Goal: Task Accomplishment & Management: Manage account settings

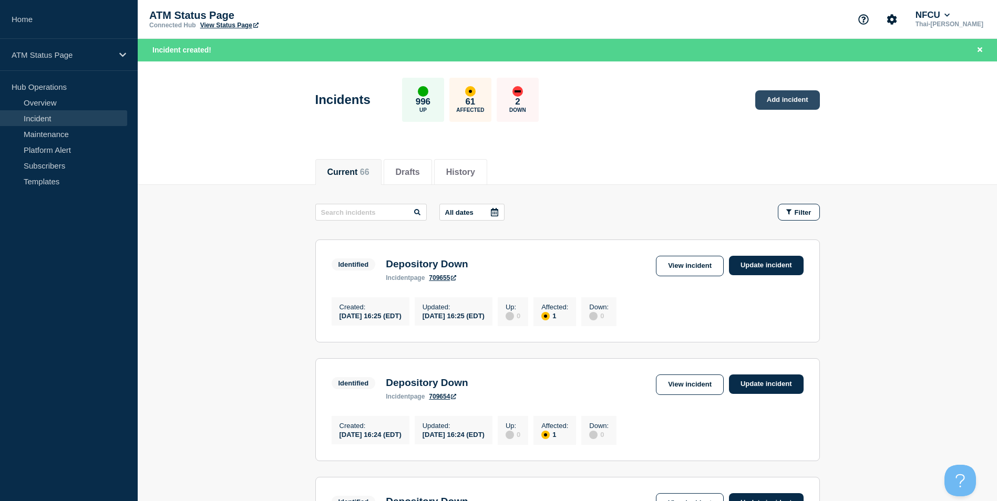
click at [782, 97] on link "Add incident" at bounding box center [787, 99] width 65 height 19
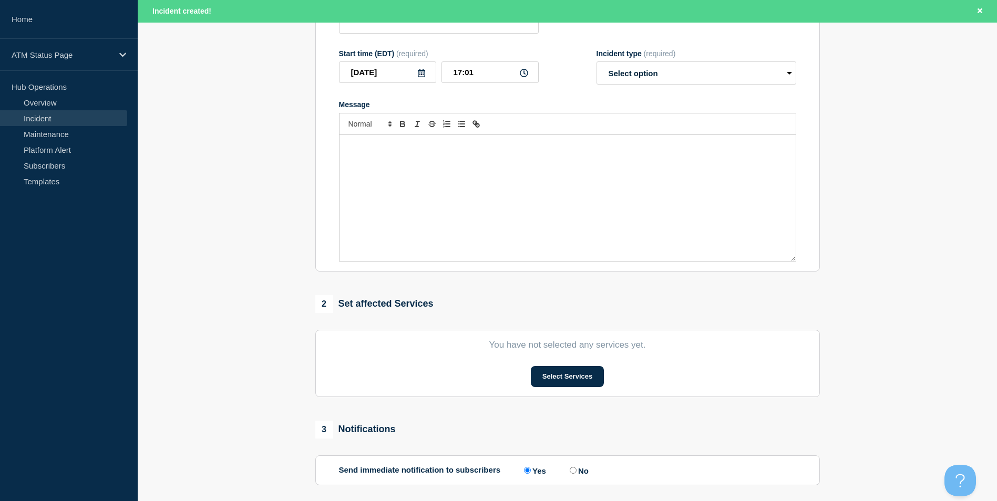
scroll to position [210, 0]
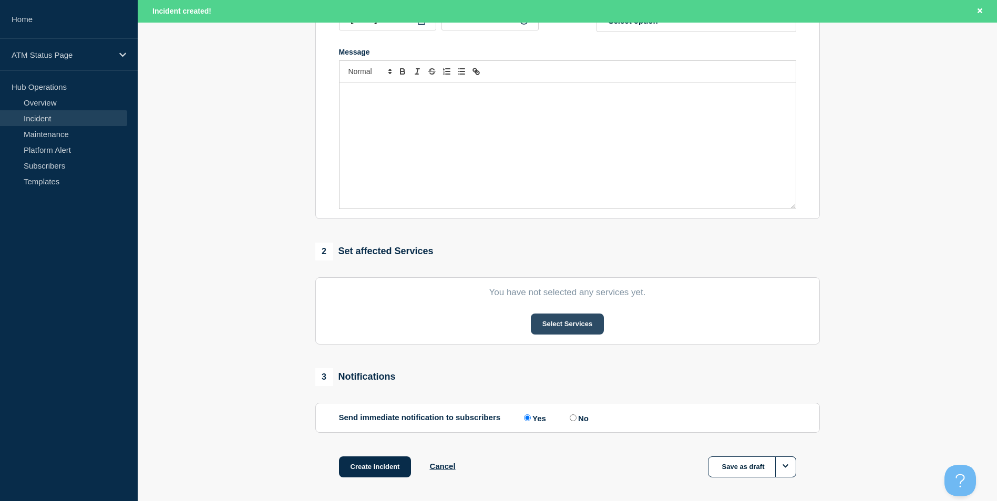
click at [566, 330] on button "Select Services" at bounding box center [567, 324] width 73 height 21
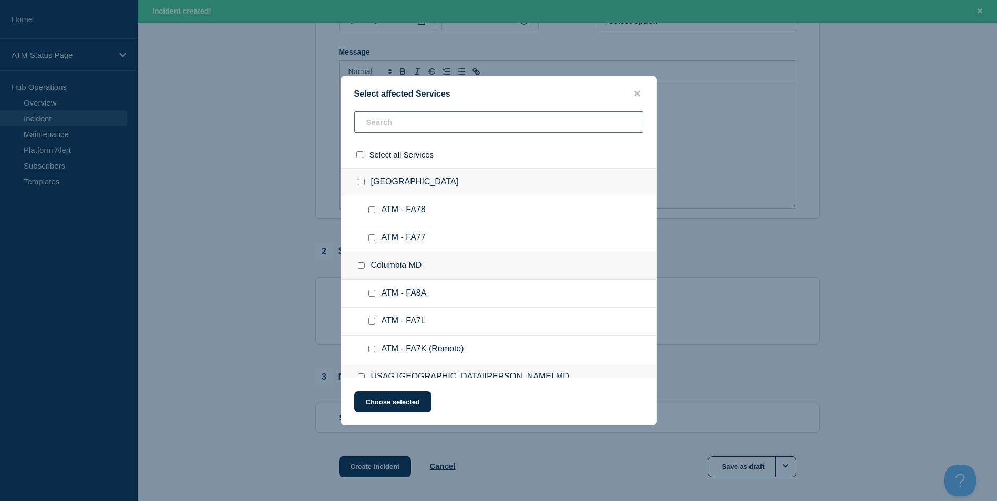
click at [406, 129] on input "text" at bounding box center [498, 122] width 289 height 22
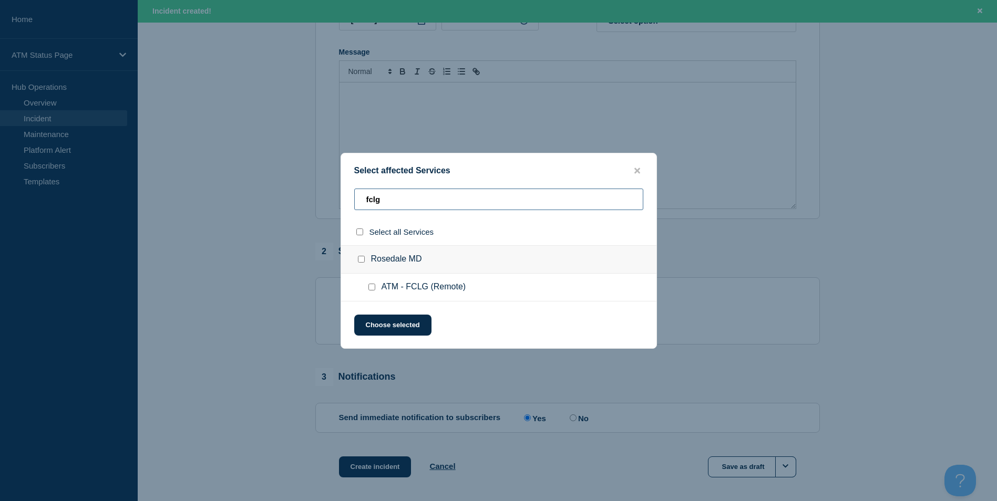
type input "fclg"
click at [373, 285] on input "ATM - FCLG (Remote) checkbox" at bounding box center [371, 287] width 7 height 7
checkbox input "true"
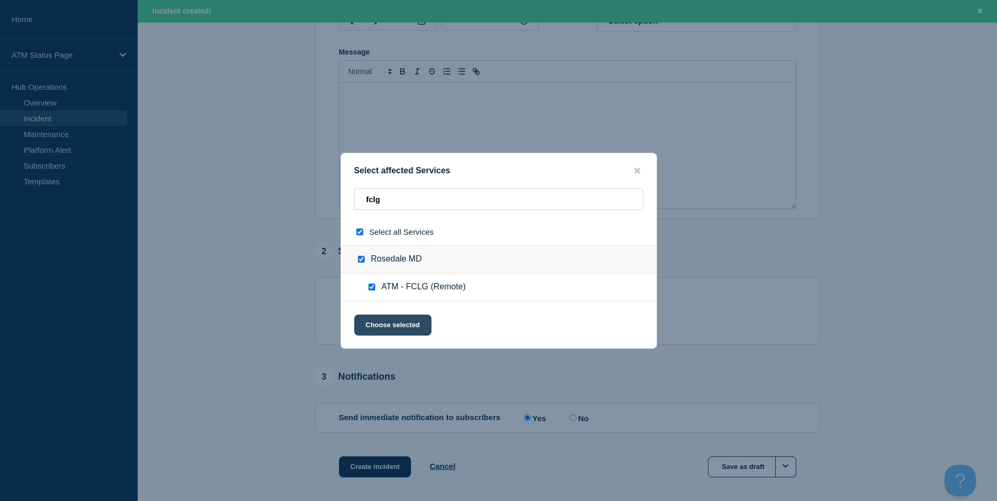
click at [392, 325] on button "Choose selected" at bounding box center [392, 325] width 77 height 21
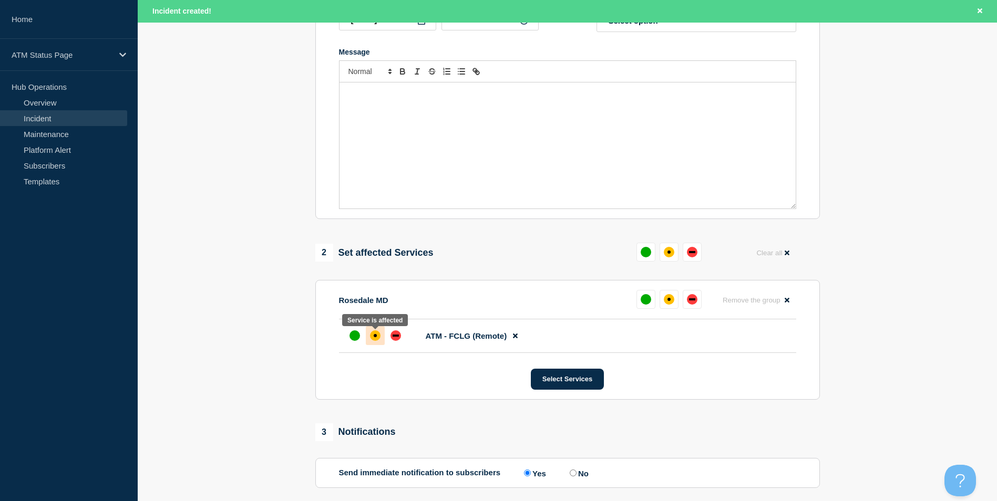
click at [372, 338] on div "affected" at bounding box center [375, 336] width 11 height 11
click at [566, 388] on button "Select Services" at bounding box center [567, 379] width 73 height 21
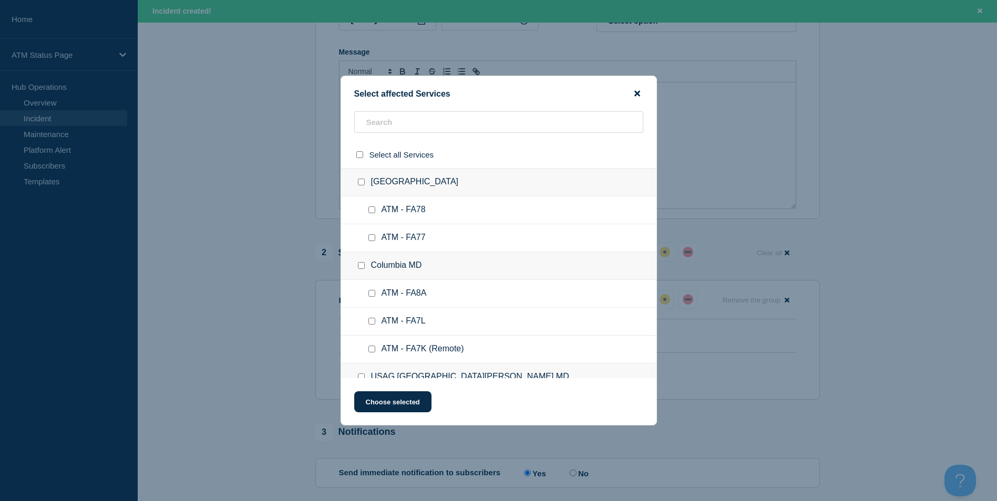
click at [635, 92] on icon "close button" at bounding box center [637, 94] width 6 height 6
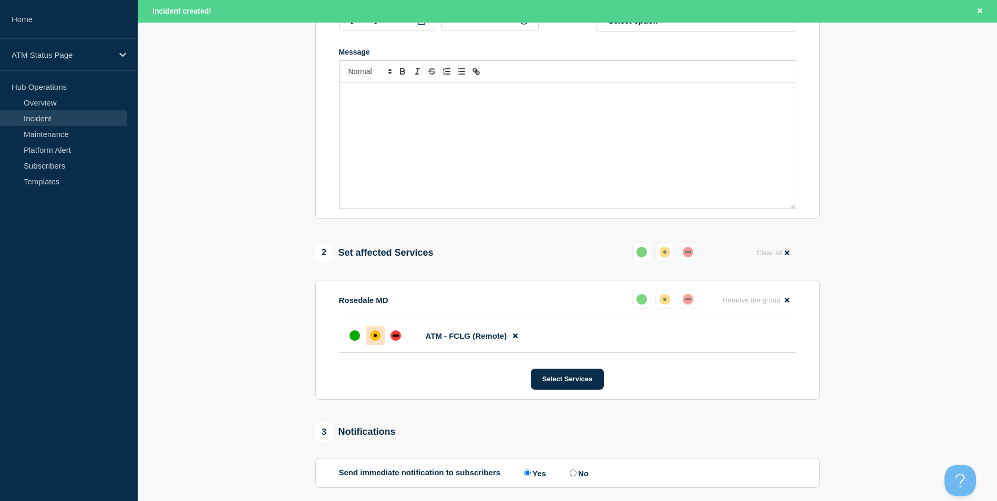
scroll to position [0, 0]
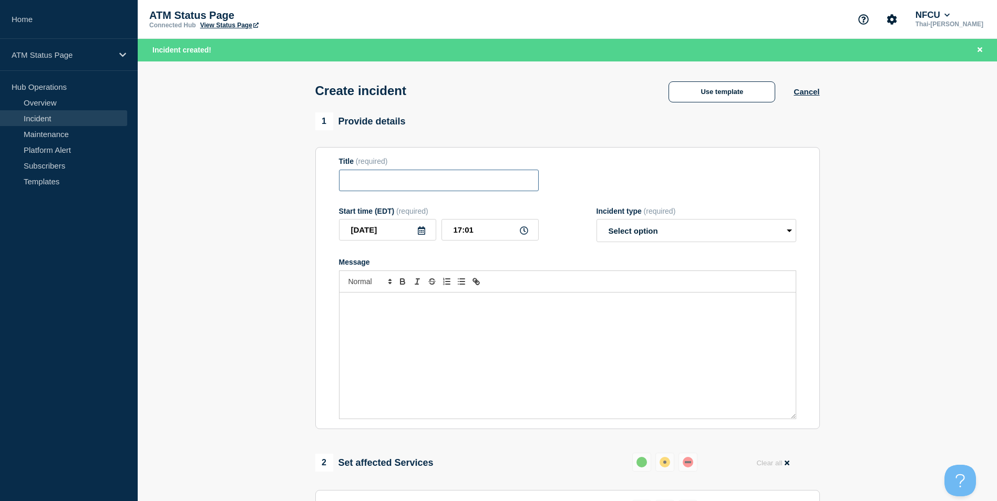
click at [420, 177] on input "Title" at bounding box center [439, 181] width 200 height 22
type input "C8976"
click at [418, 179] on input "C8976" at bounding box center [439, 181] width 200 height 22
click at [753, 92] on button "Use template" at bounding box center [722, 91] width 107 height 21
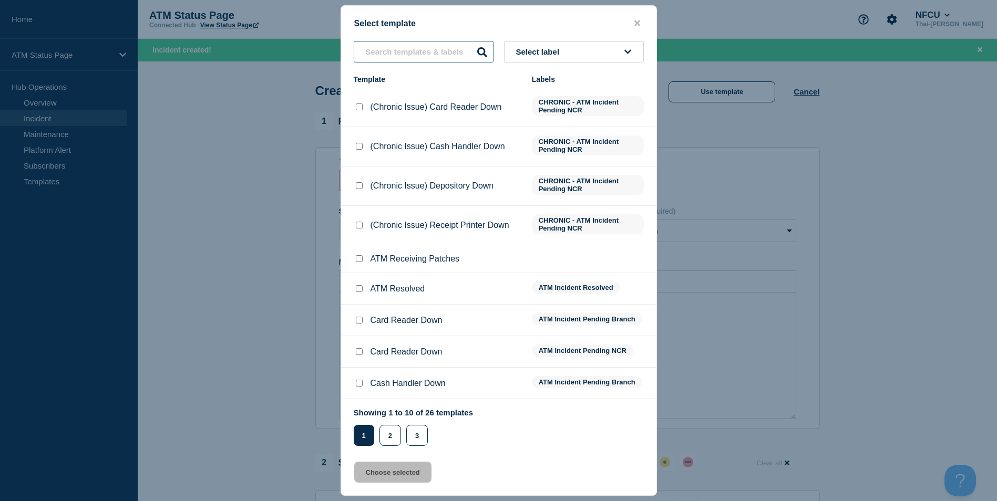
click at [397, 57] on input "text" at bounding box center [424, 52] width 140 height 22
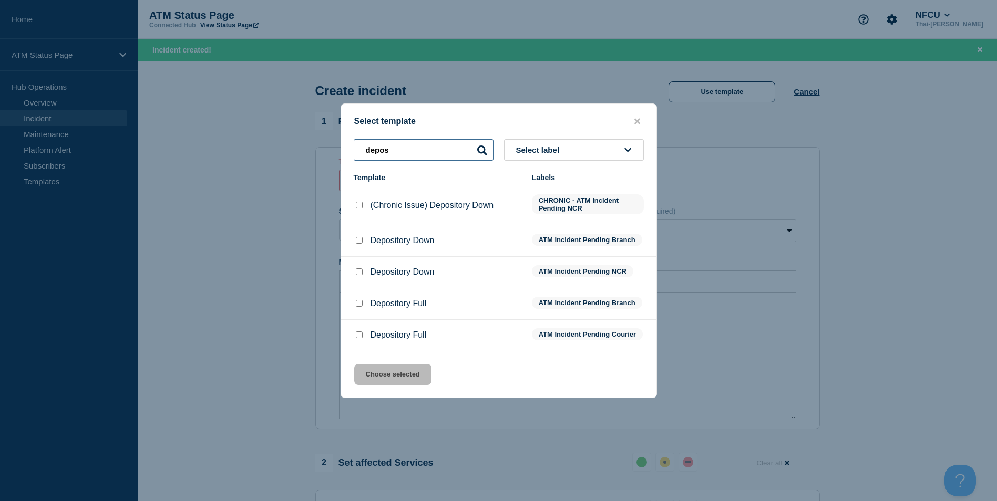
type input "depos"
click at [357, 238] on input "Depository Down checkbox" at bounding box center [359, 240] width 7 height 7
checkbox input "true"
click at [361, 274] on div at bounding box center [359, 272] width 11 height 11
click at [358, 269] on input "Depository Down checkbox" at bounding box center [359, 272] width 7 height 7
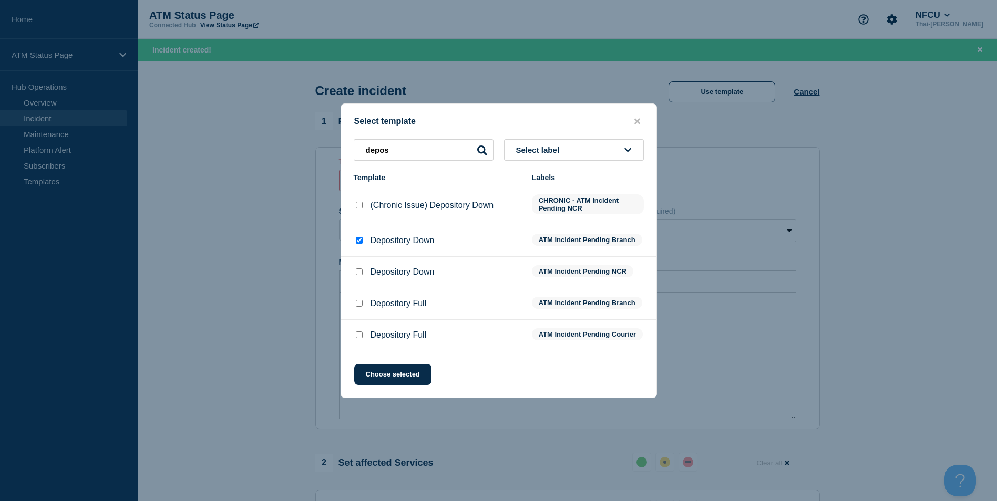
checkbox input "true"
checkbox input "false"
click at [404, 376] on button "Choose selected" at bounding box center [392, 374] width 77 height 21
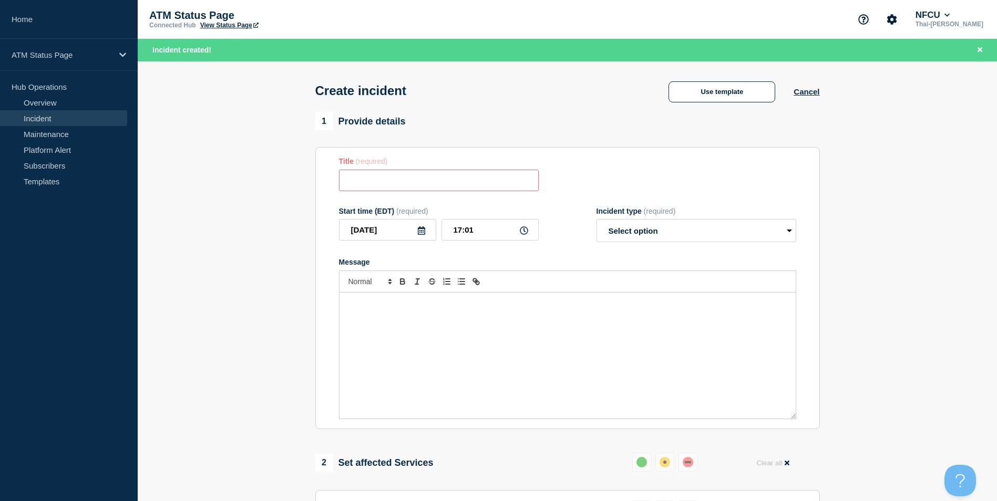
type input "Depository Down"
select select "identified"
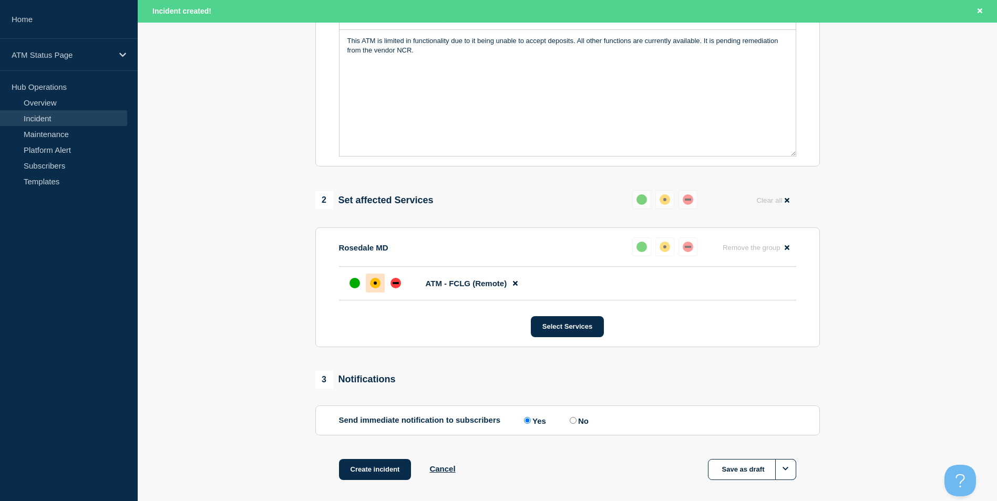
scroll to position [313, 0]
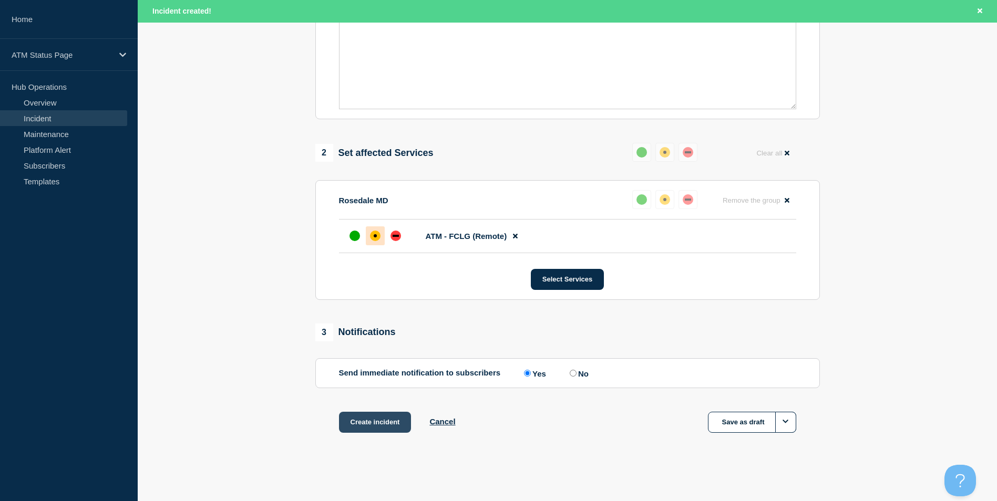
click at [381, 424] on button "Create incident" at bounding box center [375, 422] width 73 height 21
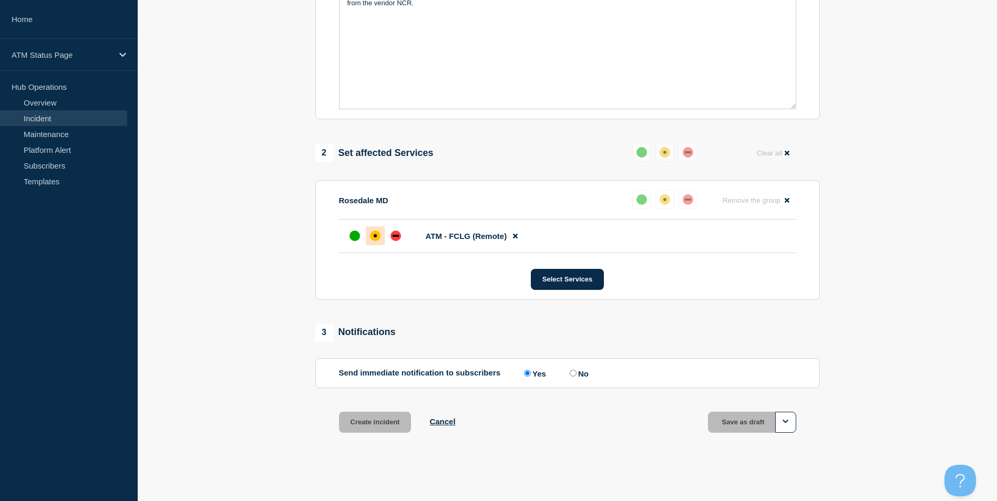
scroll to position [290, 0]
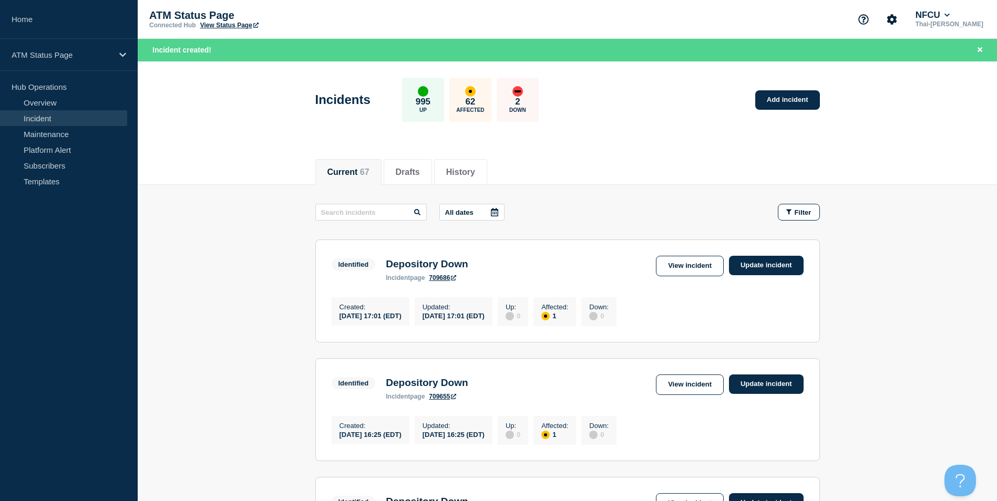
click at [772, 115] on div "Incidents 995 Up 62 Affected 2 Down Add incident" at bounding box center [567, 96] width 528 height 64
click at [781, 98] on link "Add incident" at bounding box center [787, 99] width 65 height 19
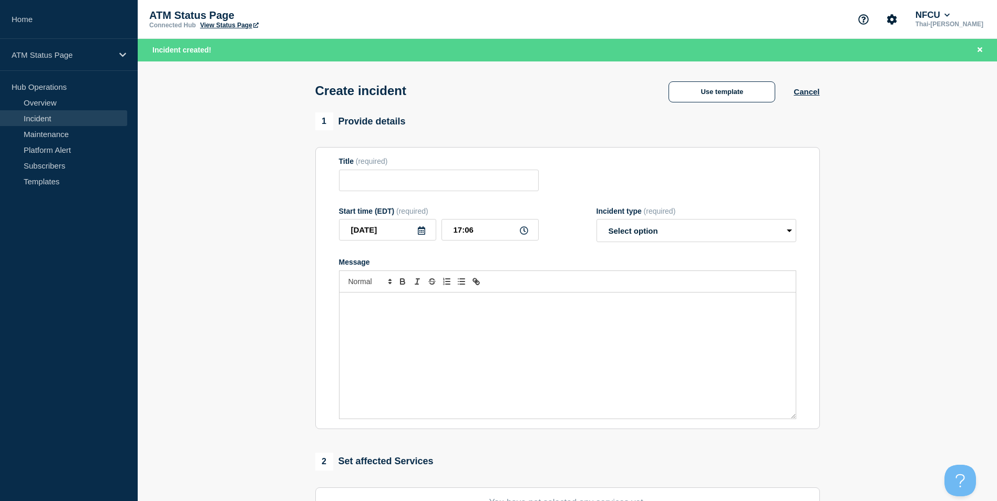
scroll to position [158, 0]
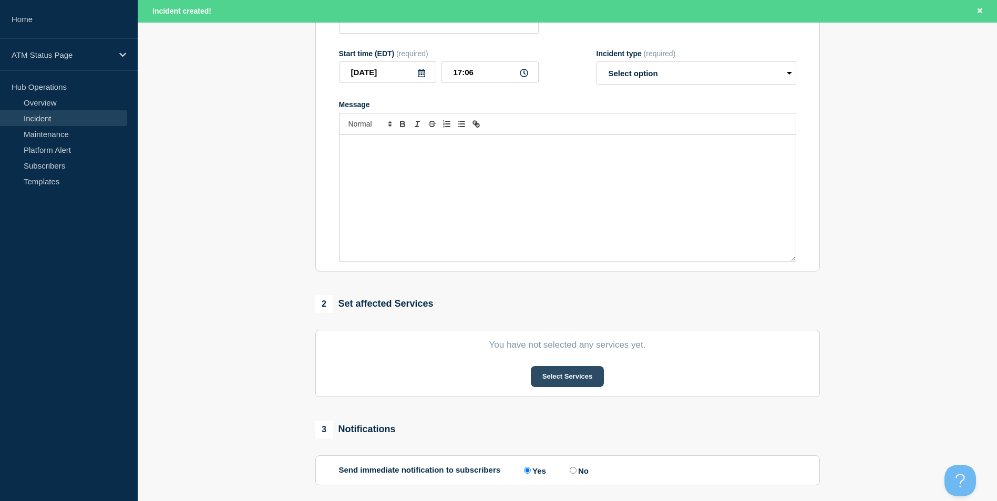
click at [582, 387] on button "Select Services" at bounding box center [567, 376] width 73 height 21
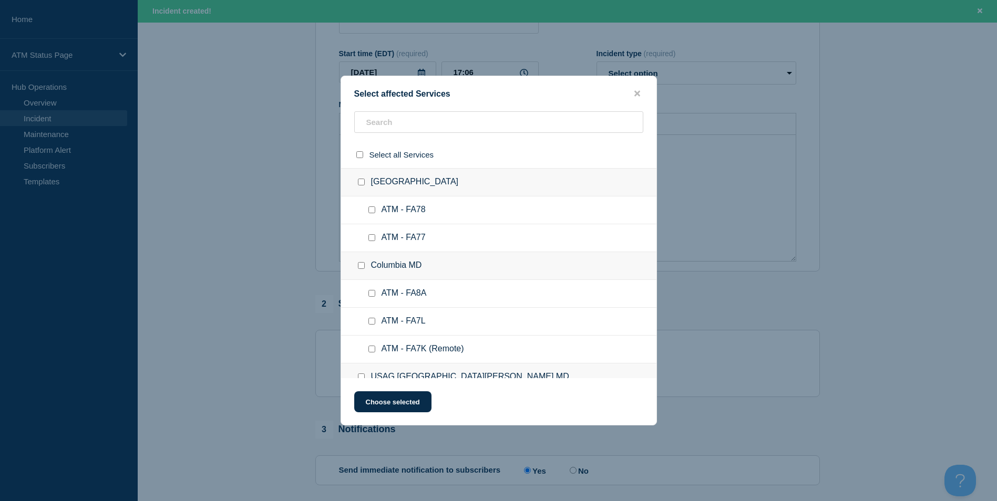
click at [383, 134] on div at bounding box center [498, 126] width 315 height 30
click at [387, 126] on input "text" at bounding box center [498, 122] width 289 height 22
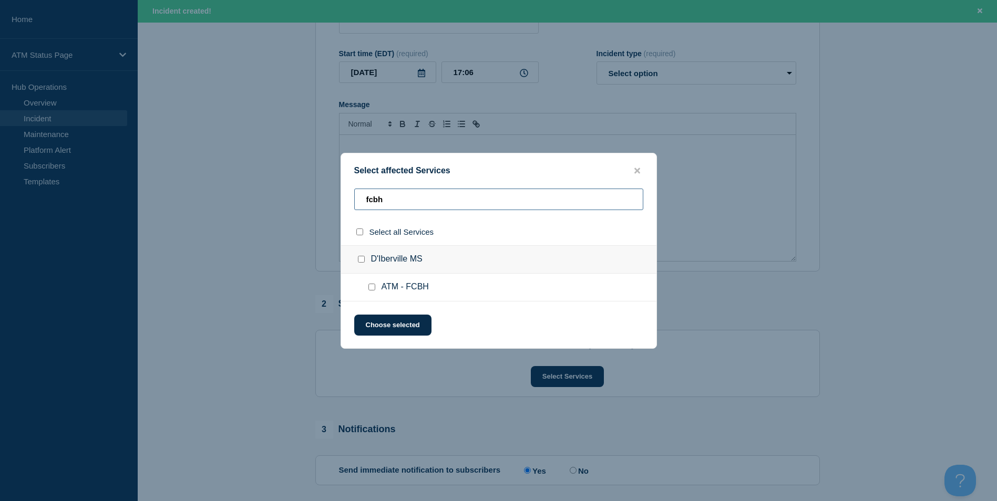
type input "fcbh"
click at [372, 291] on input "ATM - FCBH checkbox" at bounding box center [371, 287] width 7 height 7
checkbox input "true"
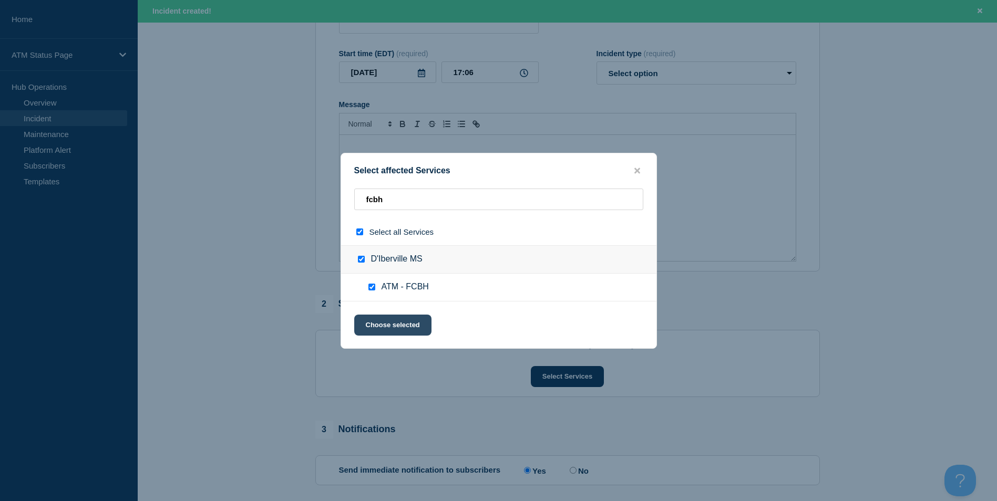
click at [381, 317] on button "Choose selected" at bounding box center [392, 325] width 77 height 21
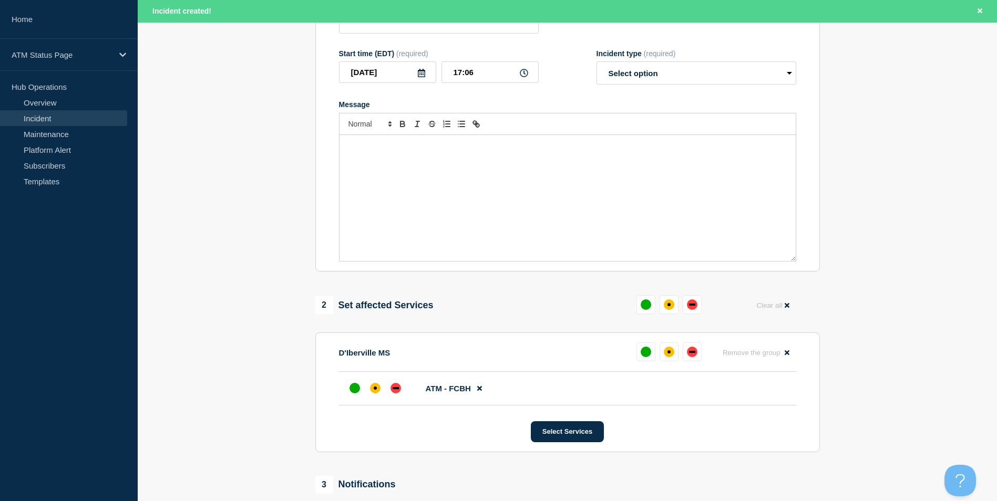
scroll to position [313, 0]
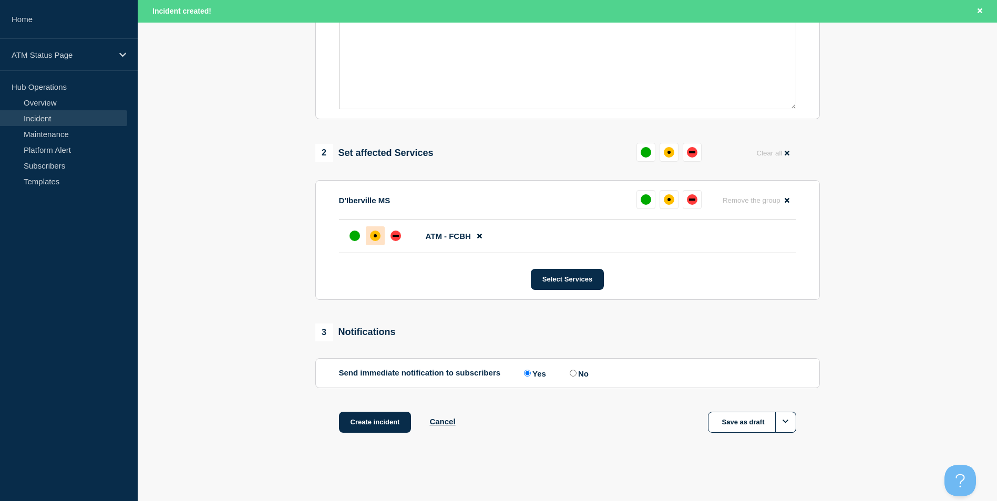
click at [376, 243] on div at bounding box center [375, 236] width 19 height 19
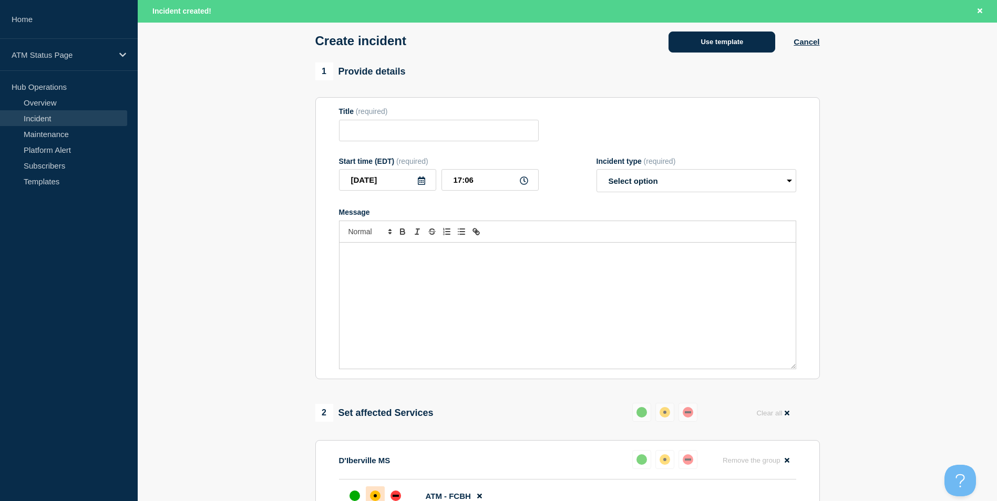
scroll to position [0, 0]
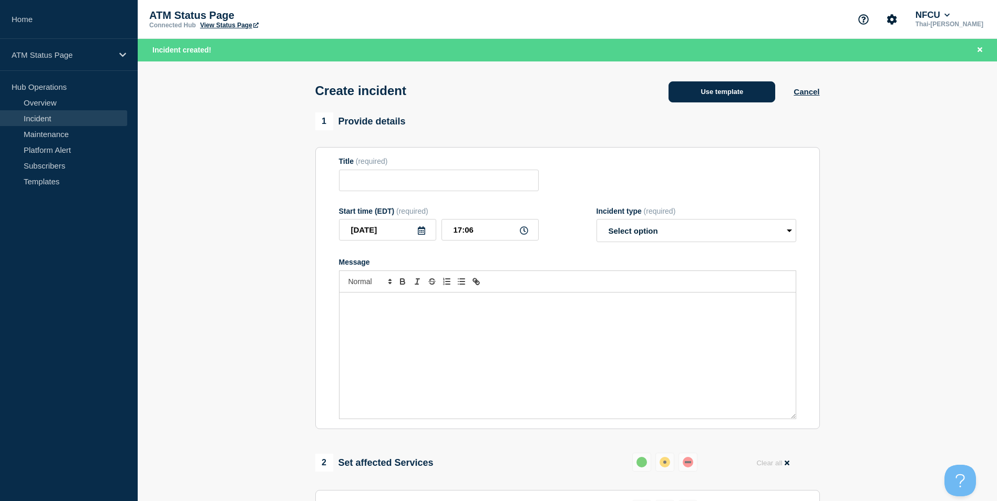
click at [723, 98] on button "Use template" at bounding box center [722, 91] width 107 height 21
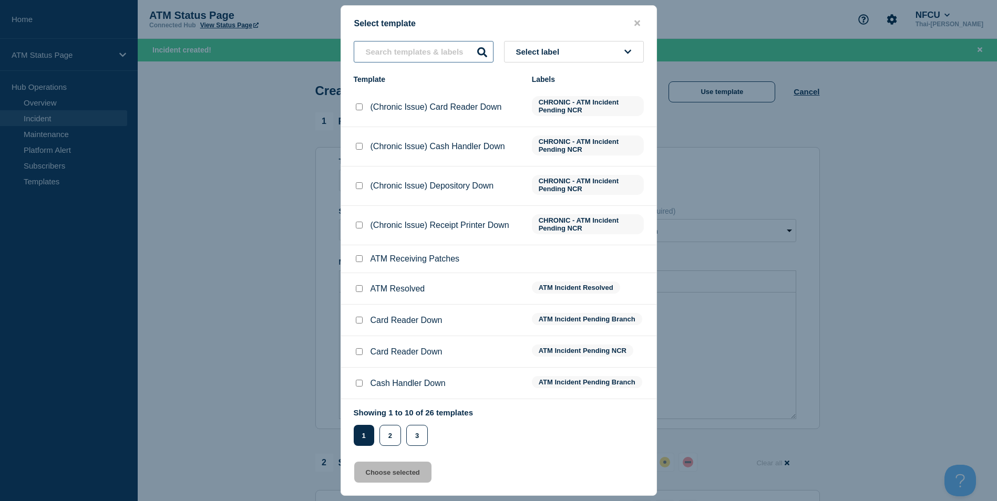
click at [393, 56] on input "text" at bounding box center [424, 52] width 140 height 22
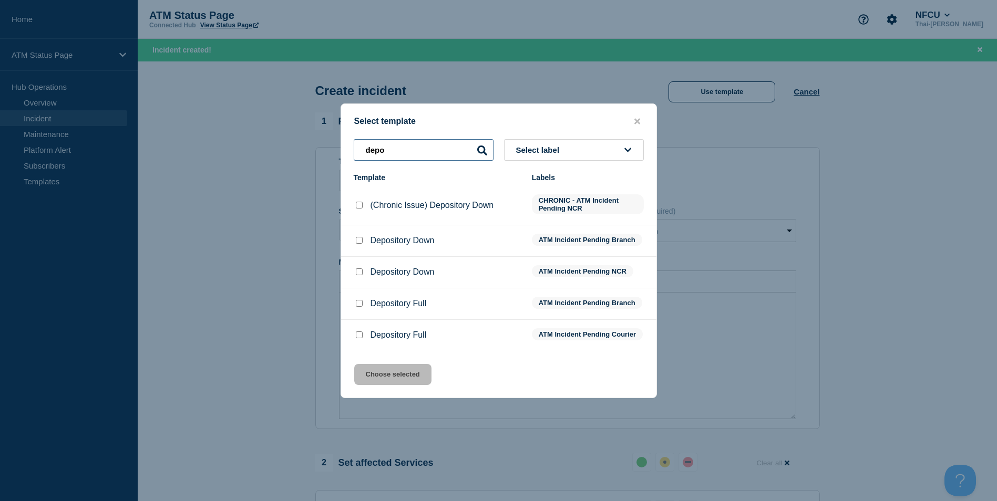
type input "depo"
click at [357, 232] on li "Depository Down ATM Incident Pending Branch" at bounding box center [498, 241] width 315 height 32
click at [356, 238] on input "Depository Down checkbox" at bounding box center [359, 240] width 7 height 7
checkbox input "true"
click at [396, 385] on button "Choose selected" at bounding box center [392, 374] width 77 height 21
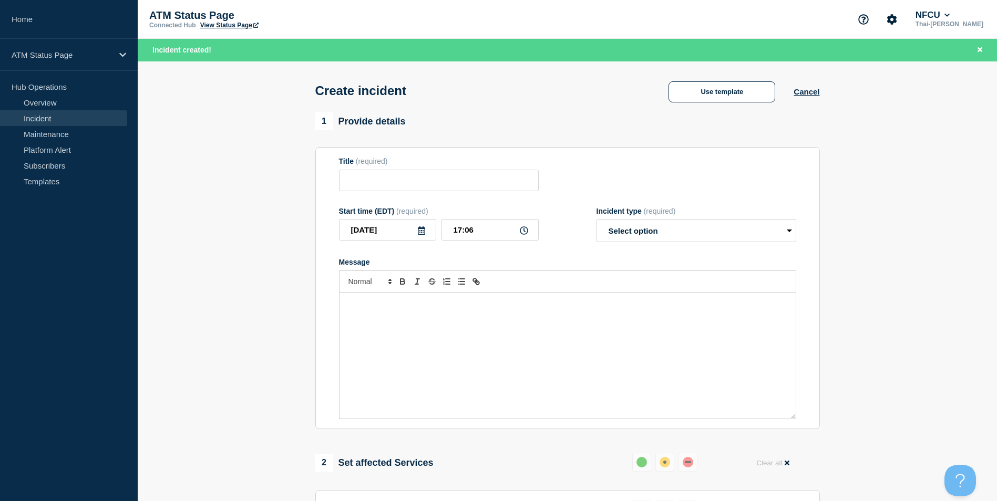
type input "Depository Down"
select select "identified"
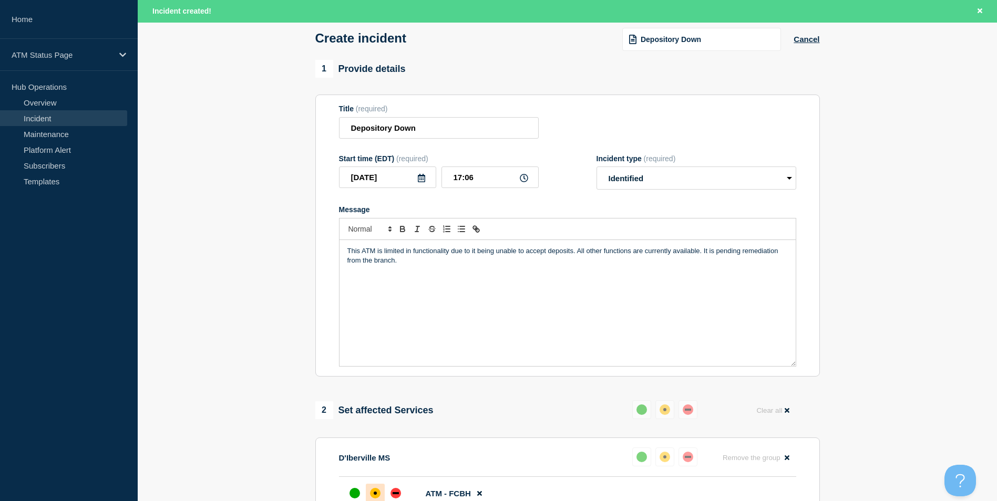
scroll to position [263, 0]
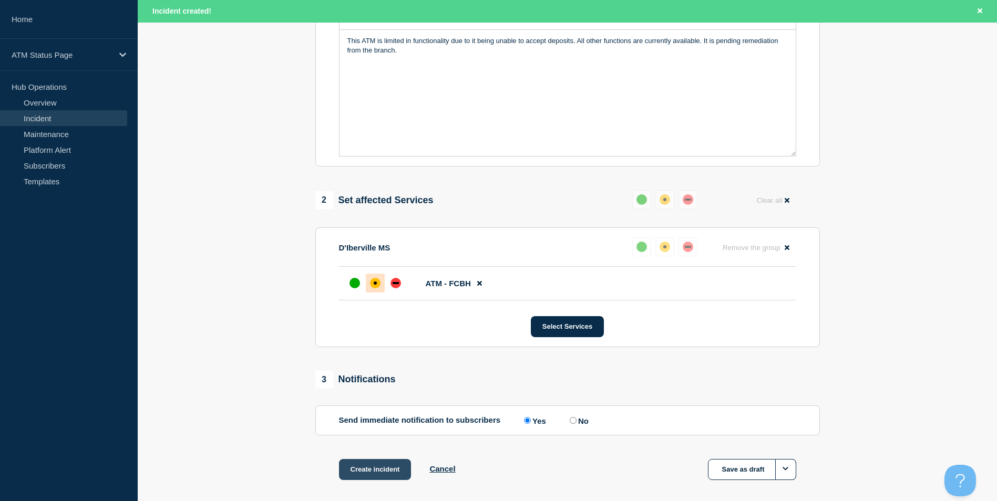
click at [372, 467] on button "Create incident" at bounding box center [375, 469] width 73 height 21
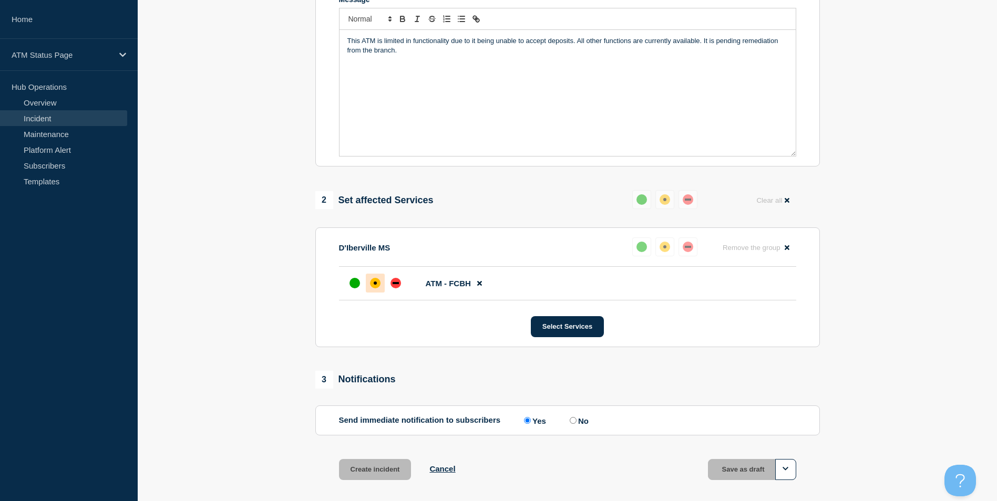
scroll to position [241, 0]
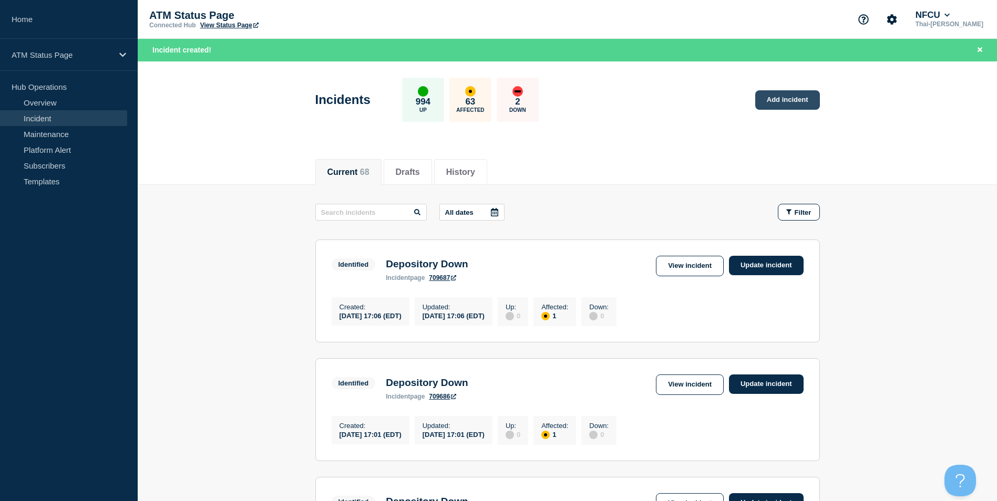
click at [790, 99] on link "Add incident" at bounding box center [787, 99] width 65 height 19
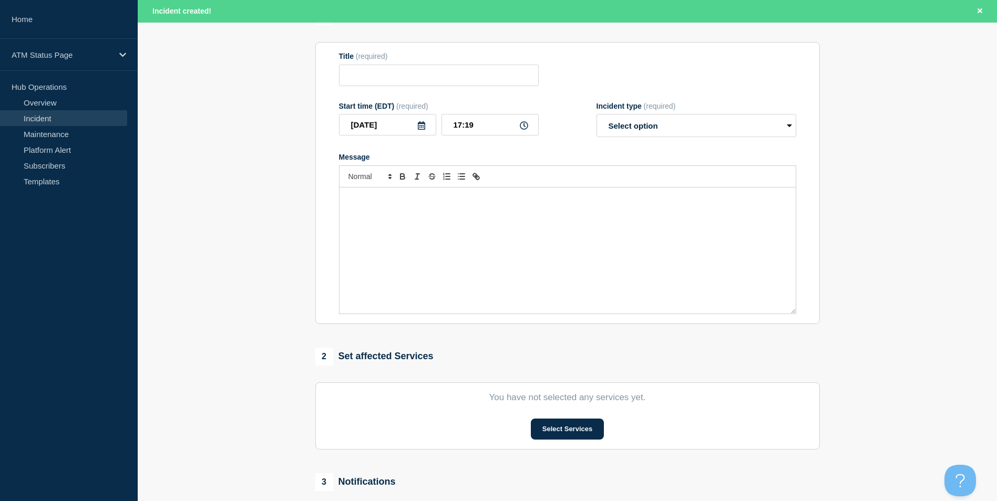
scroll to position [258, 0]
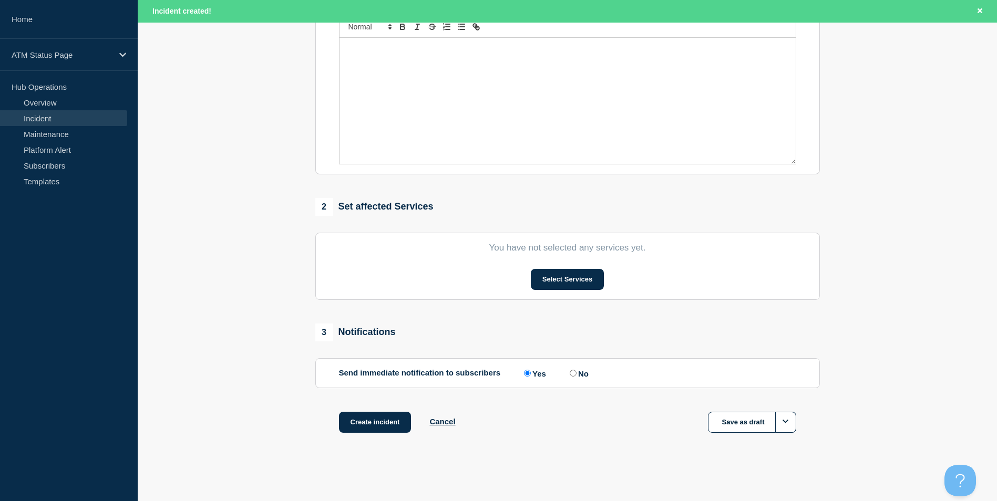
click at [568, 263] on section "You have not selected any services yet. Select Services" at bounding box center [567, 266] width 505 height 67
click at [568, 273] on button "Select Services" at bounding box center [567, 279] width 73 height 21
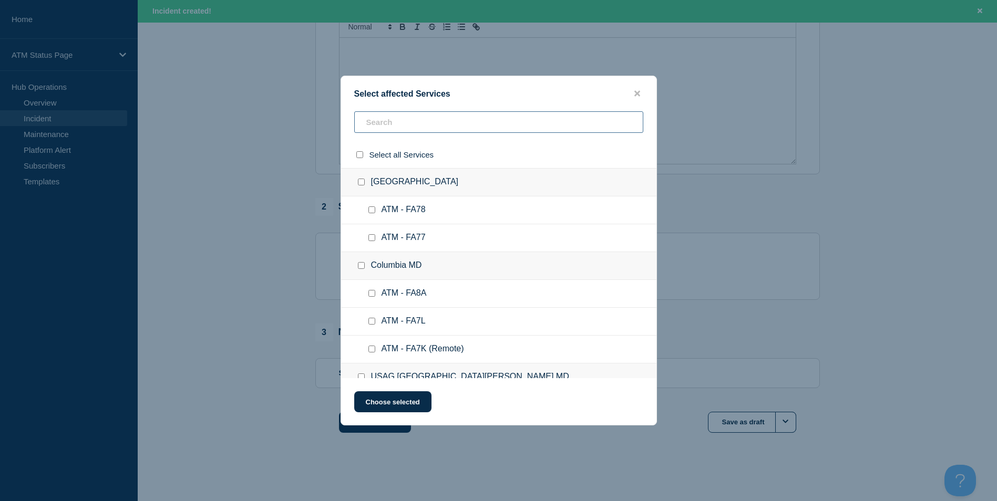
click at [397, 121] on input "text" at bounding box center [498, 122] width 289 height 22
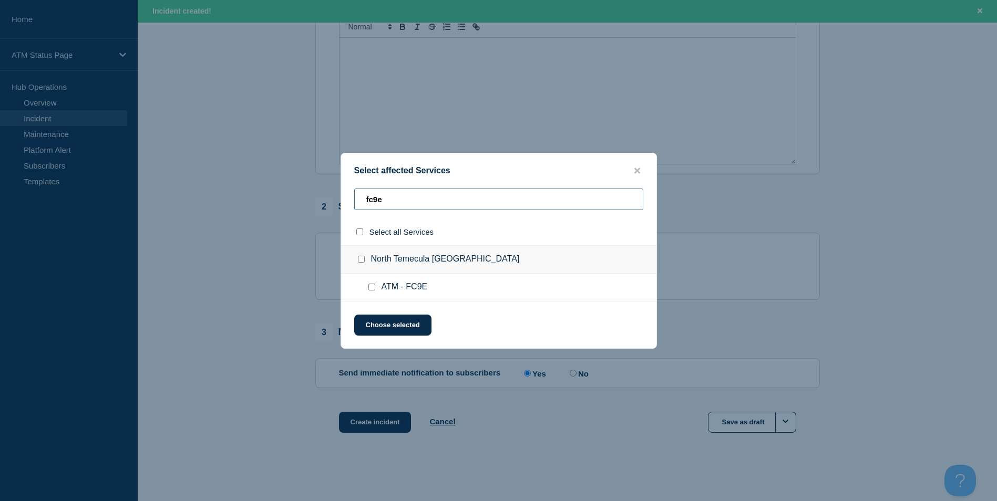
type input "fc9e"
click at [371, 286] on input "ATM - FC9E checkbox" at bounding box center [371, 287] width 7 height 7
checkbox input "true"
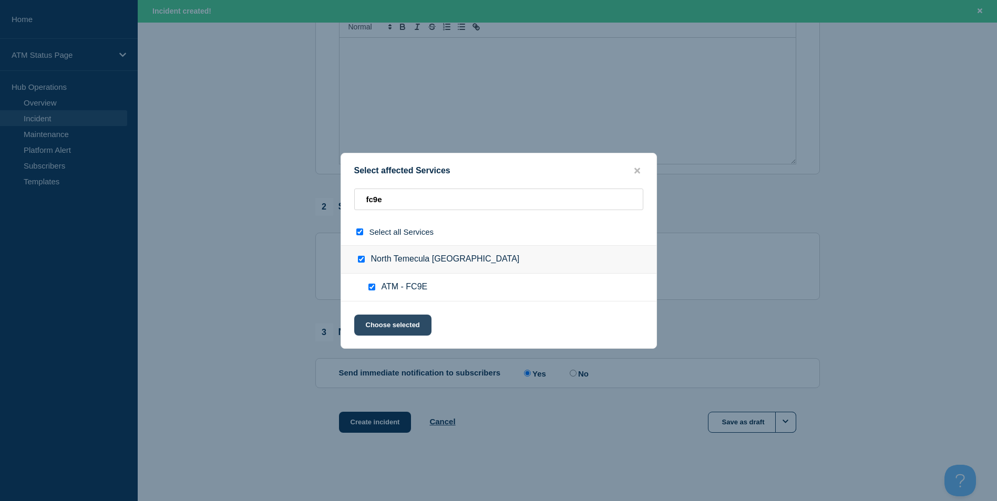
click at [401, 326] on button "Choose selected" at bounding box center [392, 325] width 77 height 21
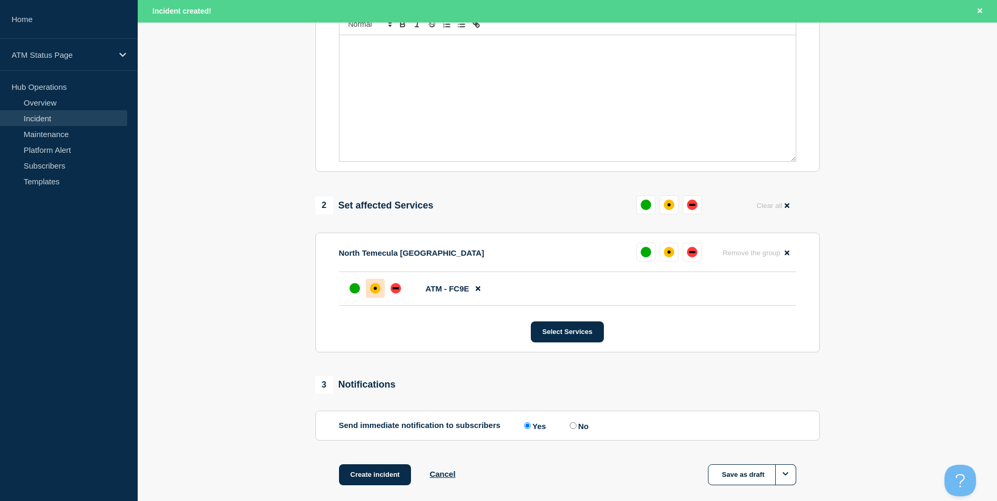
click at [376, 289] on div "affected" at bounding box center [375, 288] width 11 height 11
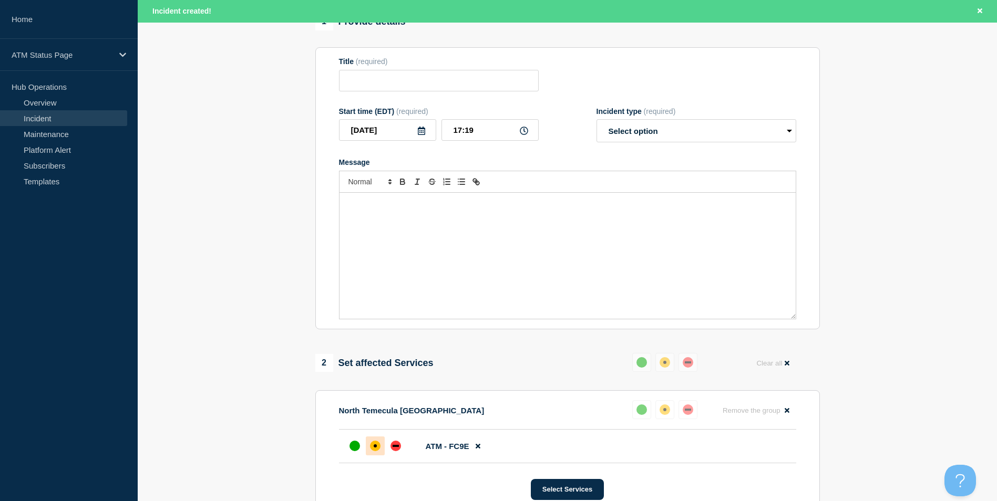
scroll to position [0, 0]
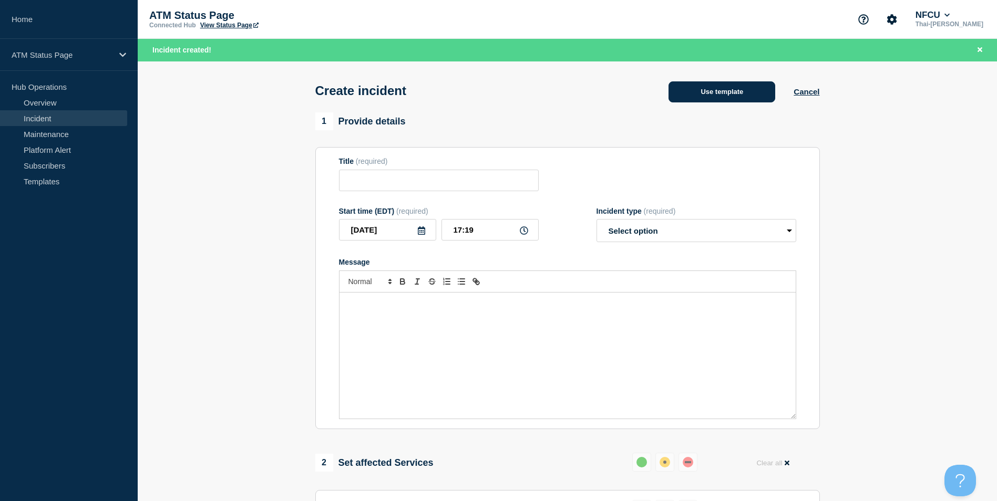
click at [710, 90] on button "Use template" at bounding box center [722, 91] width 107 height 21
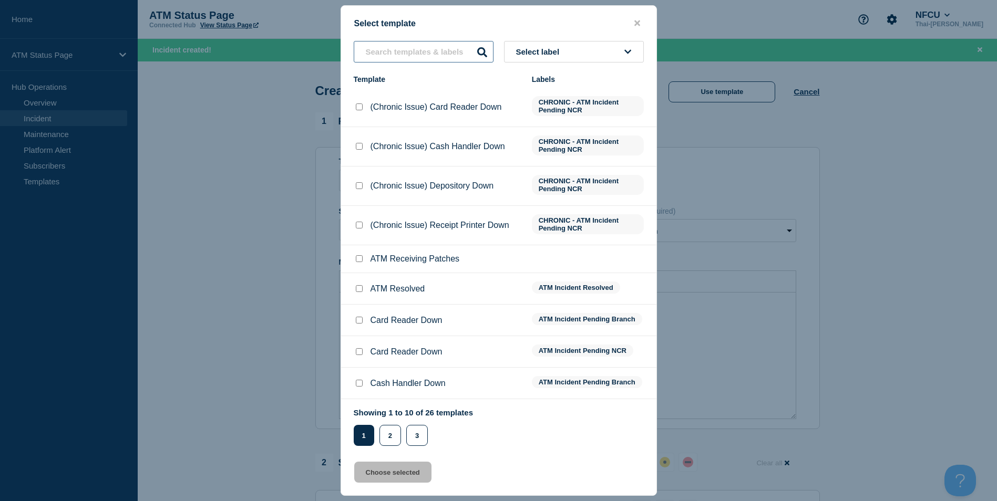
click at [391, 52] on input "text" at bounding box center [424, 52] width 140 height 22
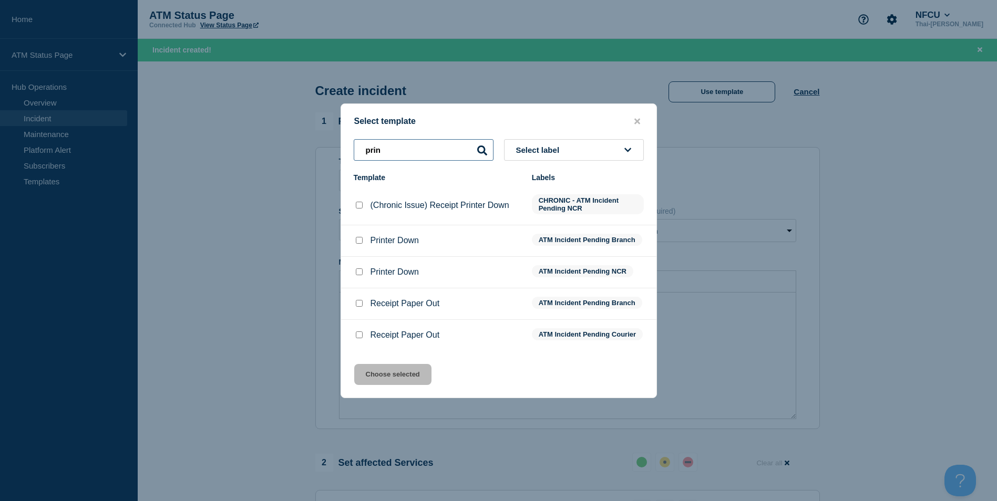
type input "prin"
click at [362, 241] on input "Printer Down checkbox" at bounding box center [359, 240] width 7 height 7
checkbox input "true"
click at [404, 384] on button "Choose selected" at bounding box center [392, 374] width 77 height 21
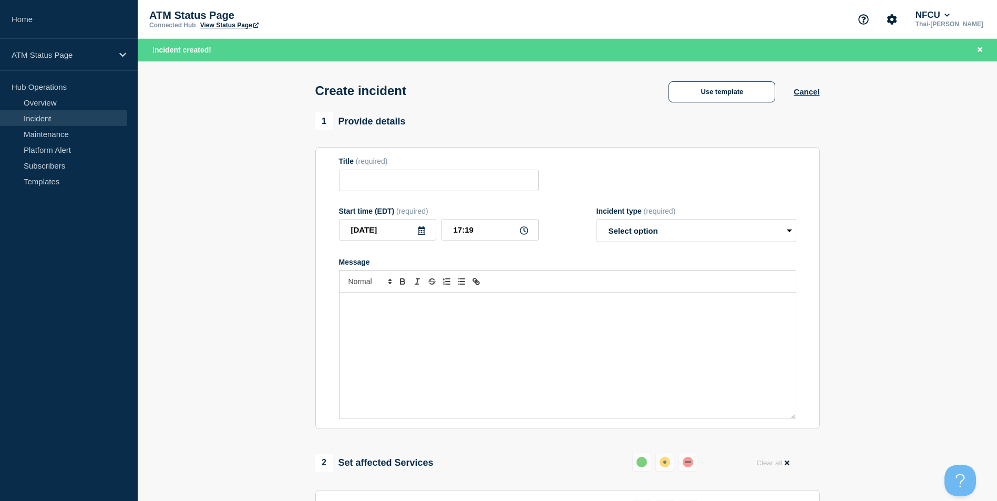
type input "Printer Down"
select select "identified"
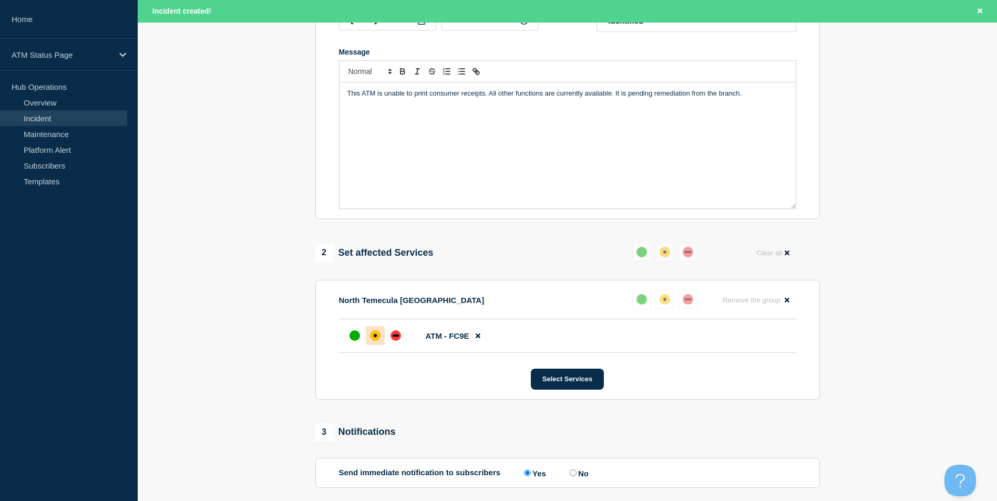
scroll to position [313, 0]
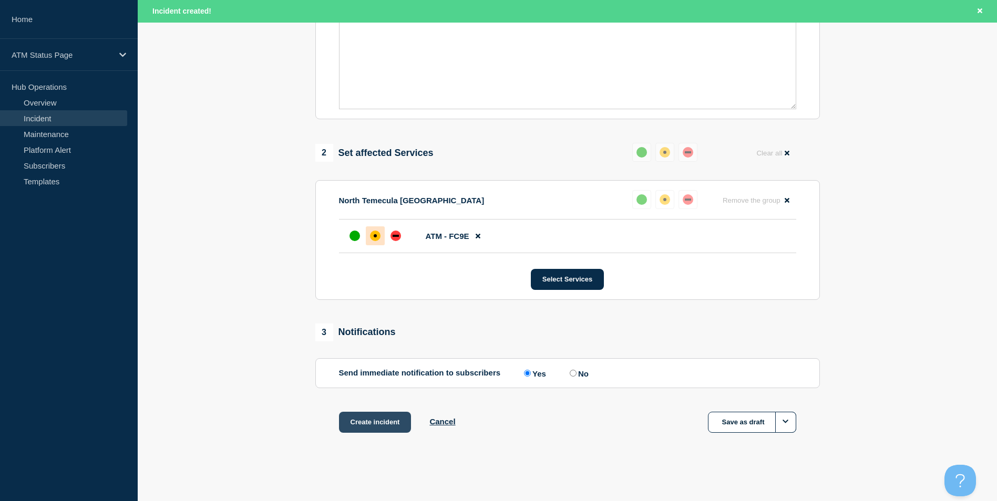
click at [375, 430] on button "Create incident" at bounding box center [375, 422] width 73 height 21
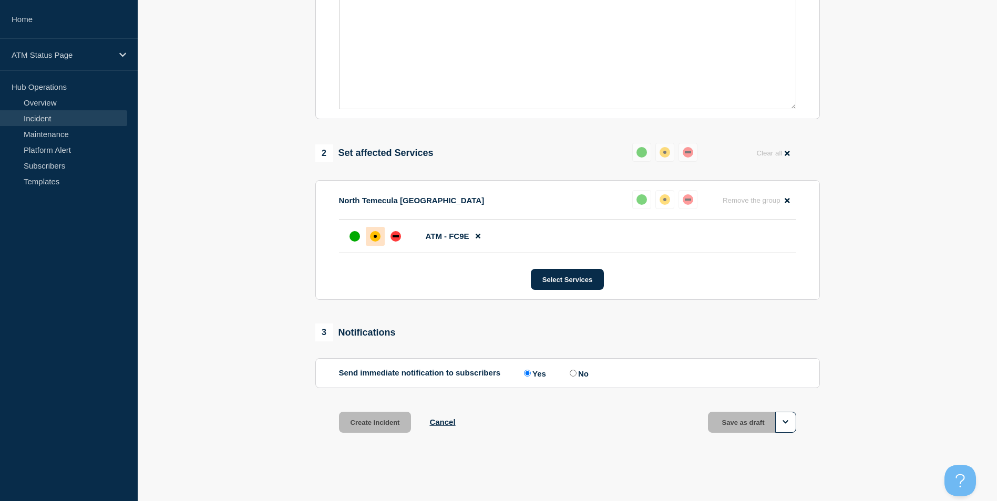
scroll to position [290, 0]
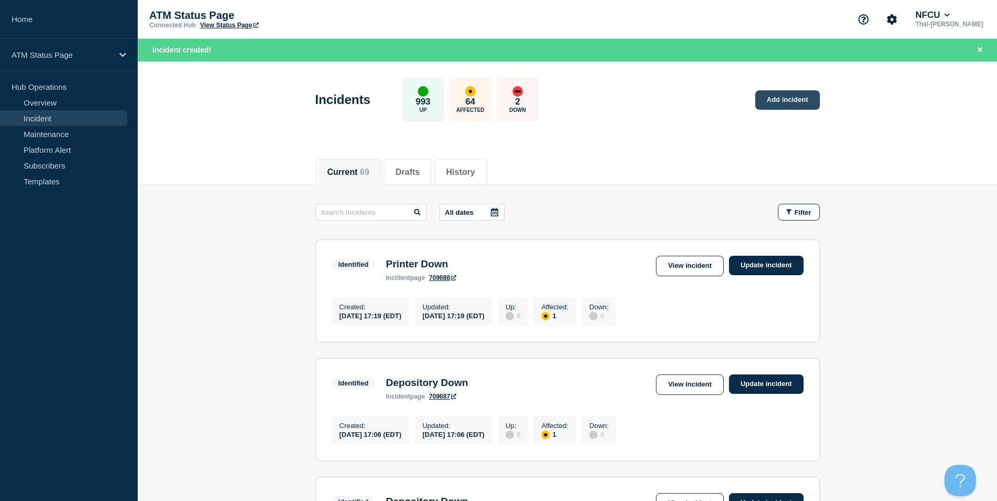
click at [794, 99] on link "Add incident" at bounding box center [787, 99] width 65 height 19
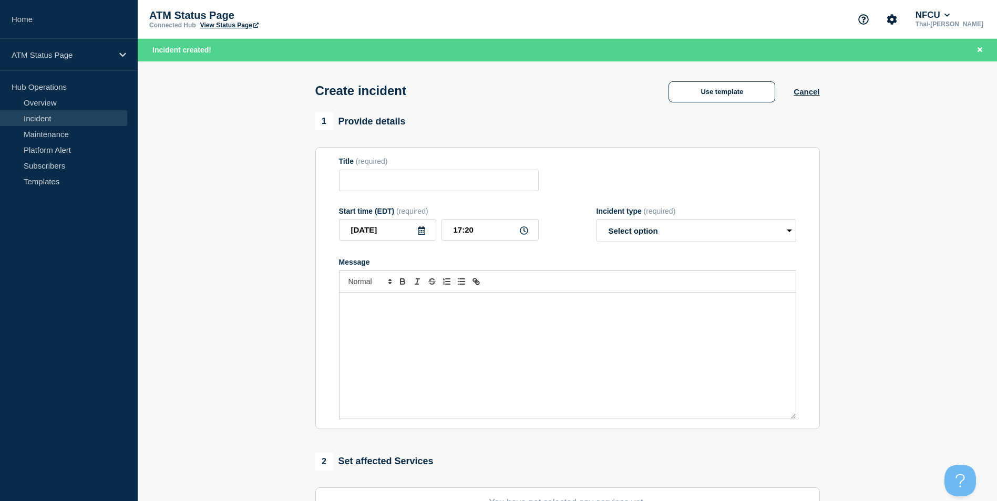
scroll to position [258, 0]
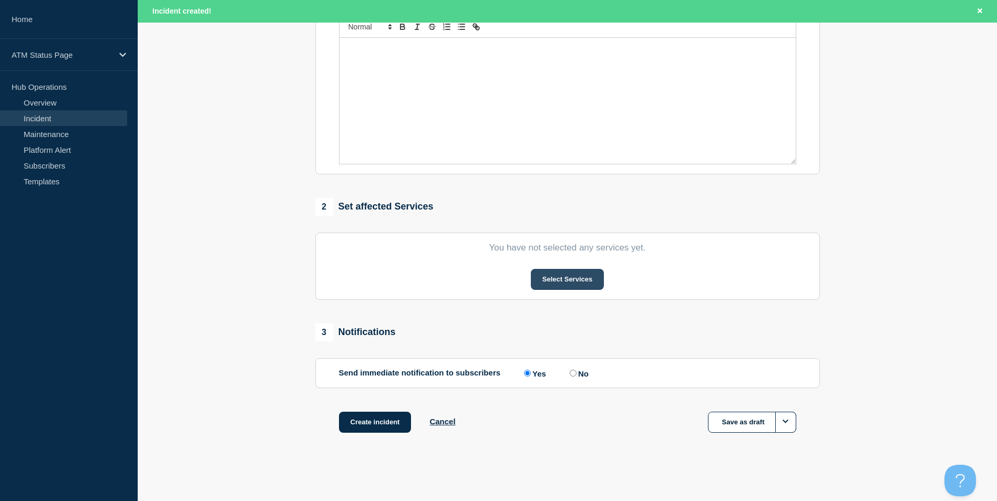
click at [560, 282] on button "Select Services" at bounding box center [567, 279] width 73 height 21
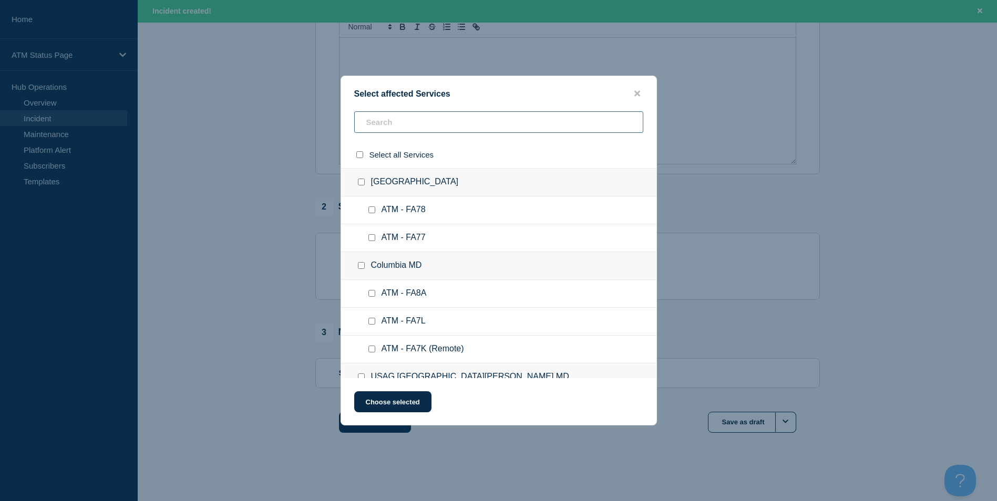
click at [403, 120] on input "text" at bounding box center [498, 122] width 289 height 22
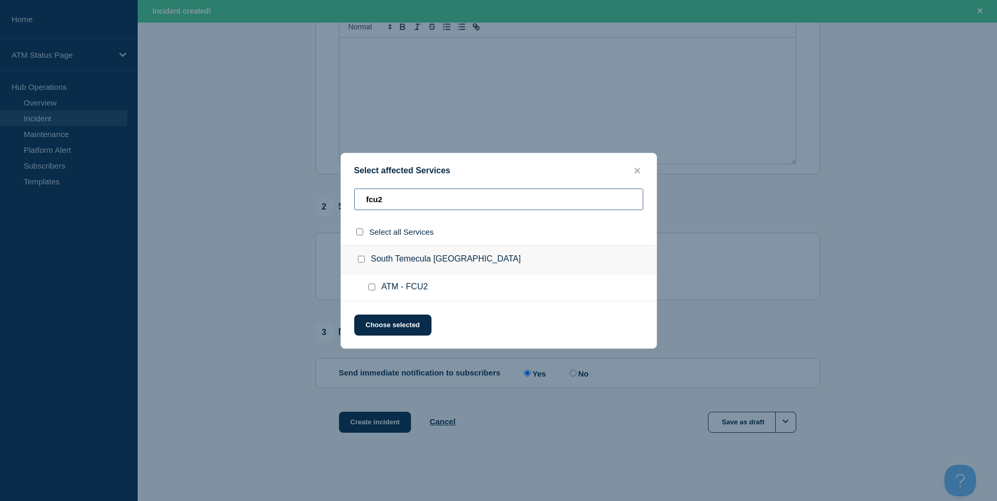
type input "fcu2"
click at [371, 288] on input "ATM - FCU2 checkbox" at bounding box center [371, 287] width 7 height 7
checkbox input "true"
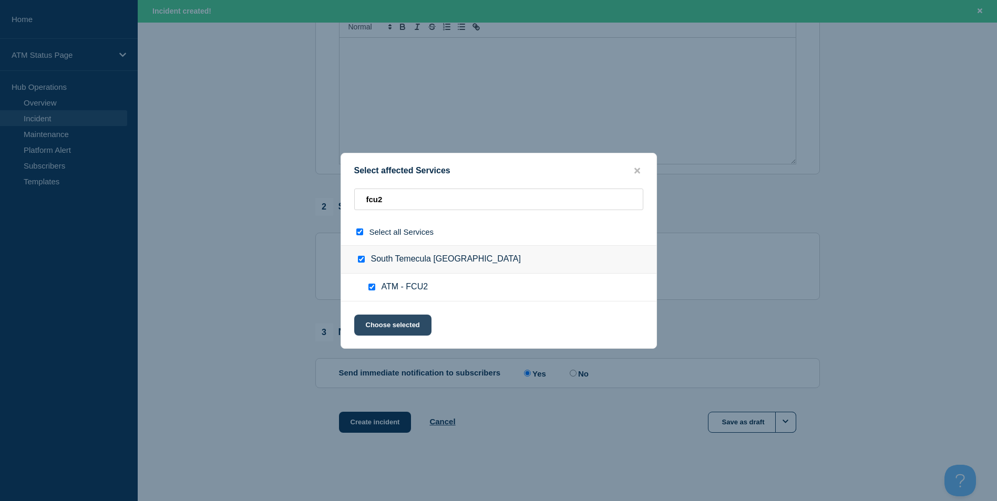
click at [397, 327] on button "Choose selected" at bounding box center [392, 325] width 77 height 21
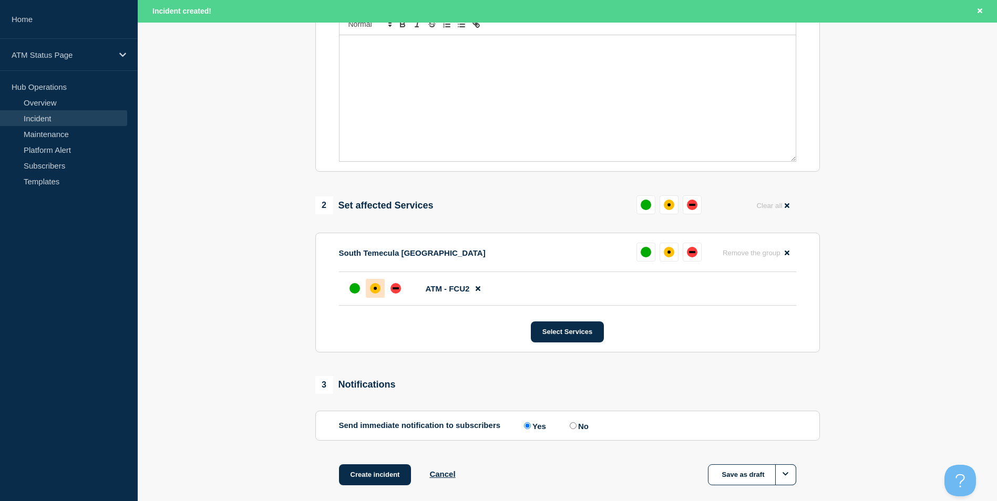
click at [371, 293] on div "affected" at bounding box center [375, 288] width 11 height 11
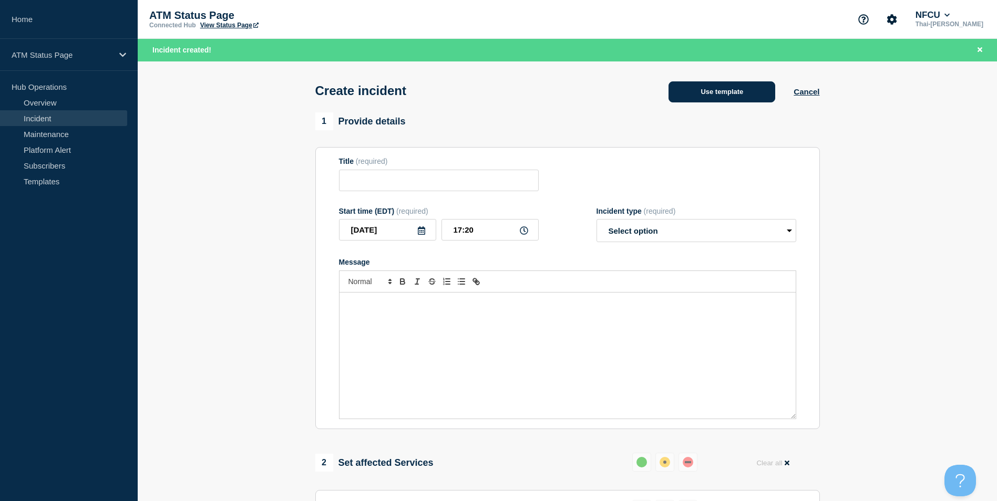
click at [708, 87] on button "Use template" at bounding box center [722, 91] width 107 height 21
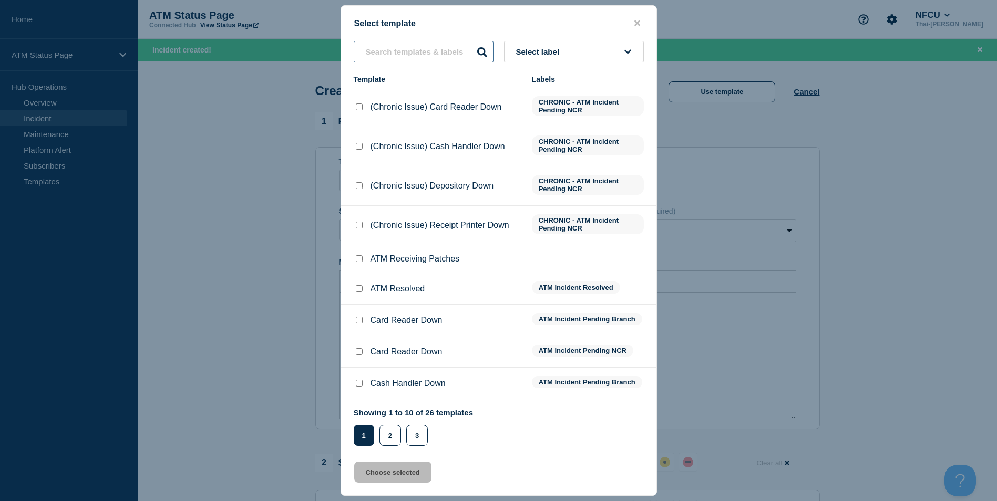
click at [409, 55] on input "text" at bounding box center [424, 52] width 140 height 22
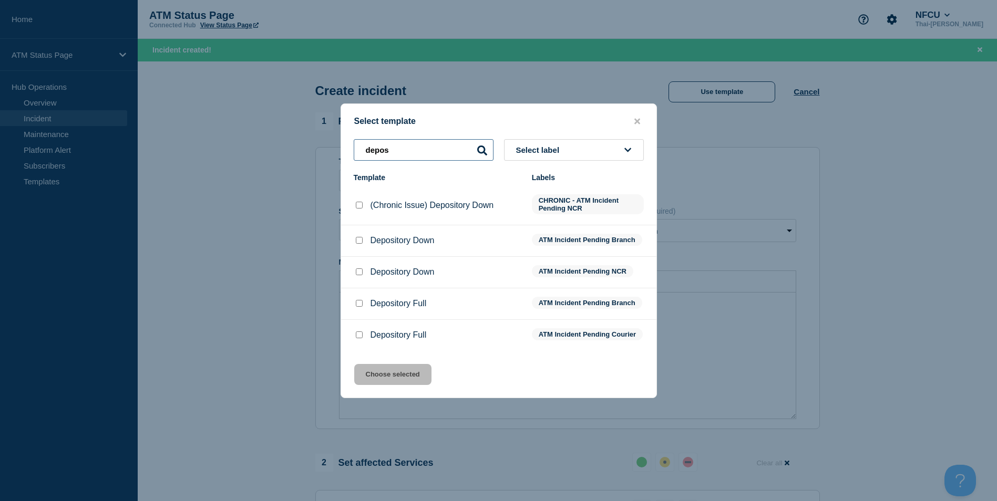
type input "depos"
click at [358, 238] on input "Depository Down checkbox" at bounding box center [359, 240] width 7 height 7
checkbox input "true"
click at [394, 376] on button "Choose selected" at bounding box center [392, 374] width 77 height 21
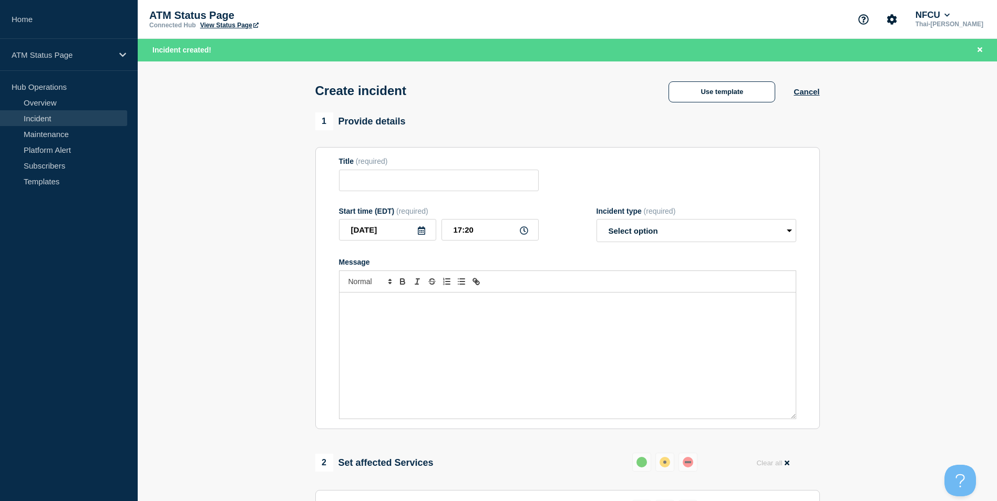
type input "Depository Down"
select select "identified"
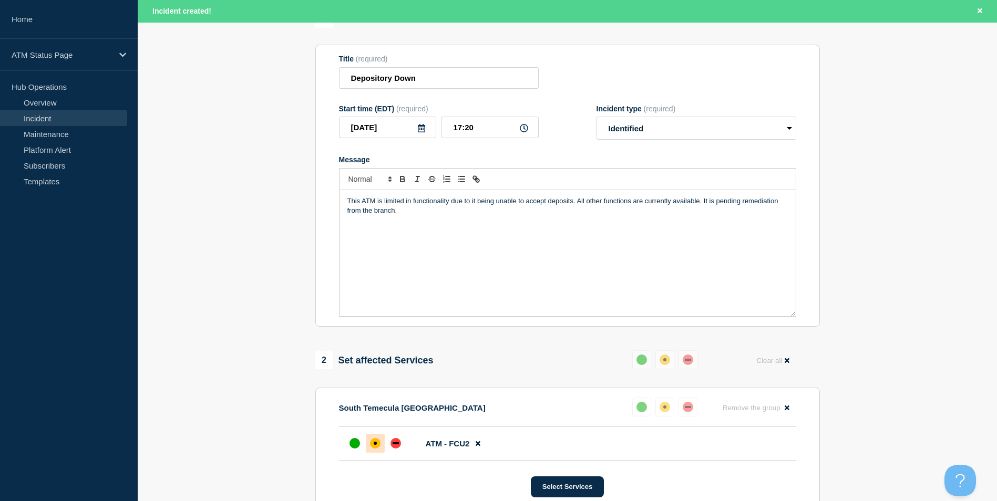
scroll to position [313, 0]
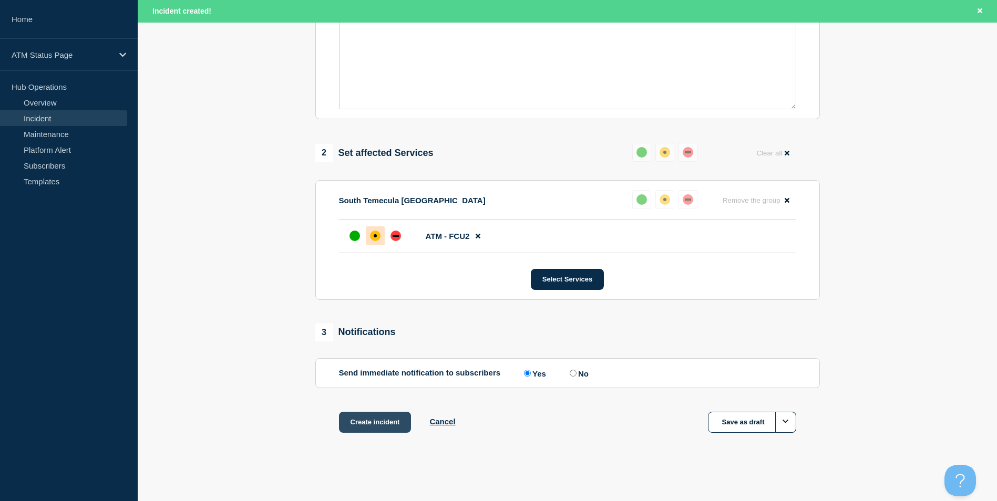
click at [383, 427] on button "Create incident" at bounding box center [375, 422] width 73 height 21
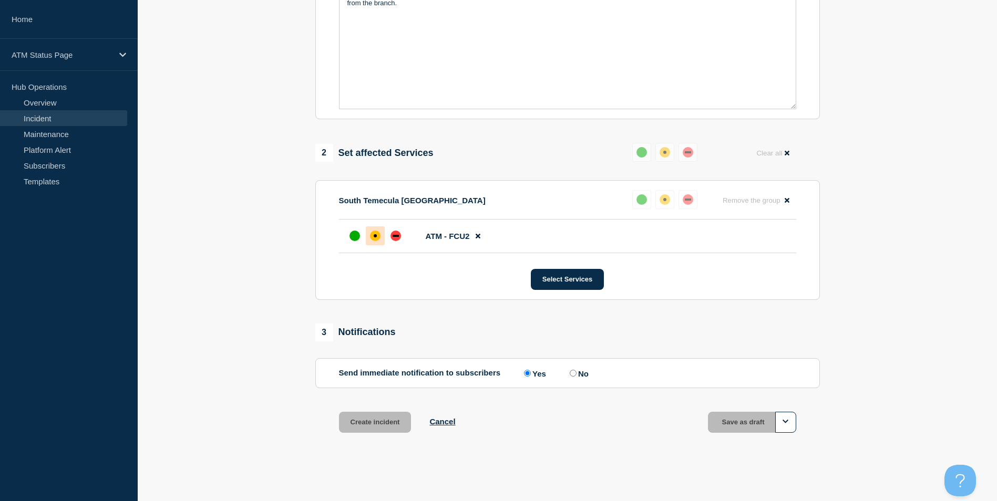
scroll to position [290, 0]
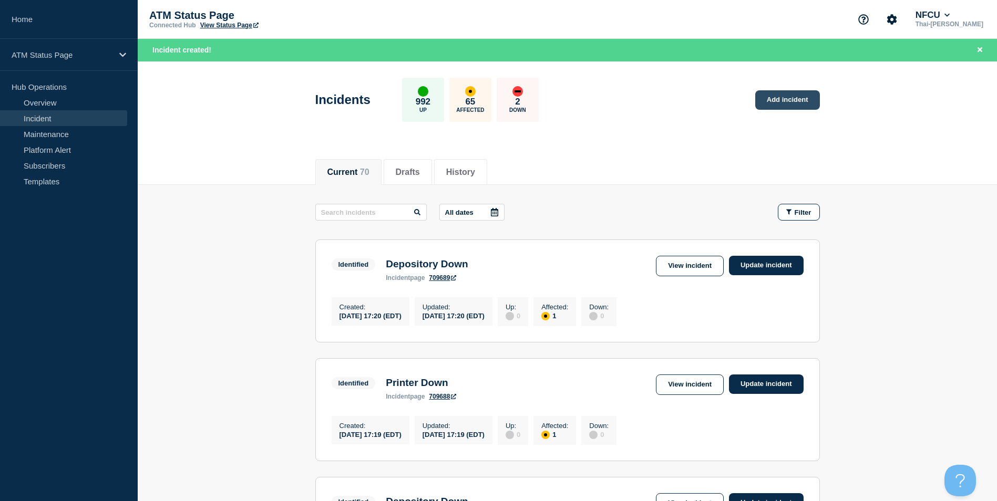
click at [796, 104] on link "Add incident" at bounding box center [787, 99] width 65 height 19
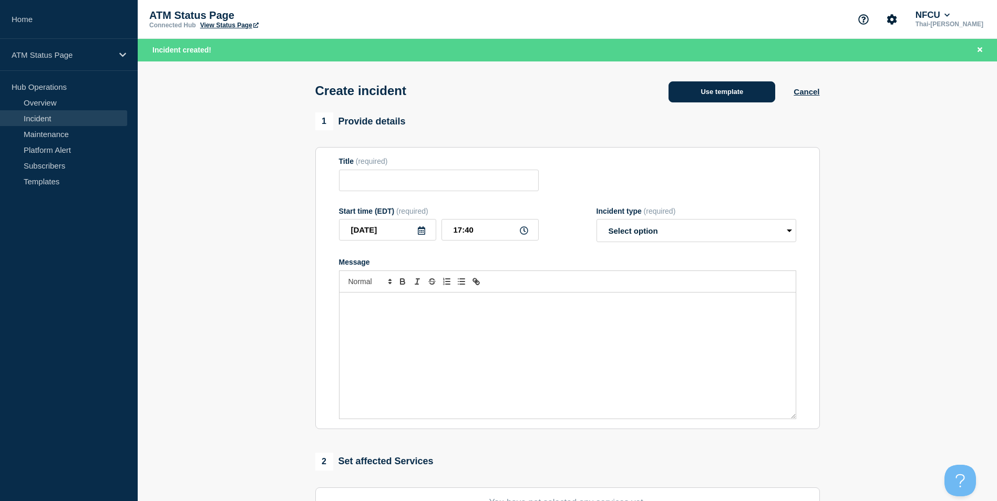
click at [736, 100] on button "Use template" at bounding box center [722, 91] width 107 height 21
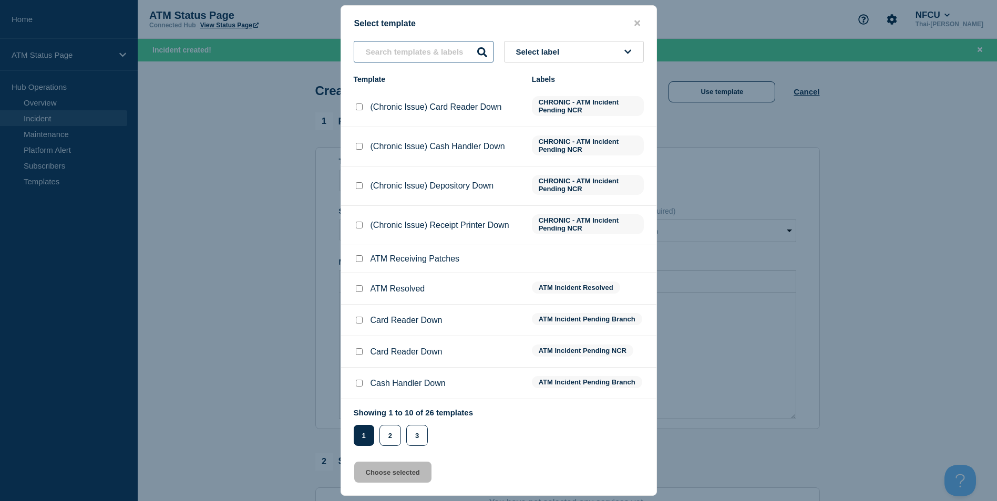
click at [400, 50] on input "text" at bounding box center [424, 52] width 140 height 22
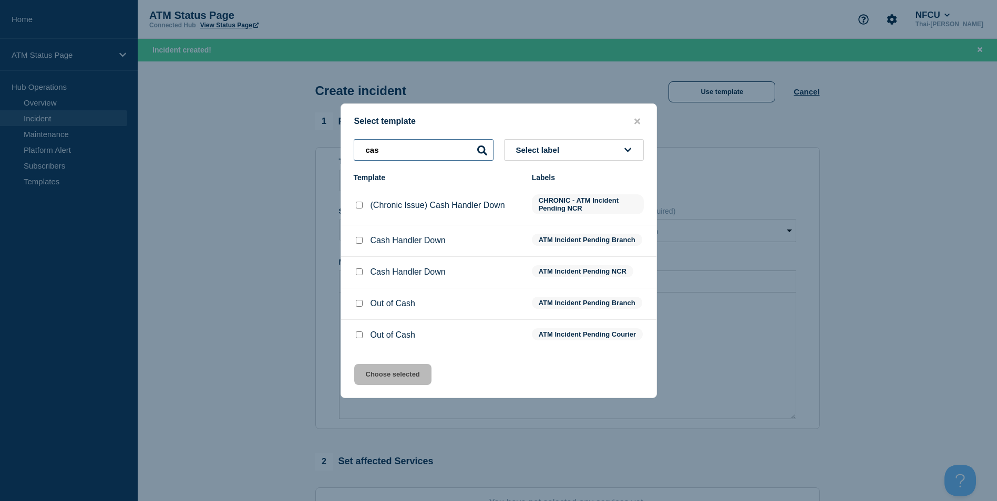
type input "cas"
click at [357, 300] on input "Out of Cash checkbox" at bounding box center [359, 303] width 7 height 7
checkbox input "true"
click at [399, 379] on button "Choose selected" at bounding box center [392, 374] width 77 height 21
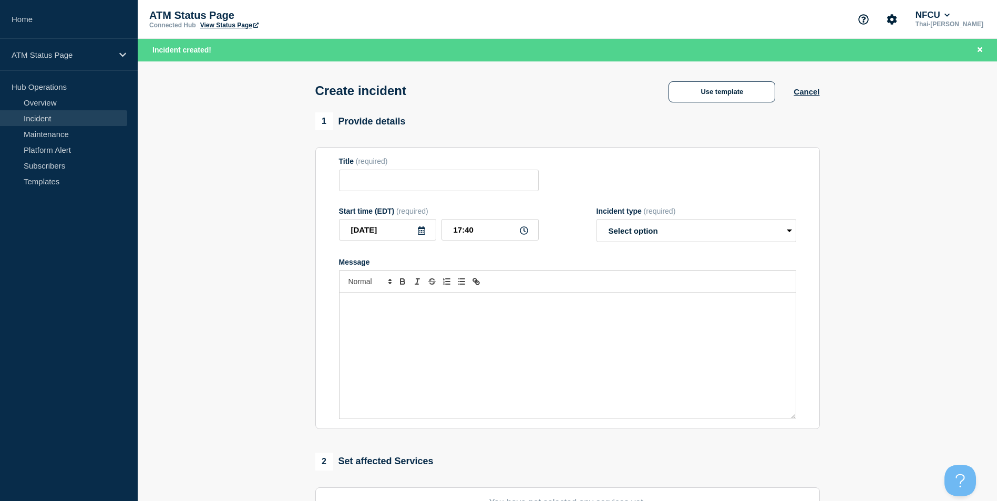
type input "Out of Cash"
select select "identified"
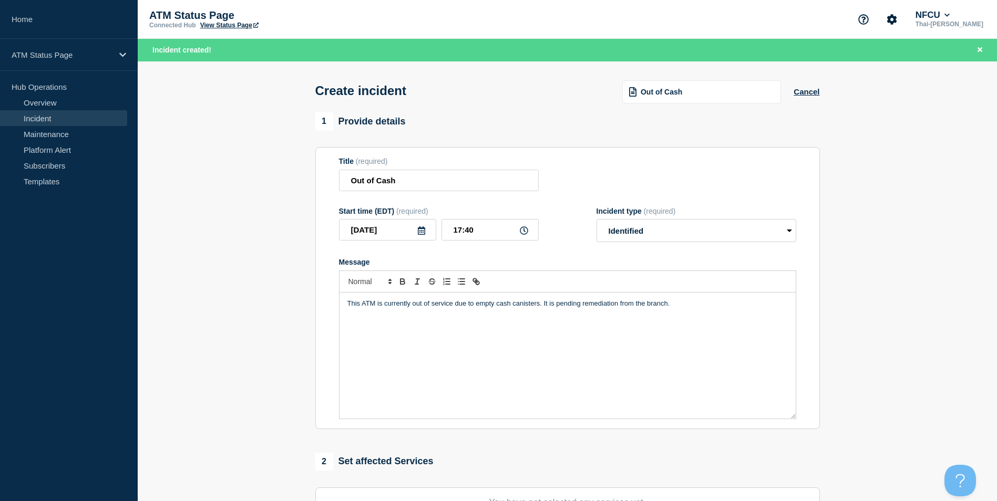
scroll to position [258, 0]
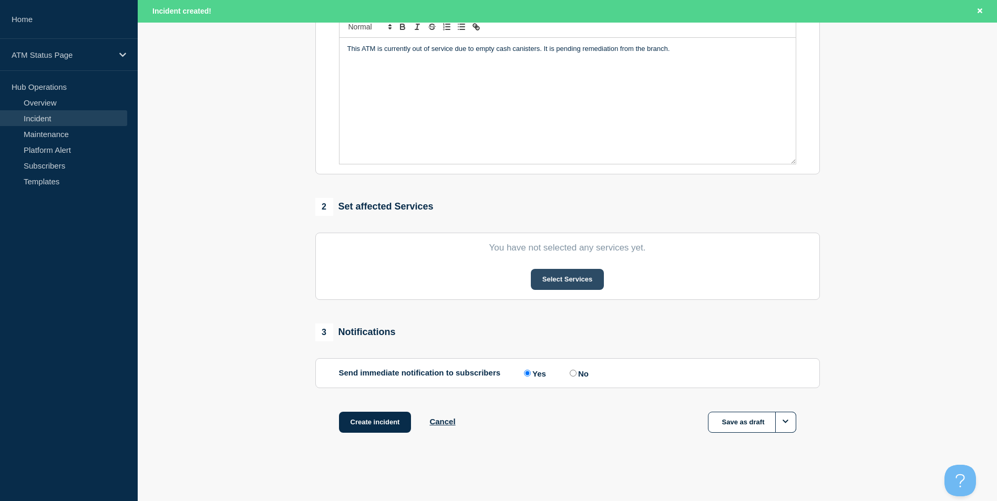
click at [575, 279] on button "Select Services" at bounding box center [567, 279] width 73 height 21
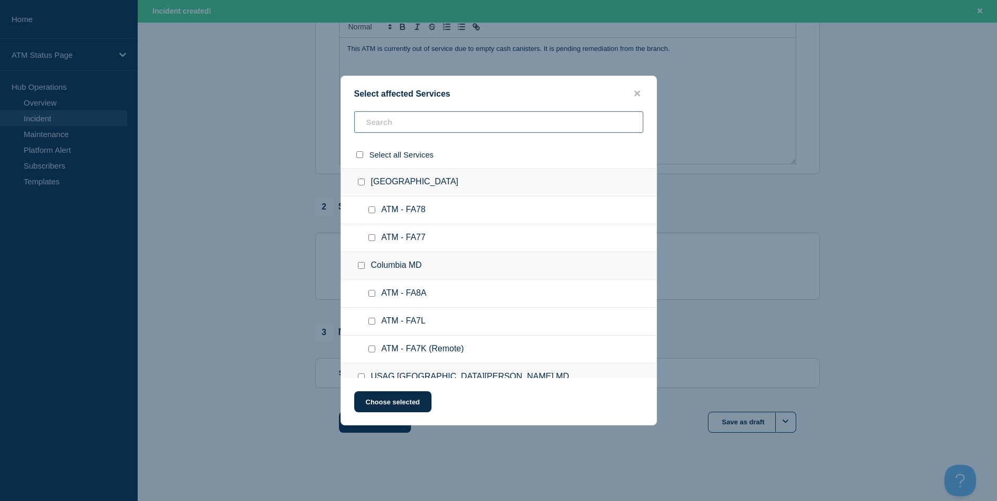
click at [401, 127] on input "text" at bounding box center [498, 122] width 289 height 22
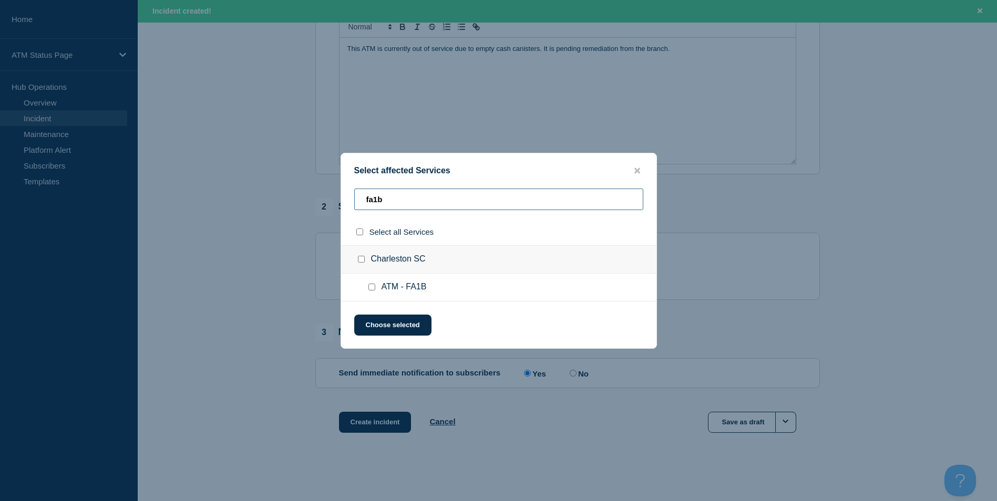
type input "fa1b"
click at [371, 289] on input "ATM - FA1B checkbox" at bounding box center [371, 287] width 7 height 7
checkbox input "true"
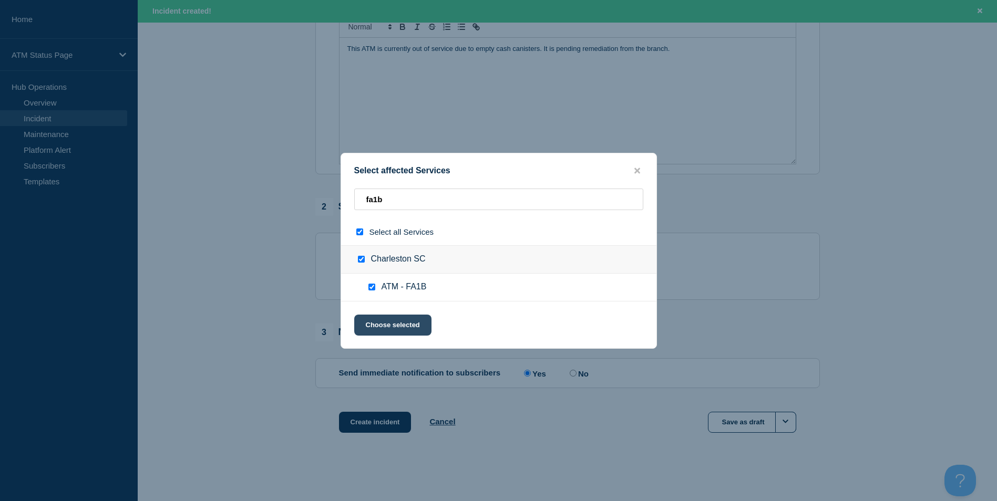
click at [403, 331] on button "Choose selected" at bounding box center [392, 325] width 77 height 21
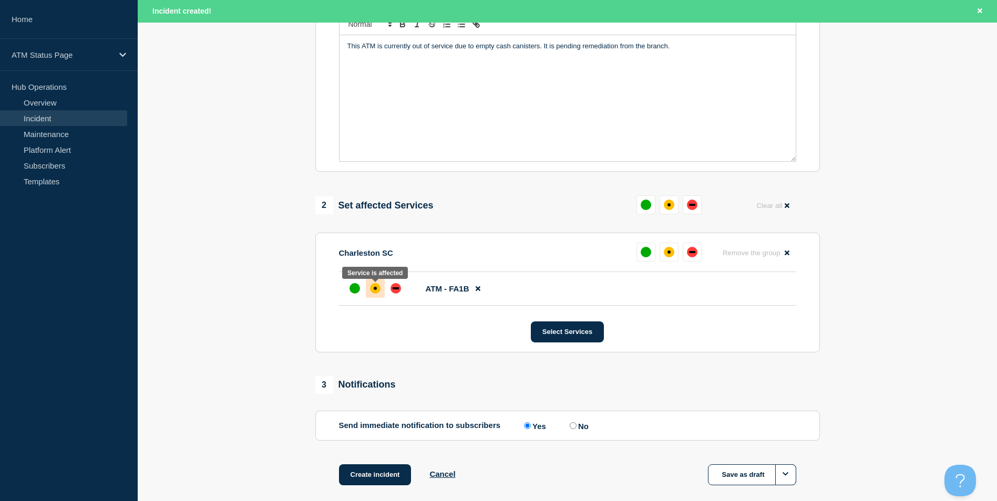
click at [383, 296] on div at bounding box center [375, 288] width 19 height 19
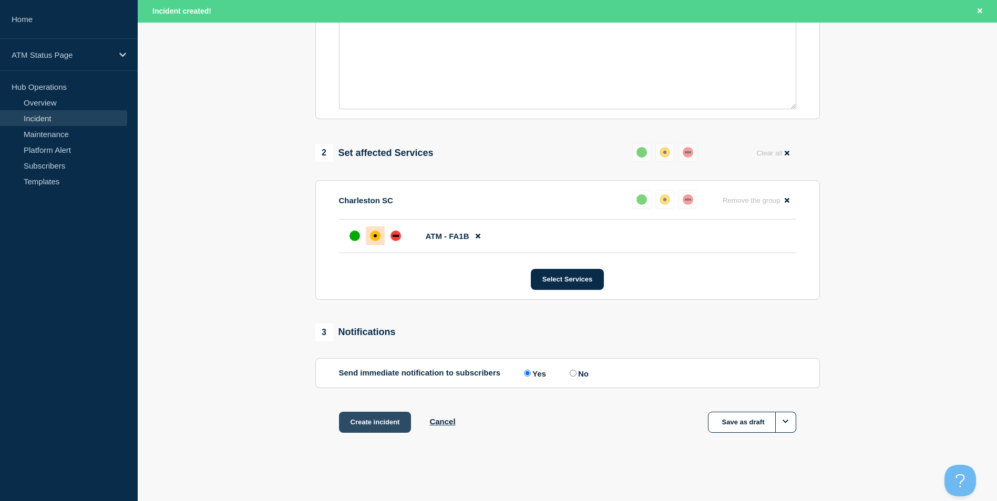
click at [381, 423] on button "Create incident" at bounding box center [375, 422] width 73 height 21
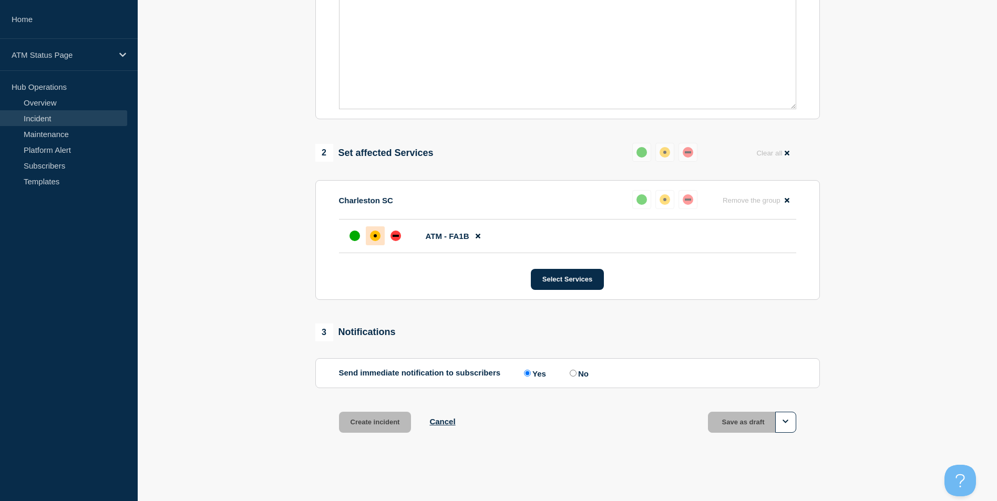
scroll to position [290, 0]
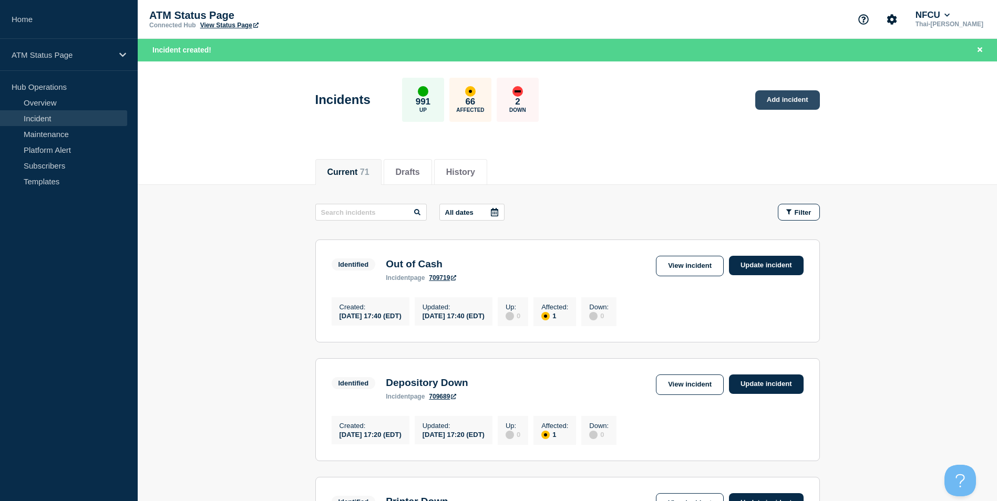
click at [772, 97] on link "Add incident" at bounding box center [787, 99] width 65 height 19
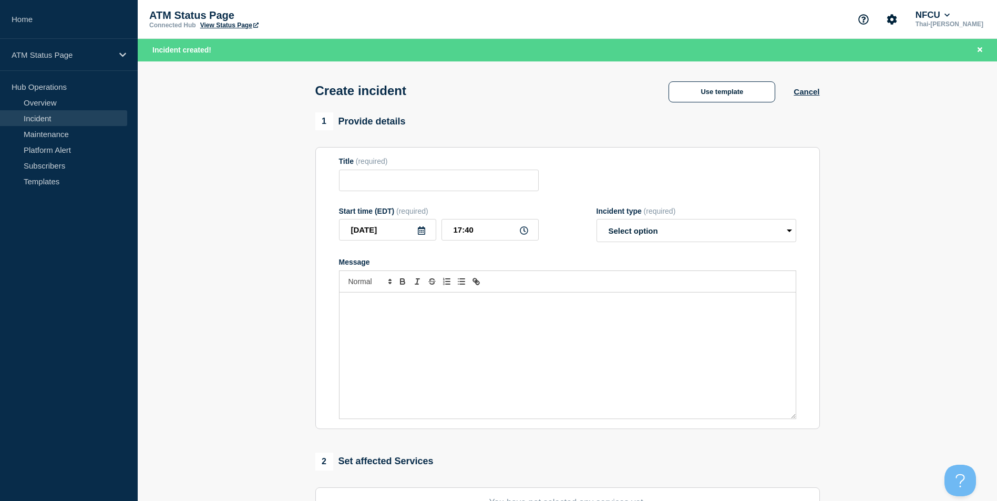
scroll to position [258, 0]
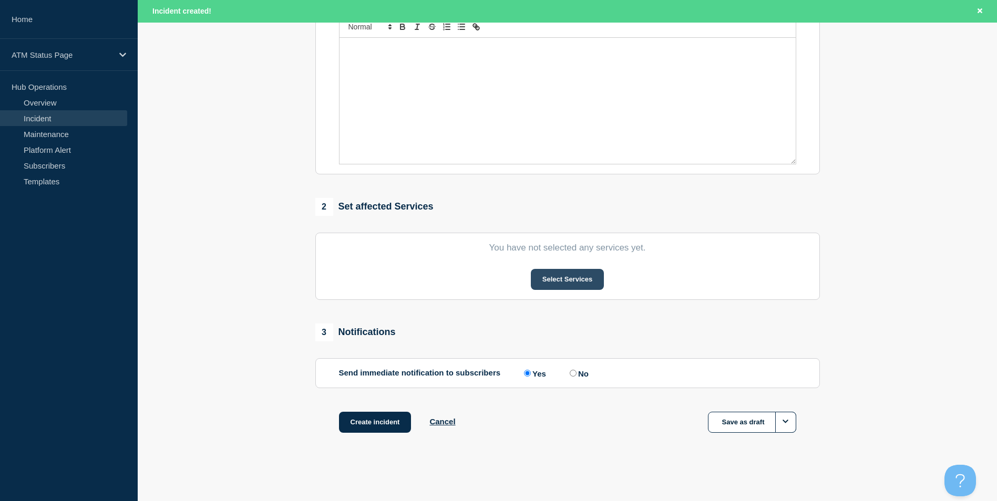
click at [586, 275] on button "Select Services" at bounding box center [567, 279] width 73 height 21
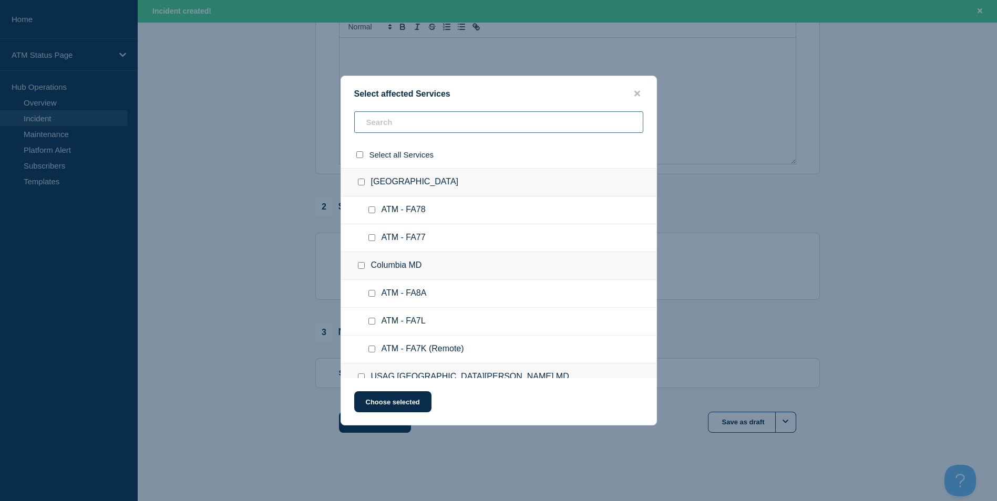
click at [409, 129] on input "text" at bounding box center [498, 122] width 289 height 22
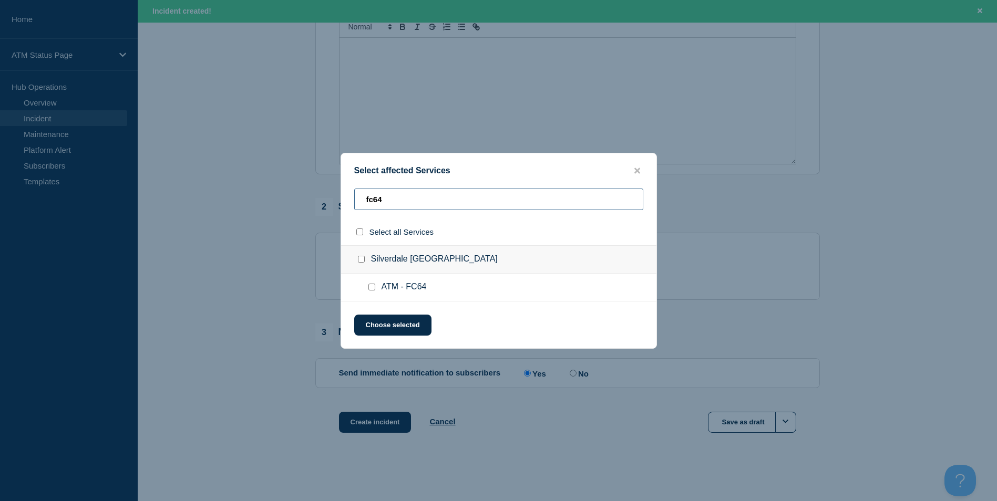
type input "fc64"
click at [371, 289] on input "ATM - FC64 checkbox" at bounding box center [371, 287] width 7 height 7
checkbox input "true"
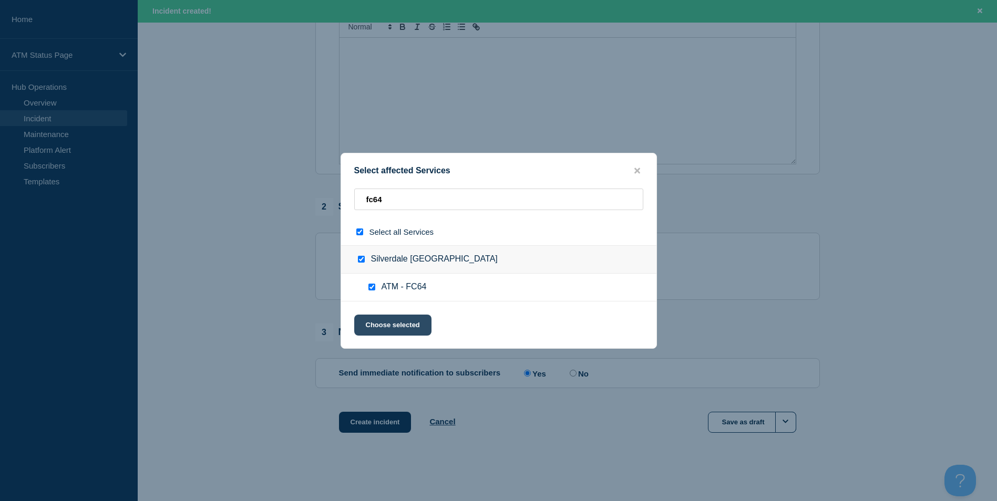
click at [407, 336] on button "Choose selected" at bounding box center [392, 325] width 77 height 21
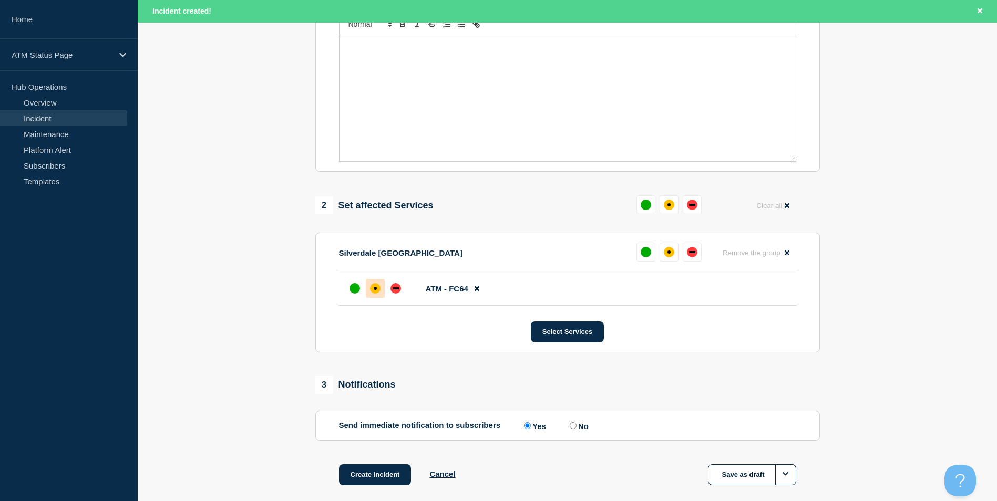
click at [384, 297] on div at bounding box center [375, 288] width 19 height 19
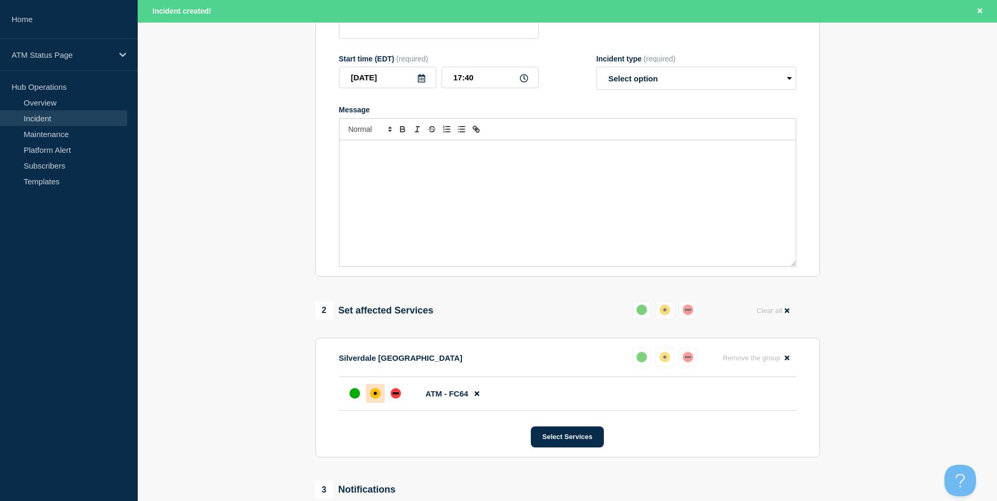
scroll to position [47, 0]
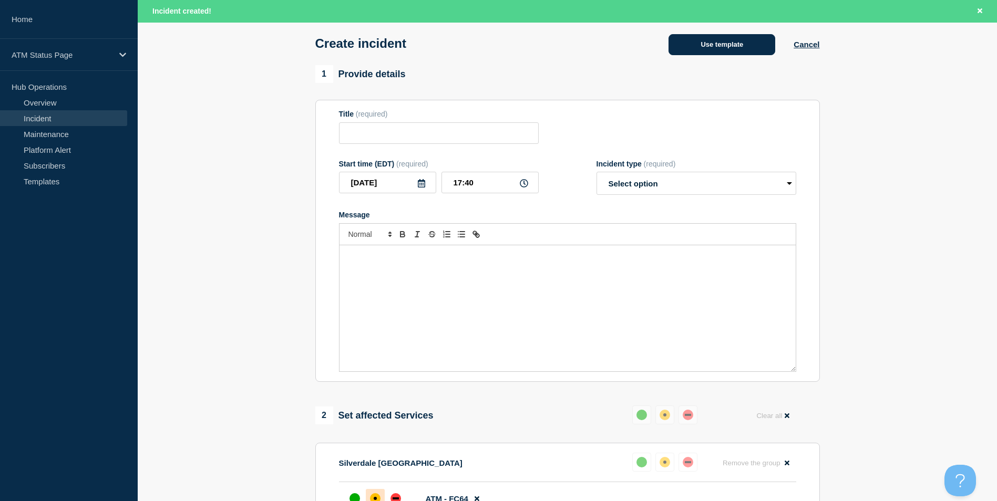
click at [705, 55] on button "Use template" at bounding box center [722, 44] width 107 height 21
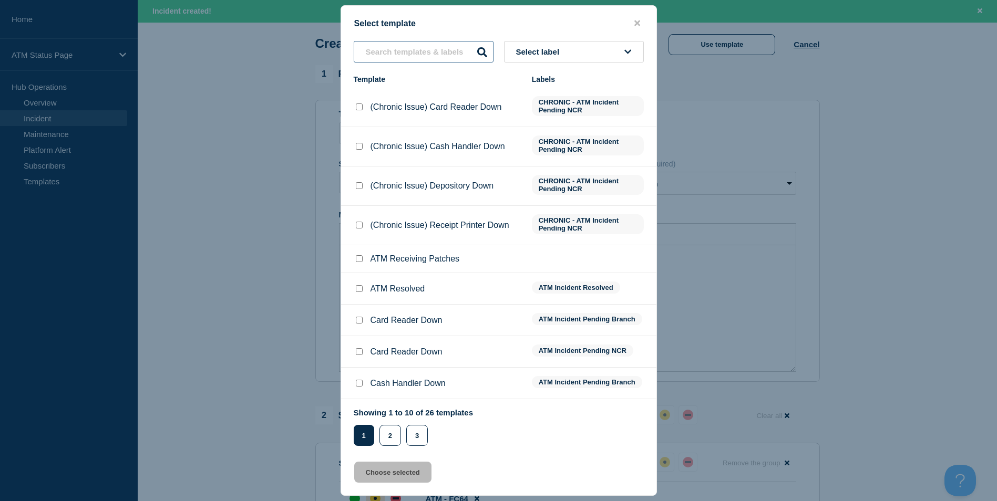
click at [414, 46] on input "text" at bounding box center [424, 52] width 140 height 22
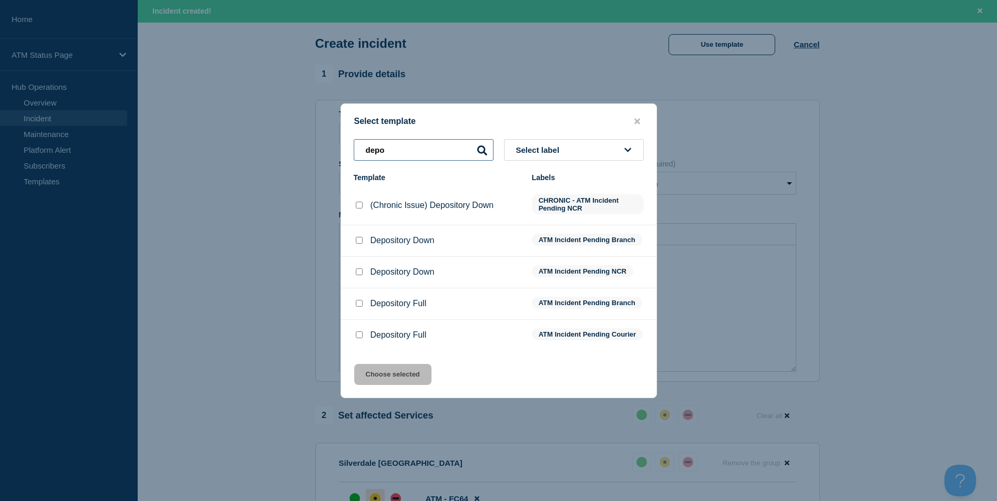
type input "depo"
click at [358, 238] on input "Depository Down checkbox" at bounding box center [359, 240] width 7 height 7
checkbox input "true"
click at [394, 385] on button "Choose selected" at bounding box center [392, 374] width 77 height 21
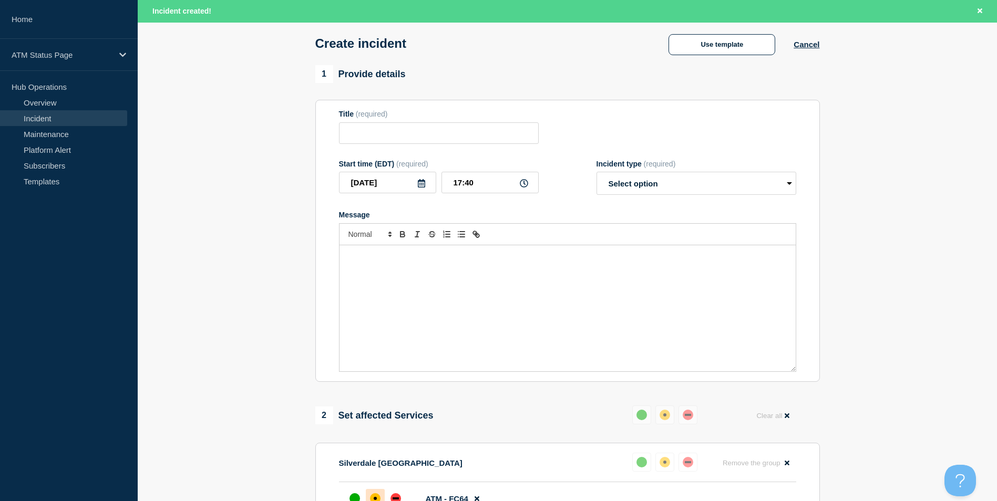
type input "Depository Down"
select select "identified"
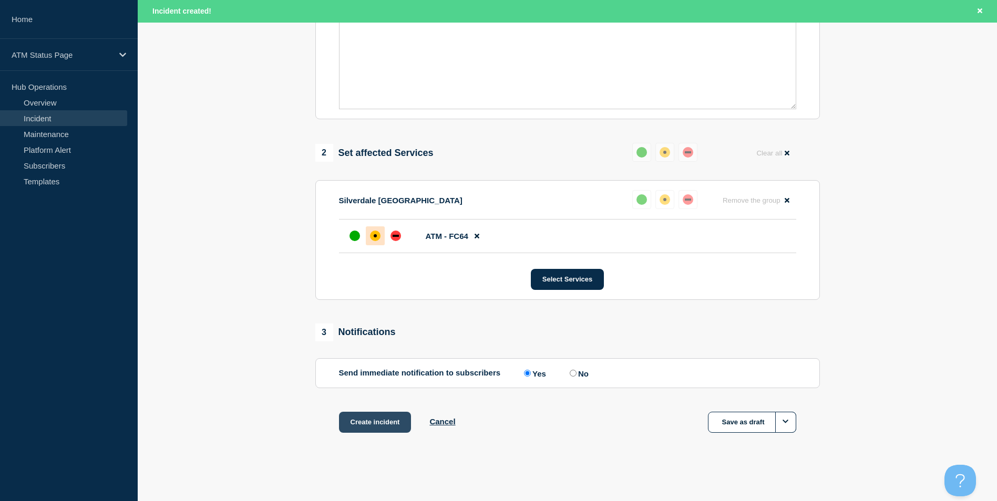
click at [393, 419] on button "Create incident" at bounding box center [375, 422] width 73 height 21
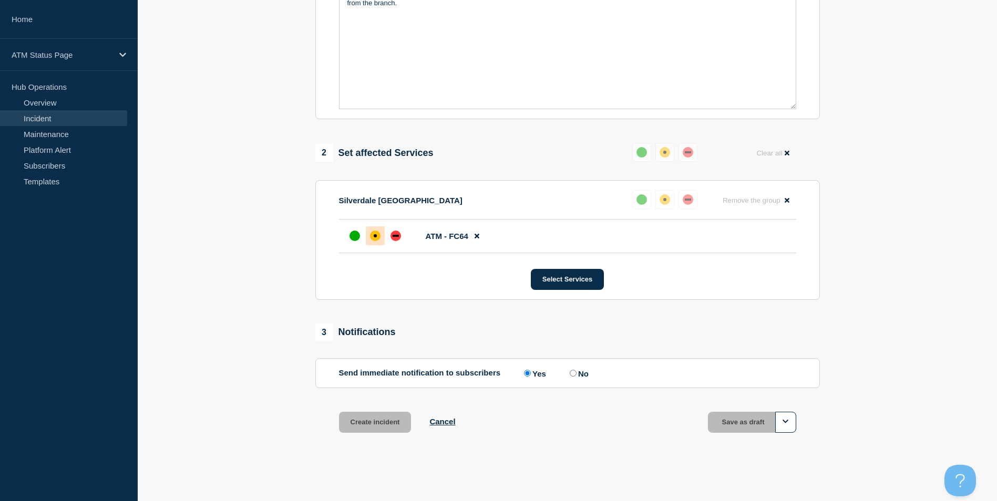
scroll to position [290, 0]
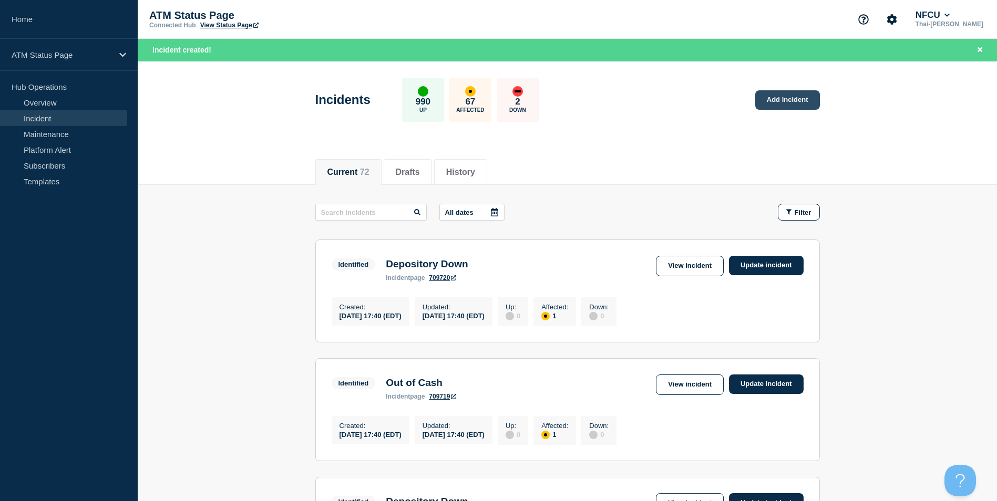
click at [784, 98] on link "Add incident" at bounding box center [787, 99] width 65 height 19
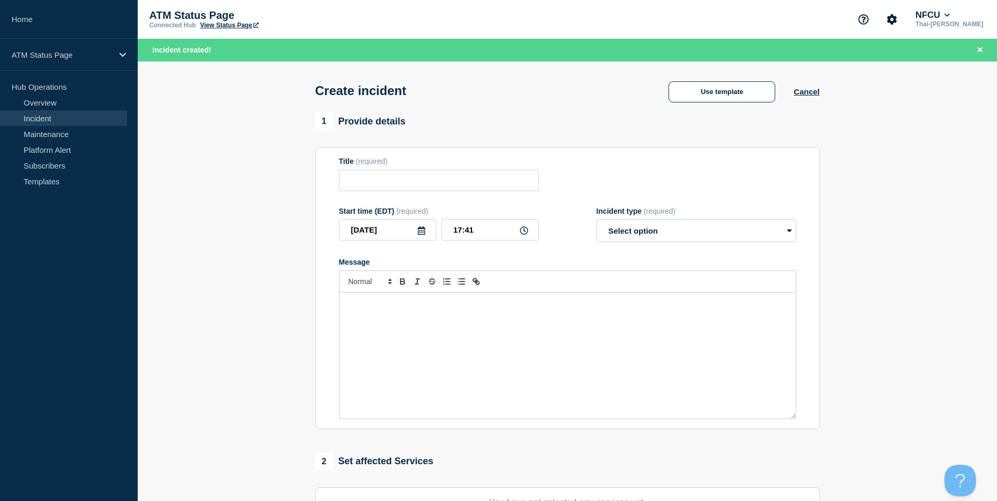
scroll to position [258, 0]
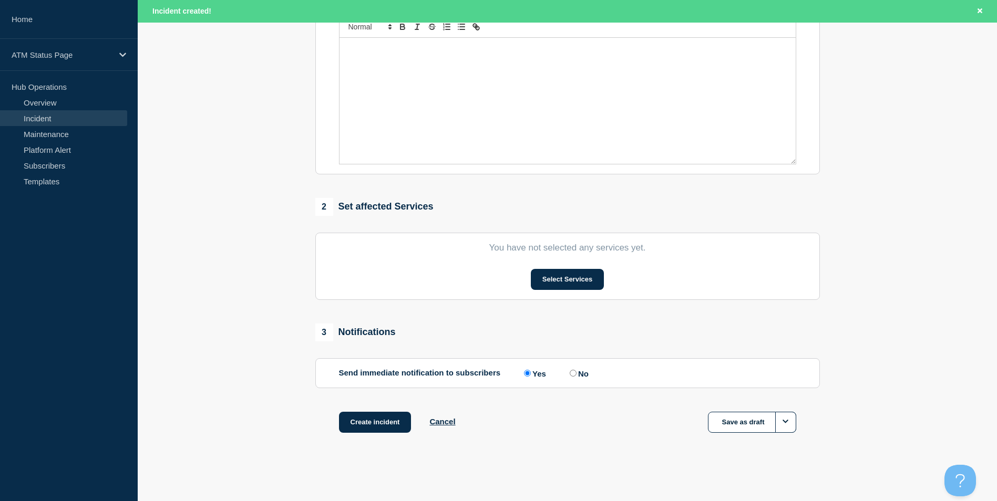
click at [580, 292] on section "You have not selected any services yet. Select Services" at bounding box center [567, 266] width 505 height 67
click at [580, 278] on button "Select Services" at bounding box center [567, 279] width 73 height 21
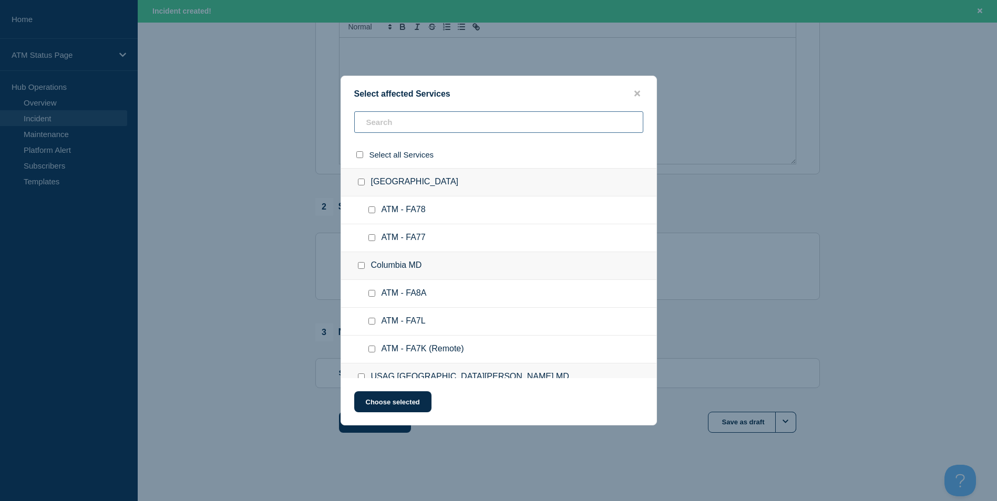
click at [406, 122] on input "text" at bounding box center [498, 122] width 289 height 22
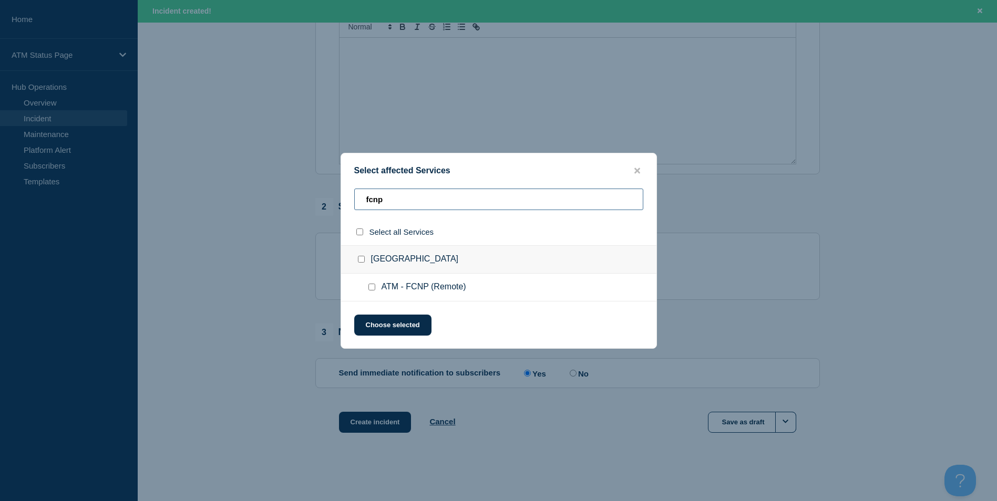
type input "fcnp"
click at [369, 289] on input "ATM - FCNP (Remote) checkbox" at bounding box center [371, 287] width 7 height 7
checkbox input "true"
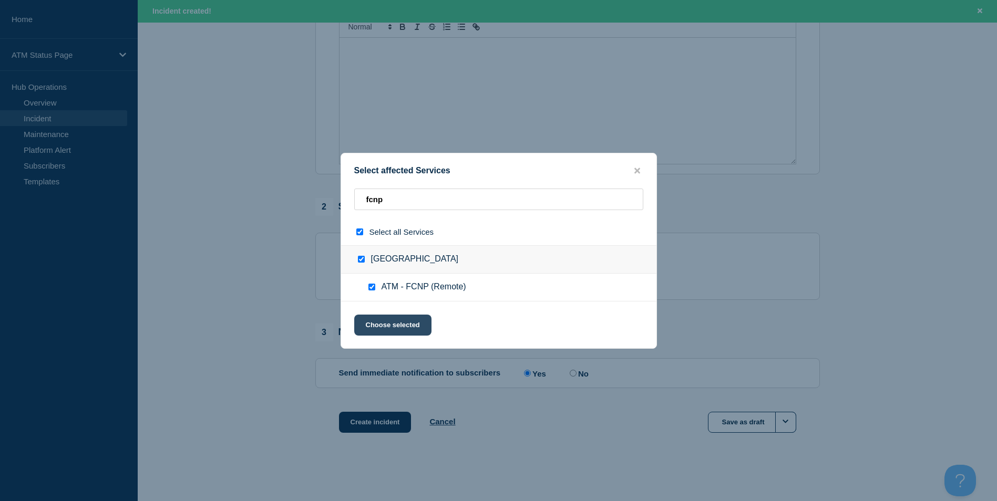
click at [390, 331] on button "Choose selected" at bounding box center [392, 325] width 77 height 21
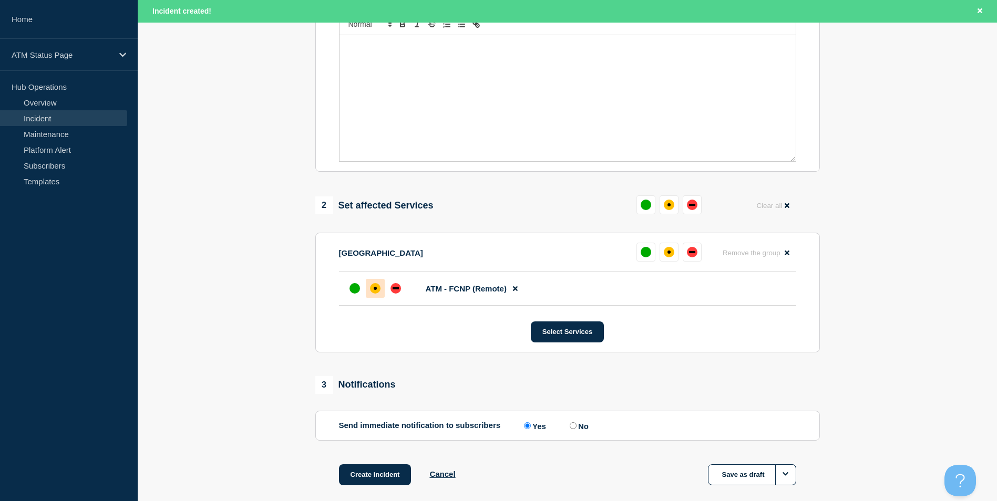
click at [378, 290] on div "affected" at bounding box center [375, 288] width 11 height 11
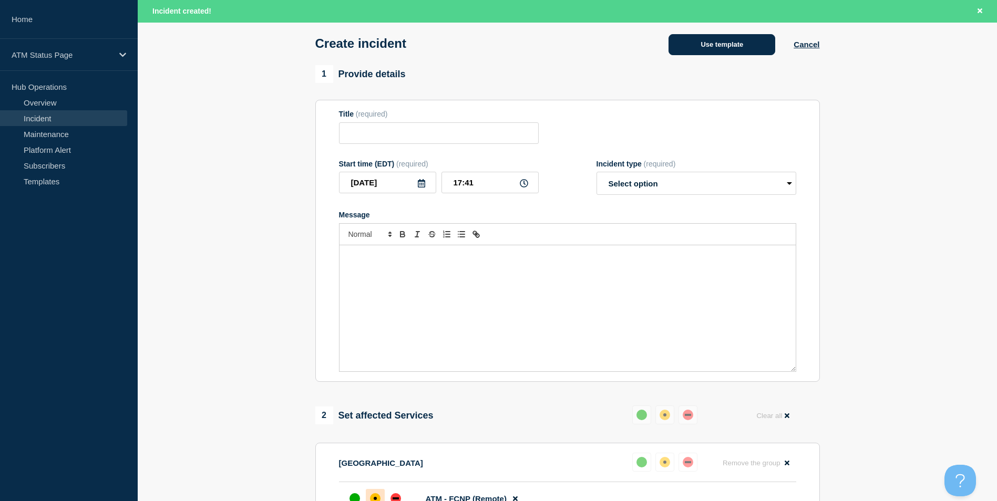
click at [711, 46] on button "Use template" at bounding box center [722, 44] width 107 height 21
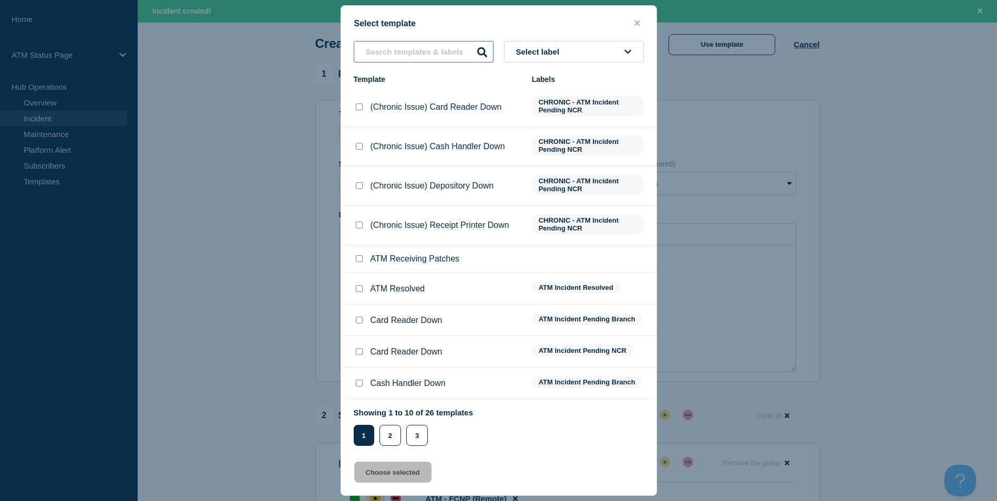
click at [373, 46] on input "text" at bounding box center [424, 52] width 140 height 22
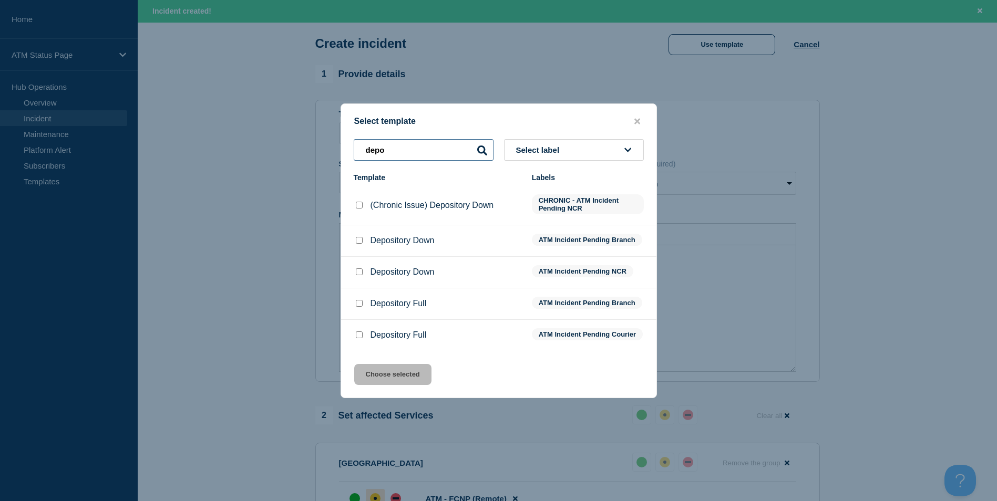
type input "depo"
click at [356, 269] on input "Depository Down checkbox" at bounding box center [359, 272] width 7 height 7
checkbox input "true"
click at [392, 385] on button "Choose selected" at bounding box center [392, 374] width 77 height 21
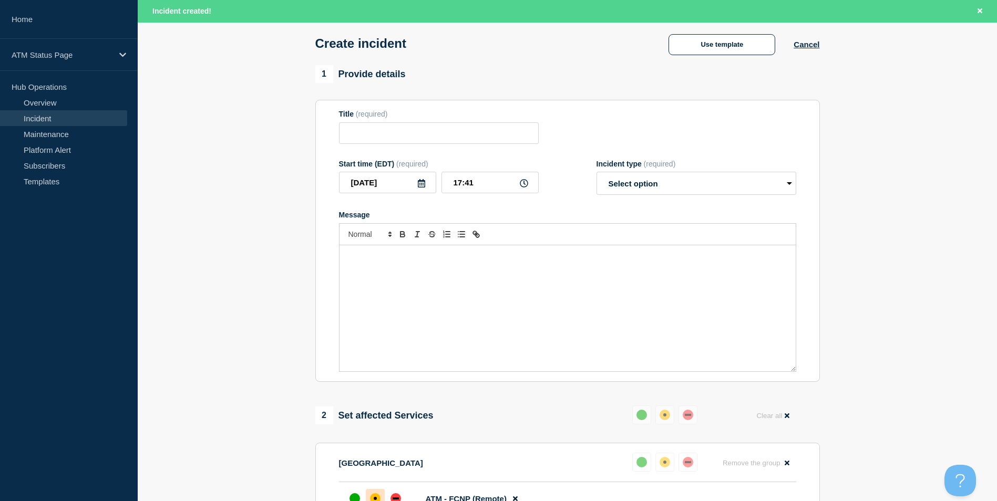
type input "Depository Down"
select select "identified"
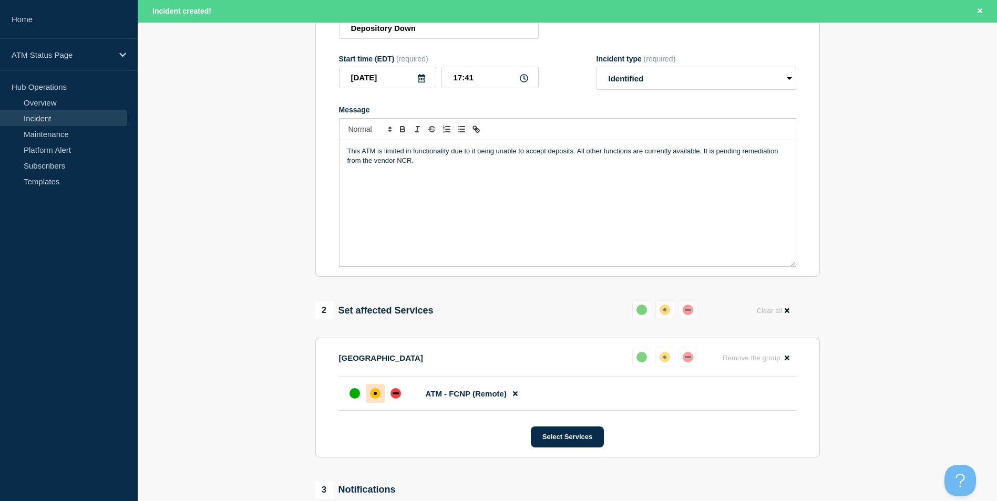
scroll to position [310, 0]
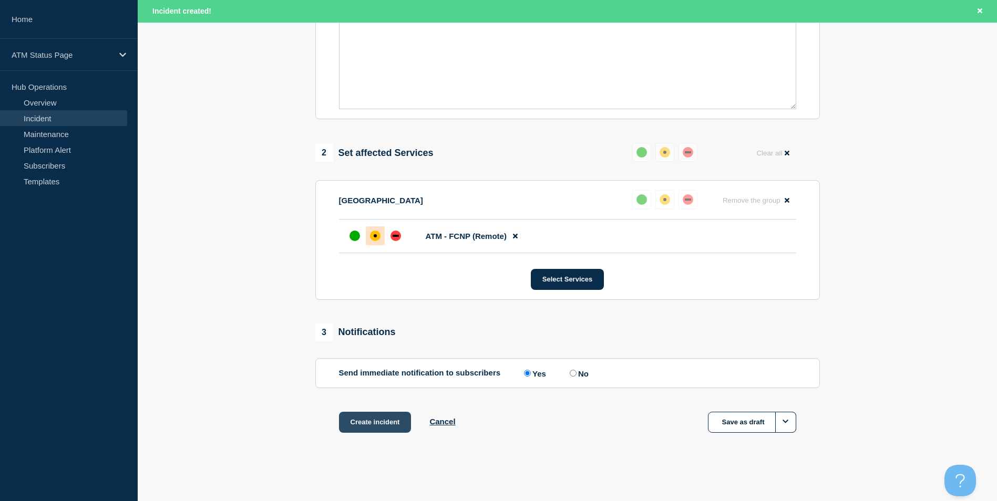
click at [383, 425] on button "Create incident" at bounding box center [375, 422] width 73 height 21
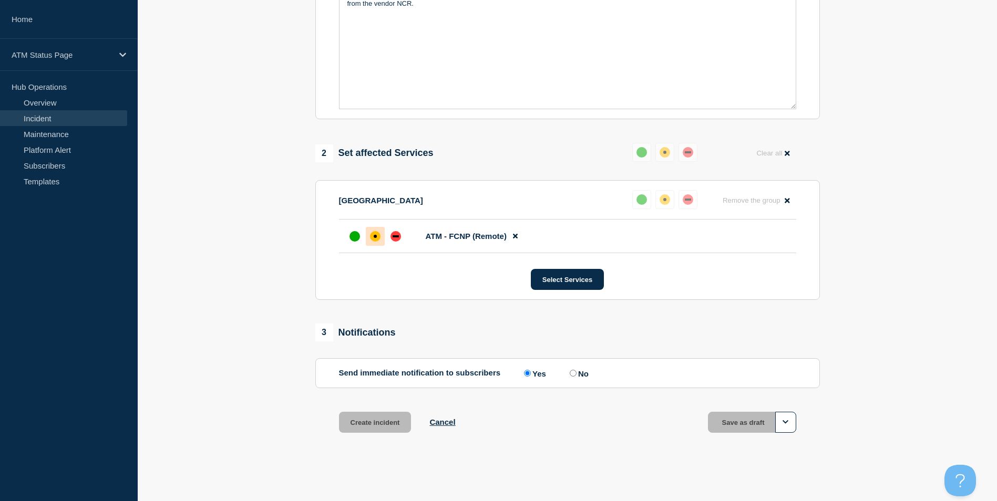
scroll to position [287, 0]
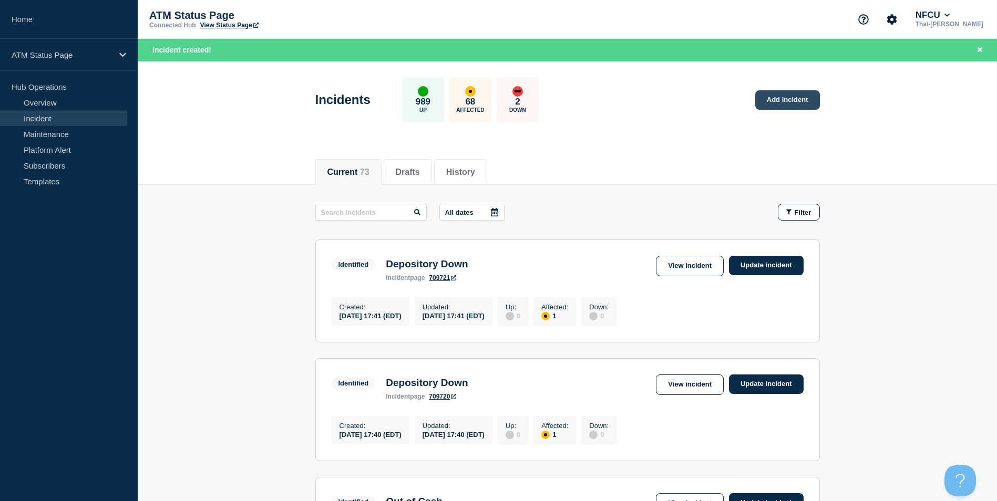
click at [784, 92] on link "Add incident" at bounding box center [787, 99] width 65 height 19
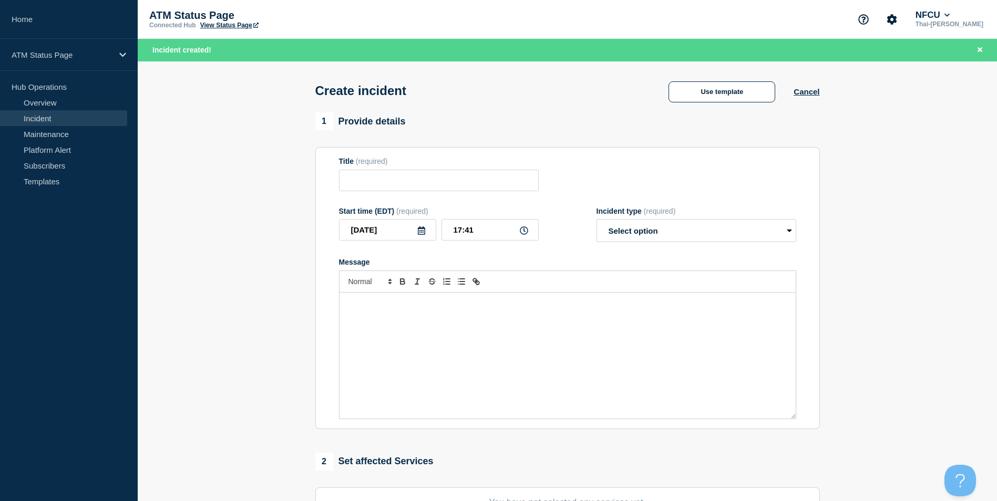
scroll to position [210, 0]
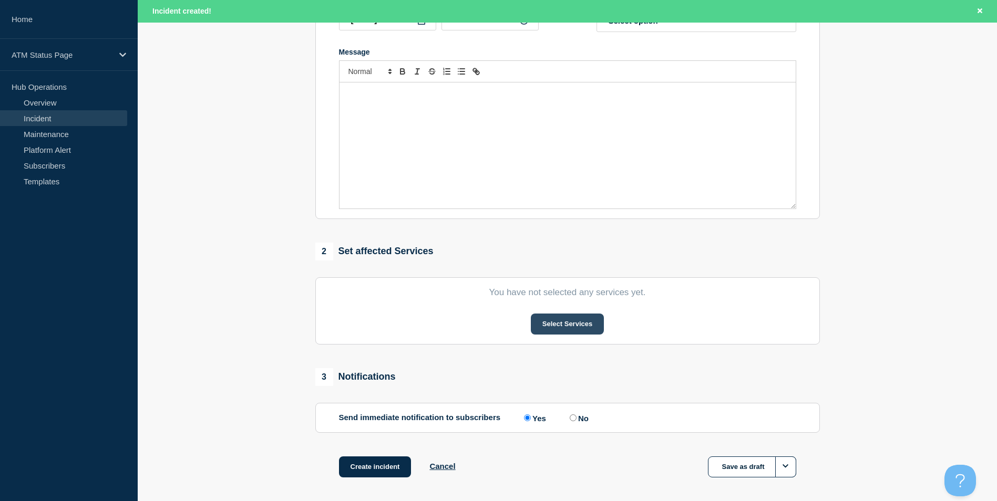
click at [563, 331] on button "Select Services" at bounding box center [567, 324] width 73 height 21
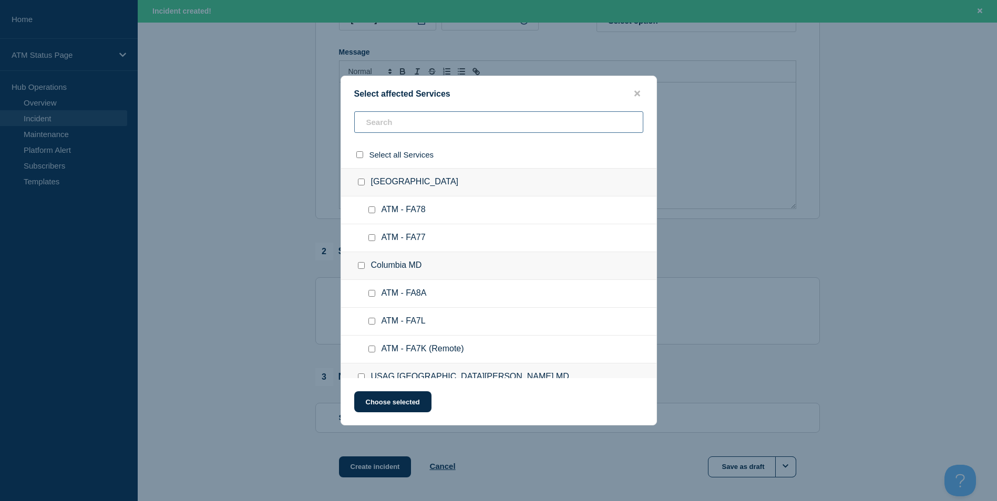
click at [384, 129] on input "text" at bounding box center [498, 122] width 289 height 22
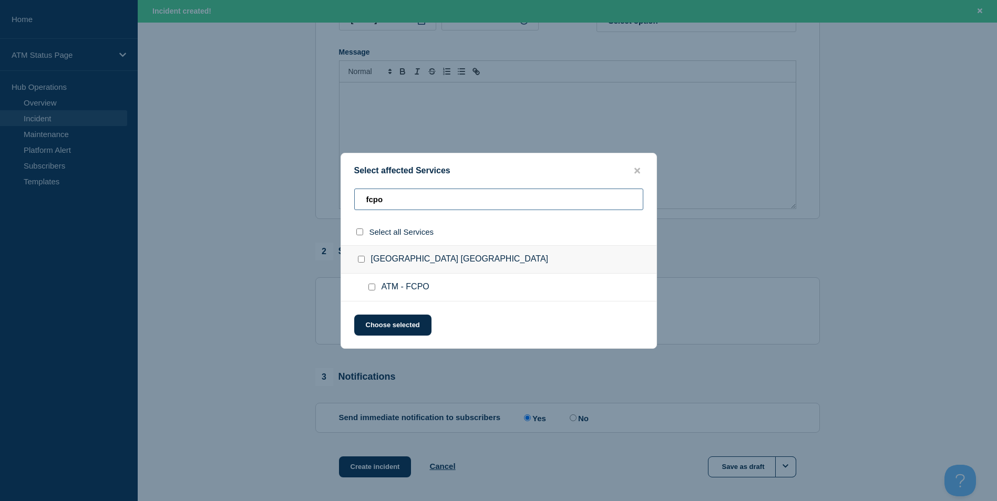
type input "fcpo"
click at [372, 289] on input "ATM - FCPO checkbox" at bounding box center [371, 287] width 7 height 7
checkbox input "true"
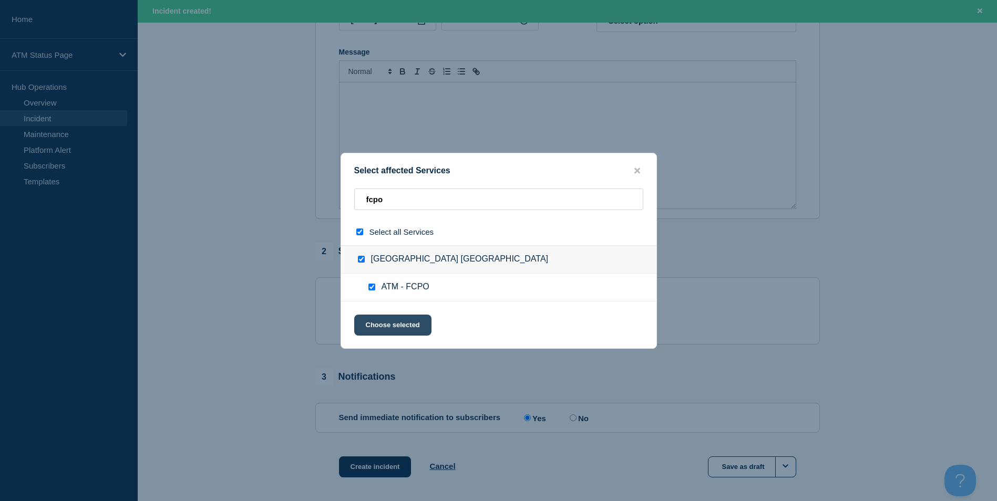
click at [400, 328] on button "Choose selected" at bounding box center [392, 325] width 77 height 21
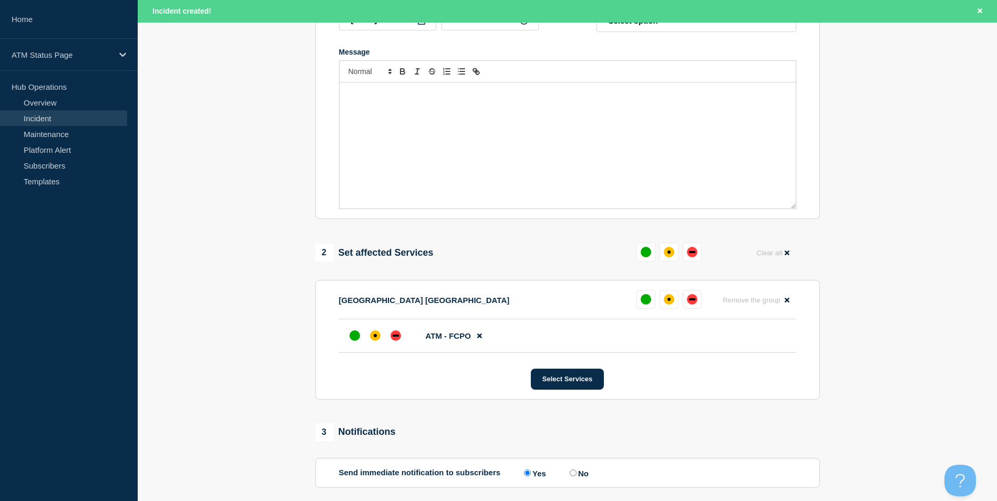
scroll to position [313, 0]
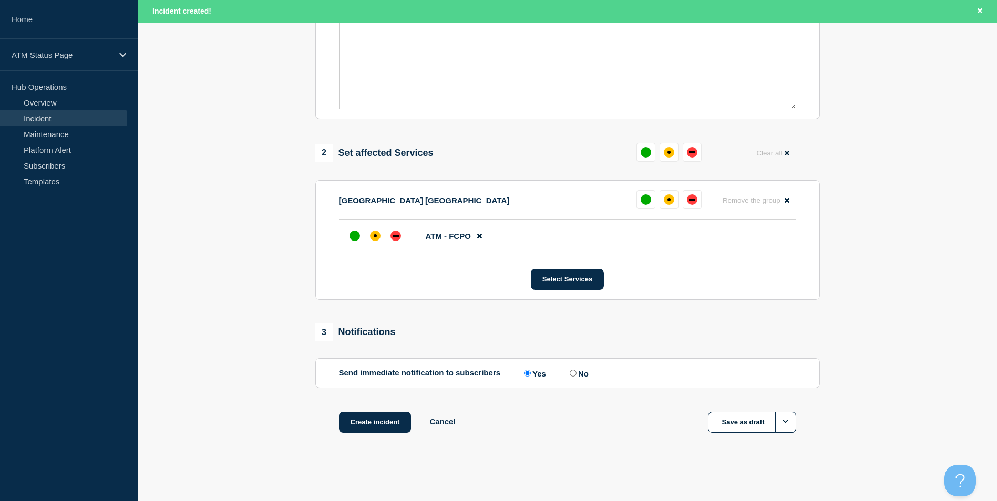
drag, startPoint x: 377, startPoint y: 239, endPoint x: 398, endPoint y: 265, distance: 33.7
click at [377, 241] on div "affected" at bounding box center [375, 236] width 11 height 11
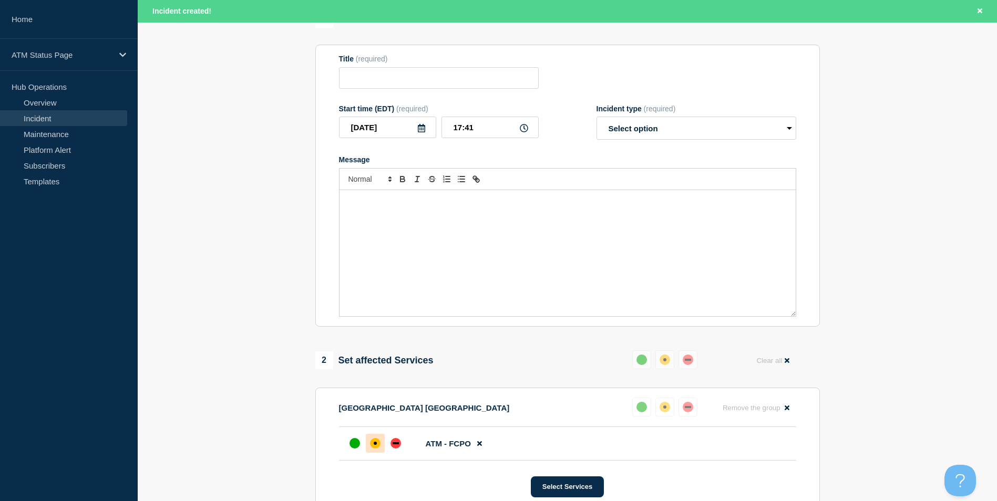
scroll to position [0, 0]
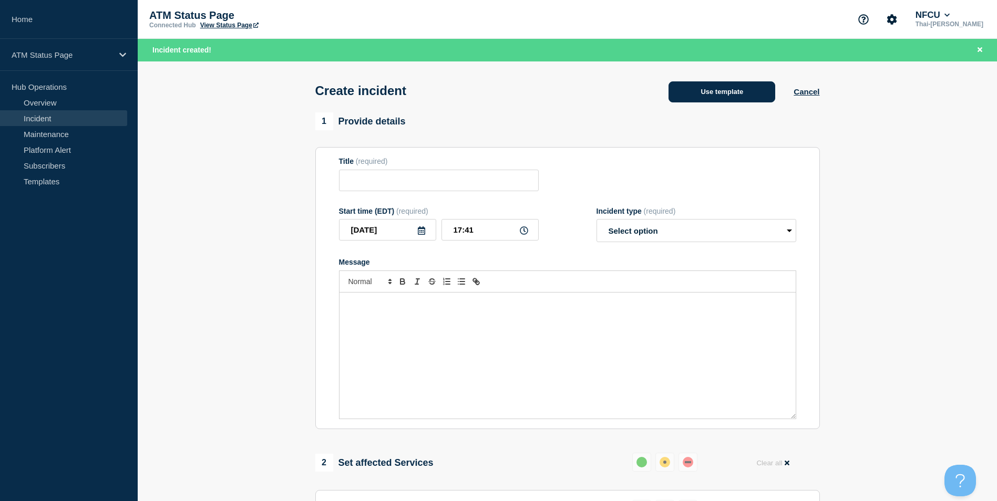
click at [694, 97] on button "Use template" at bounding box center [722, 91] width 107 height 21
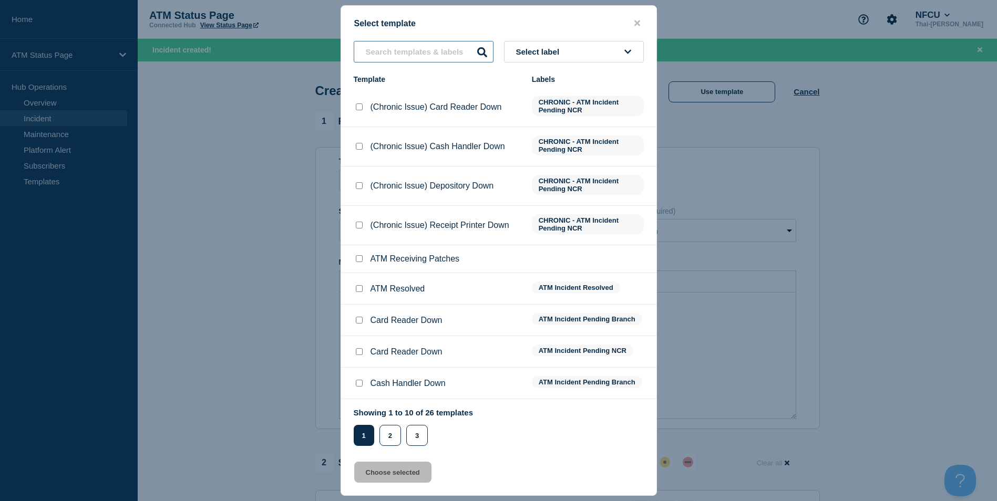
click at [428, 51] on input "text" at bounding box center [424, 52] width 140 height 22
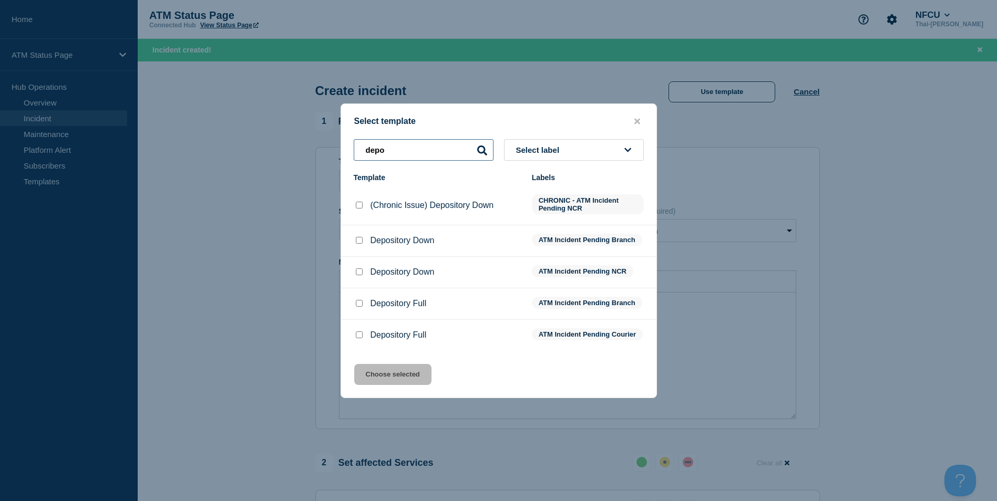
type input "depo"
click at [358, 237] on input "Depository Down checkbox" at bounding box center [359, 240] width 7 height 7
checkbox input "true"
click at [395, 381] on button "Choose selected" at bounding box center [392, 374] width 77 height 21
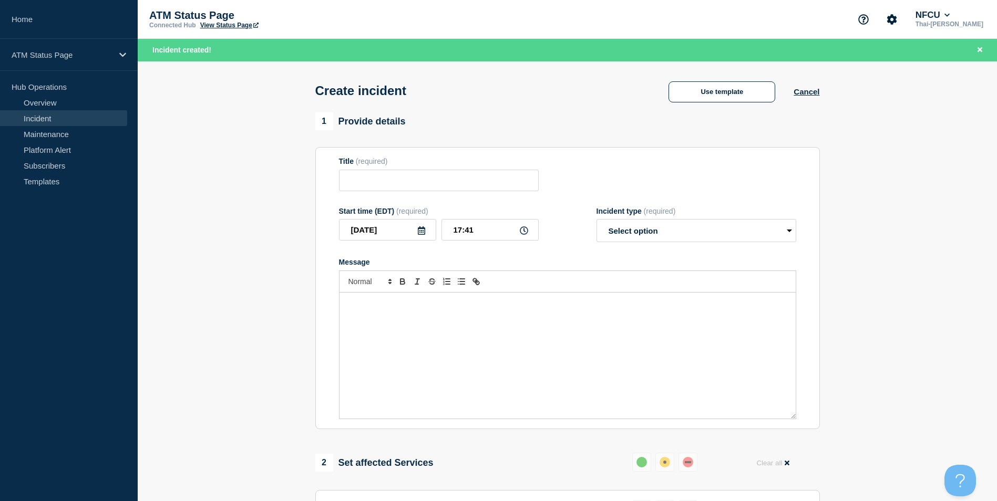
type input "Depository Down"
select select "identified"
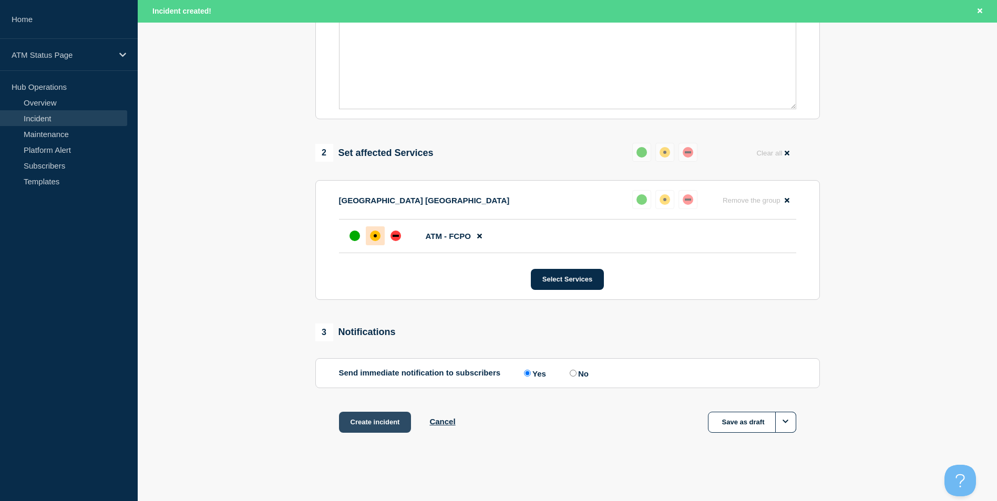
click at [380, 432] on button "Create incident" at bounding box center [375, 422] width 73 height 21
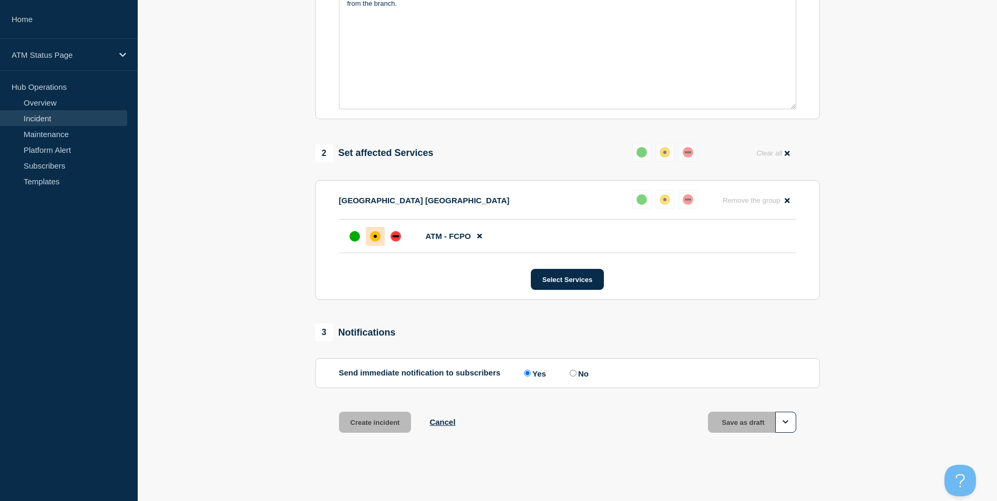
scroll to position [290, 0]
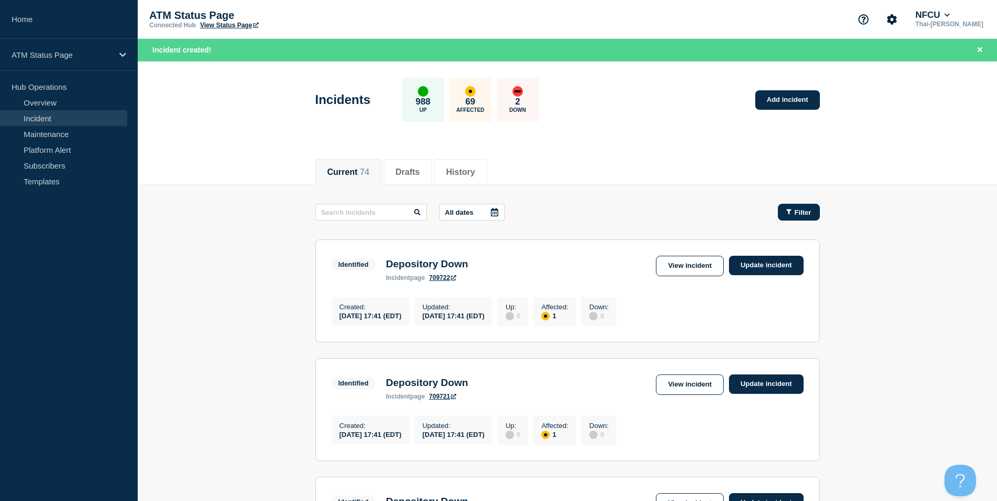
click at [800, 214] on span "Filter" at bounding box center [803, 213] width 17 height 8
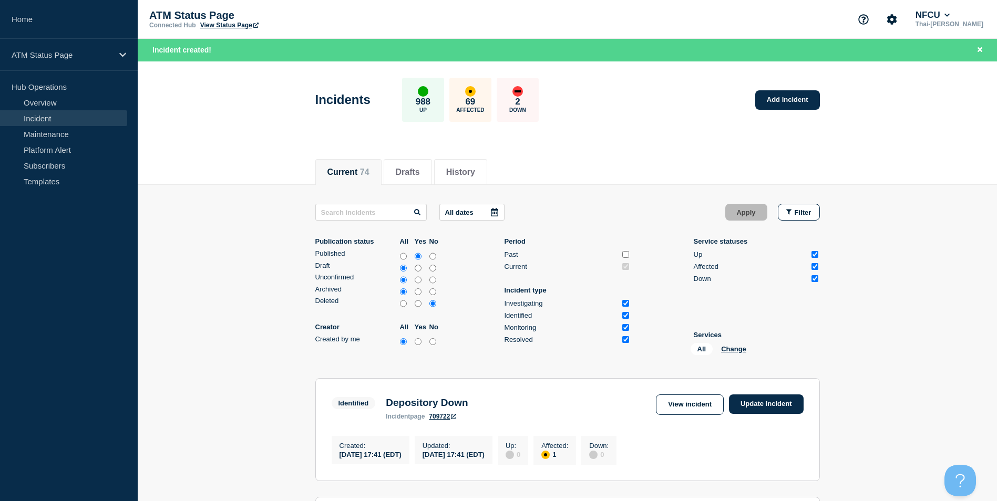
click at [734, 343] on div "All Change" at bounding box center [743, 351] width 105 height 16
click at [734, 347] on button "Change" at bounding box center [733, 349] width 25 height 8
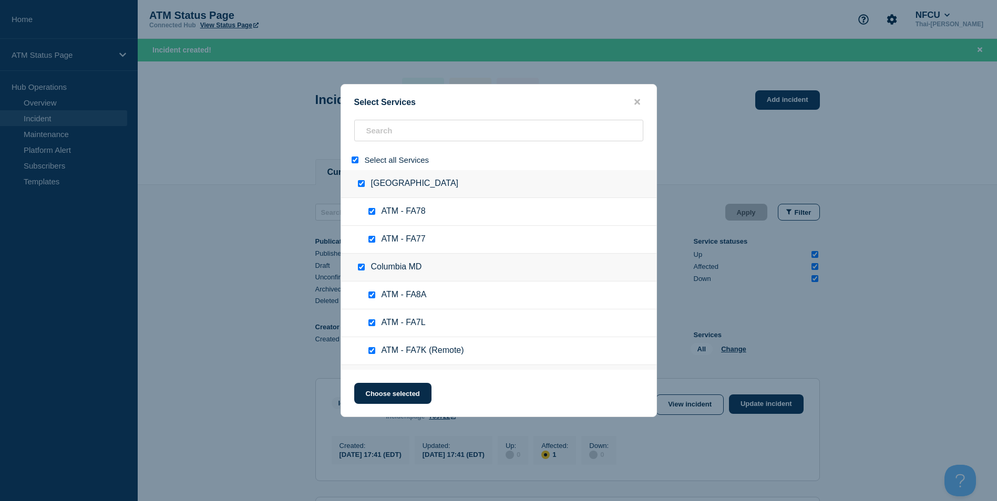
click at [356, 160] on input "select all" at bounding box center [355, 160] width 7 height 7
checkbox input "false"
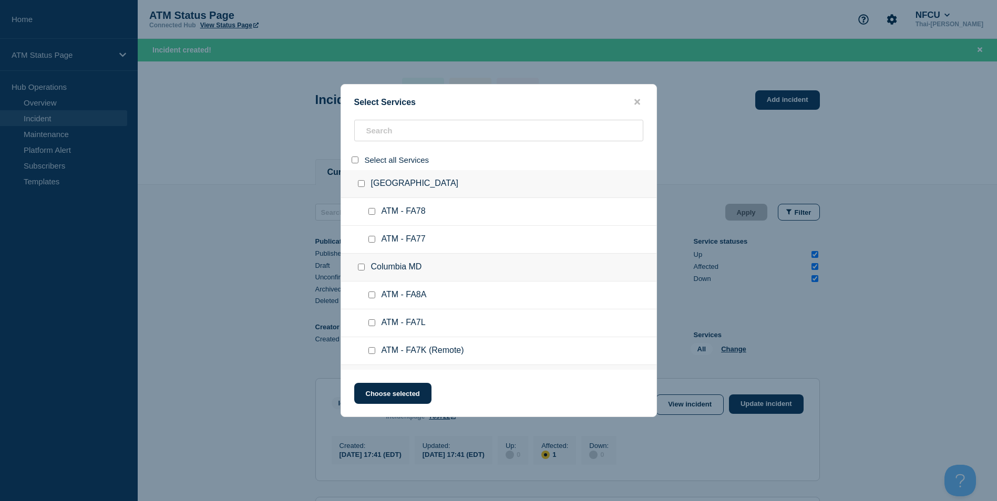
checkbox input "false"
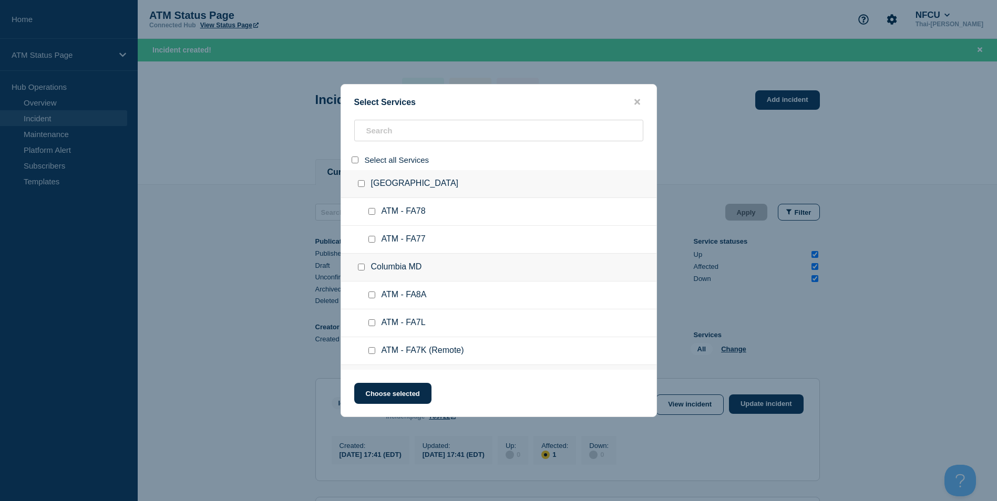
checkbox input "false"
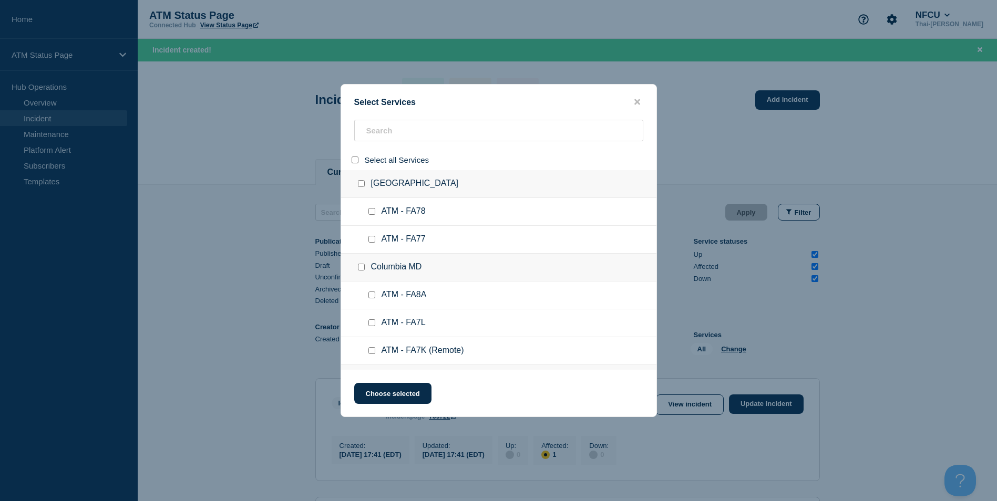
checkbox input "false"
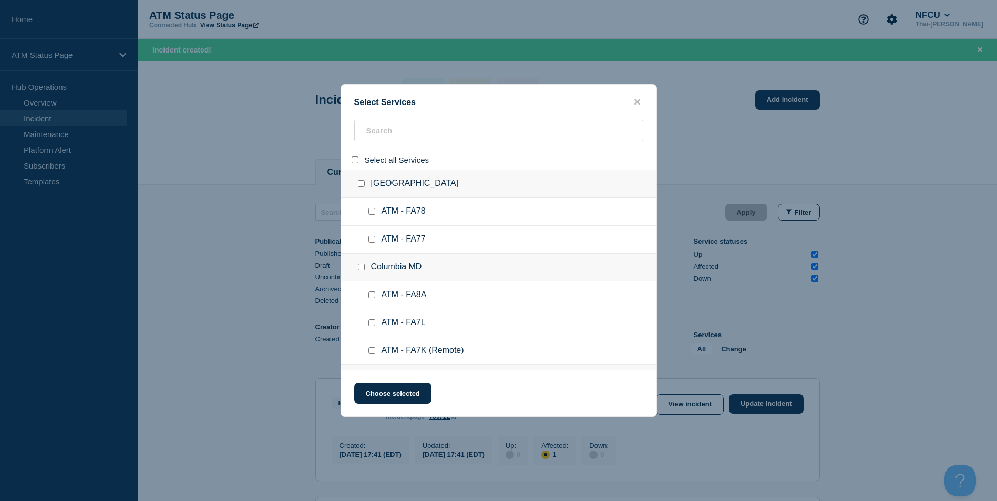
checkbox input "false"
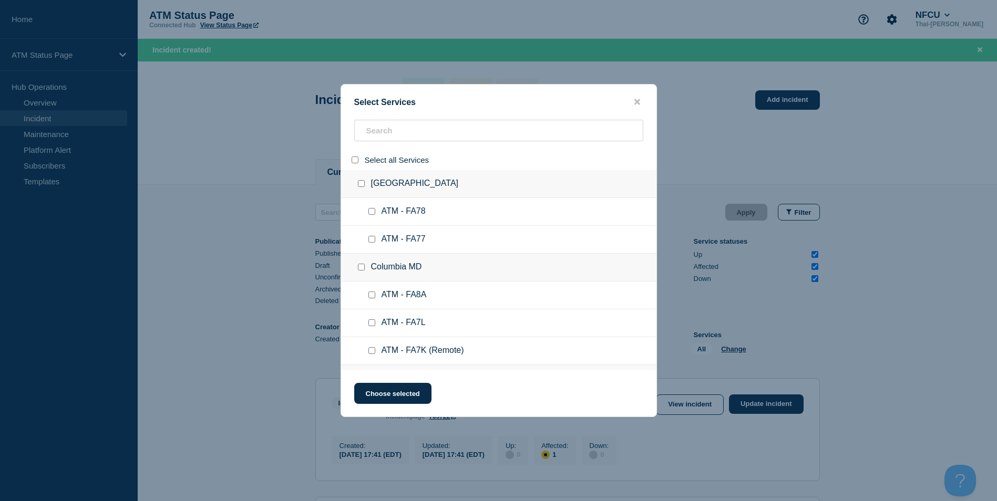
checkbox input "false"
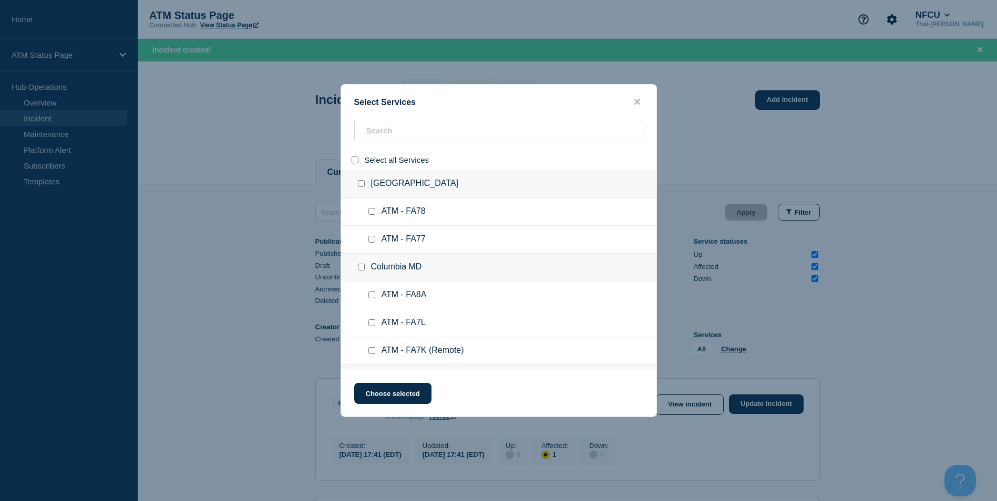
checkbox input "false"
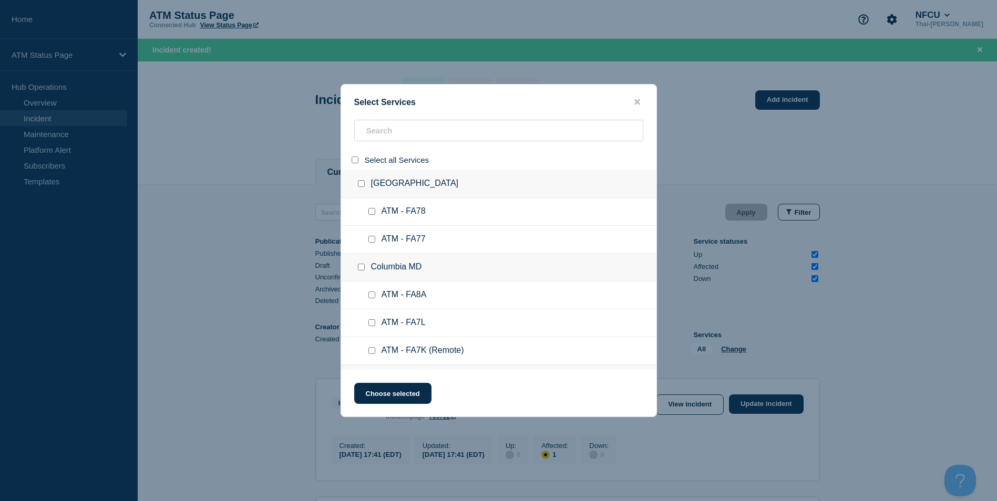
checkbox input "false"
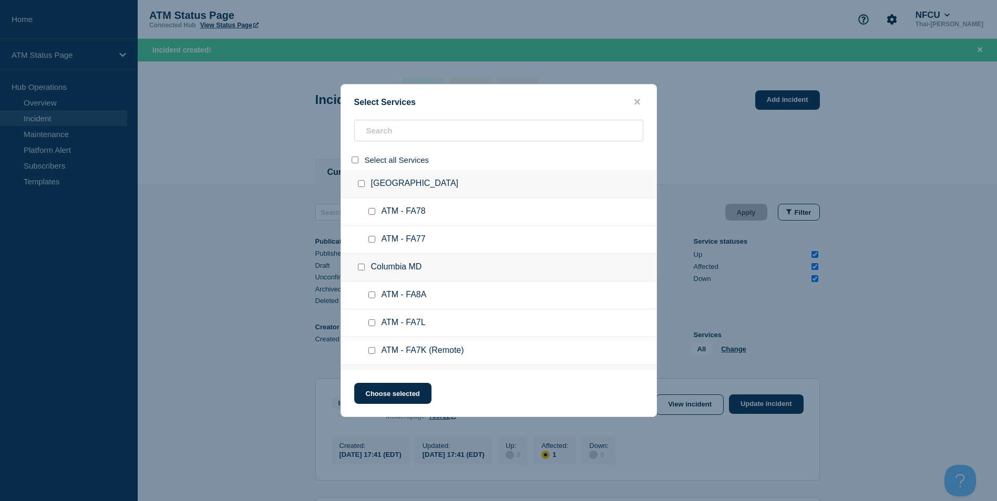
checkbox input "false"
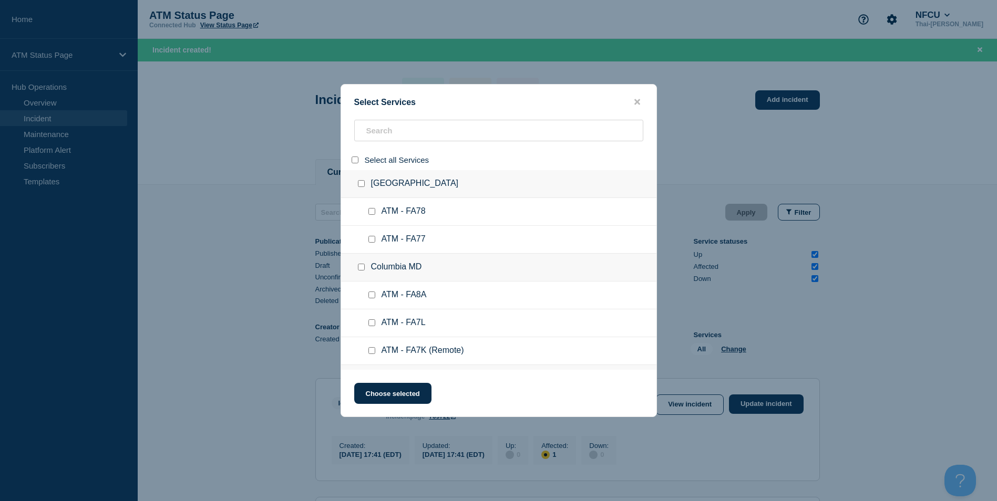
checkbox input "false"
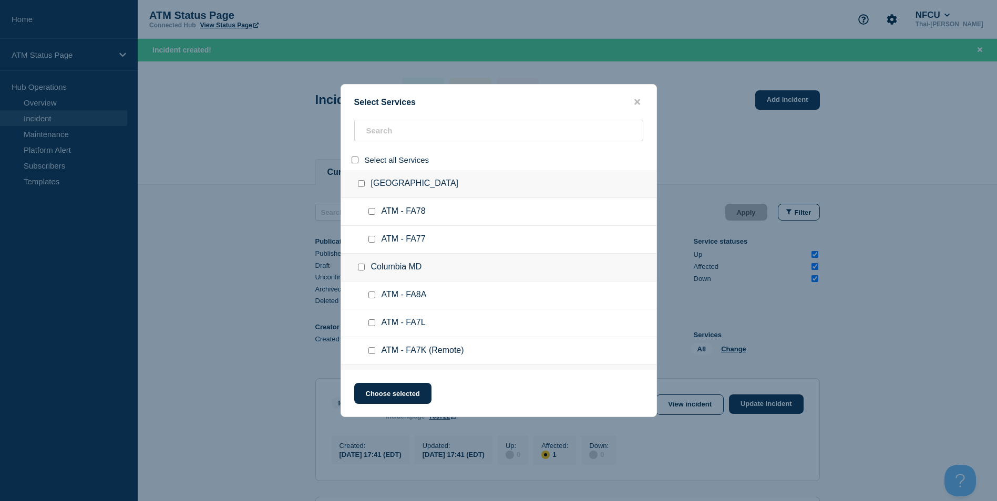
checkbox input "false"
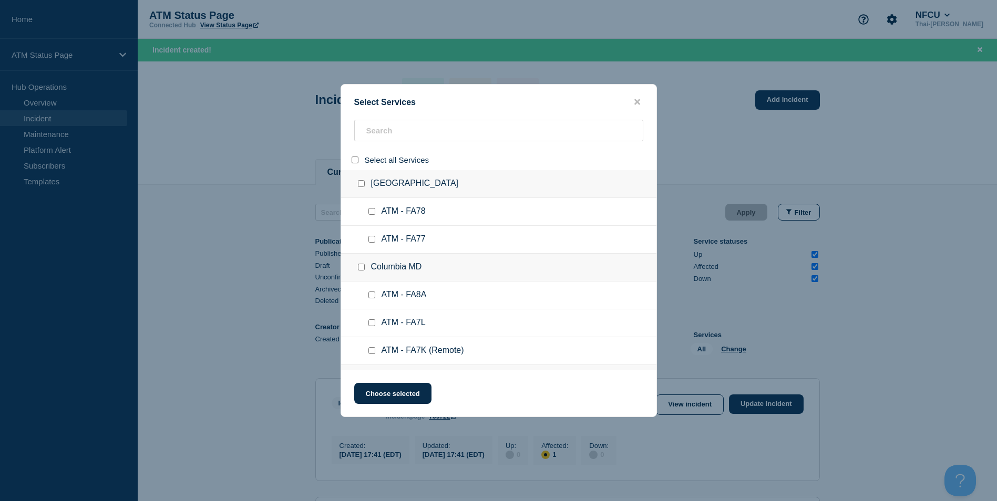
checkbox input "false"
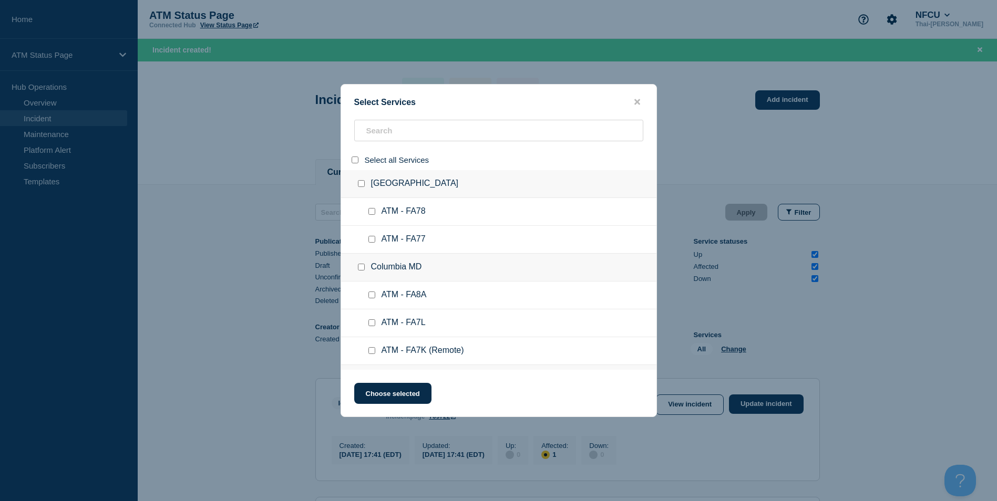
checkbox input "false"
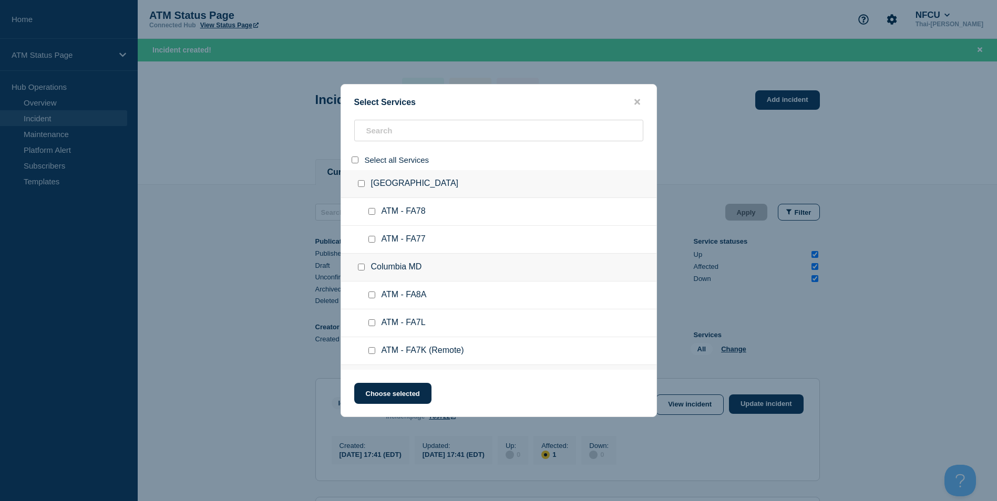
checkbox input "false"
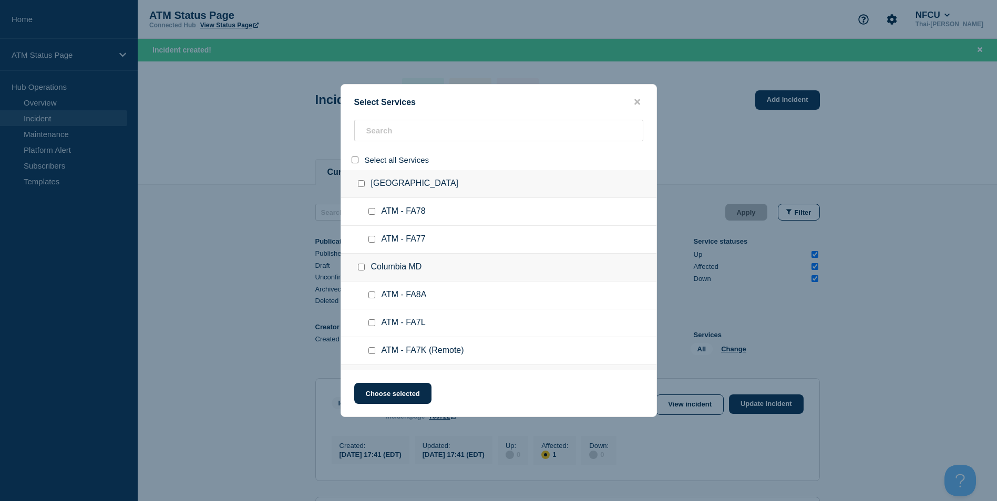
checkbox input "false"
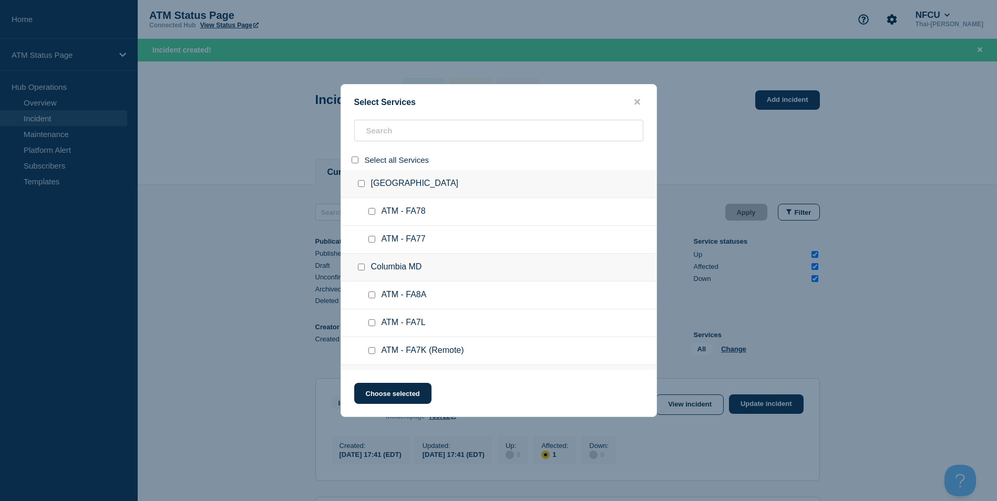
checkbox input "false"
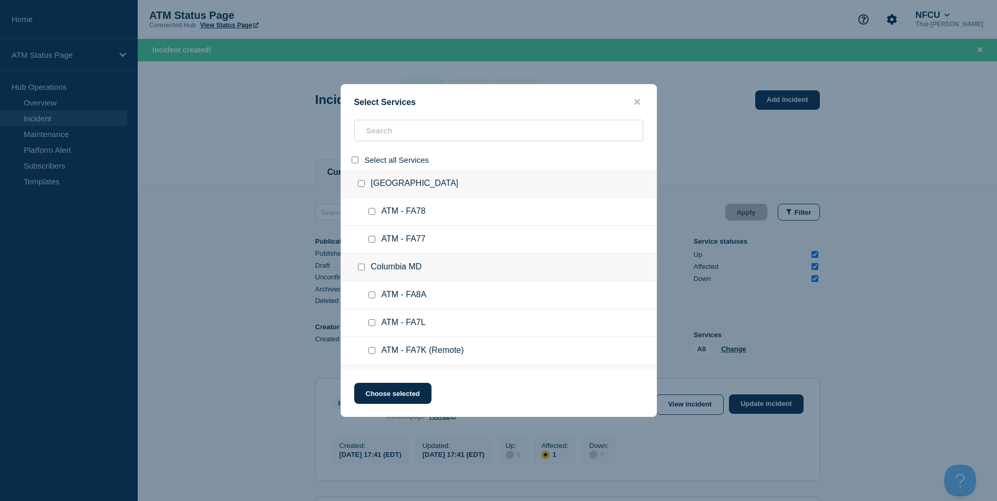
checkbox input "false"
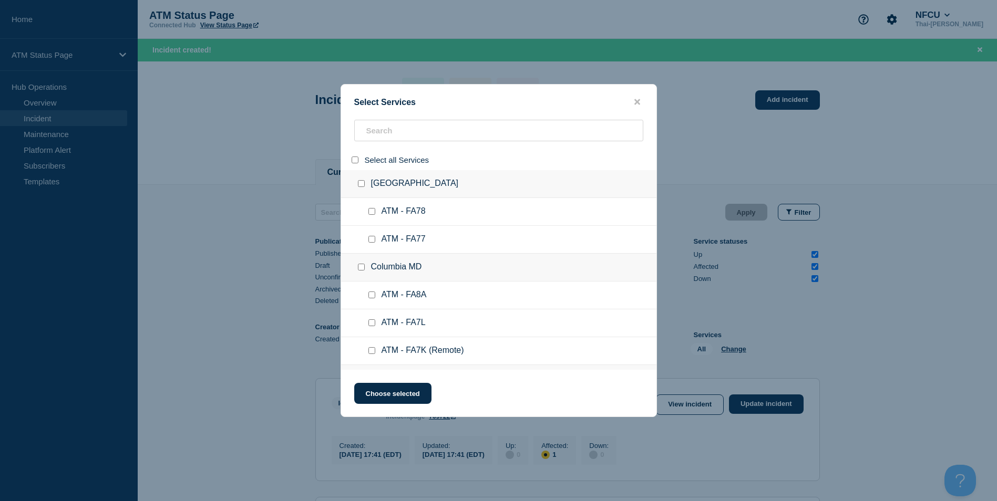
checkbox input "false"
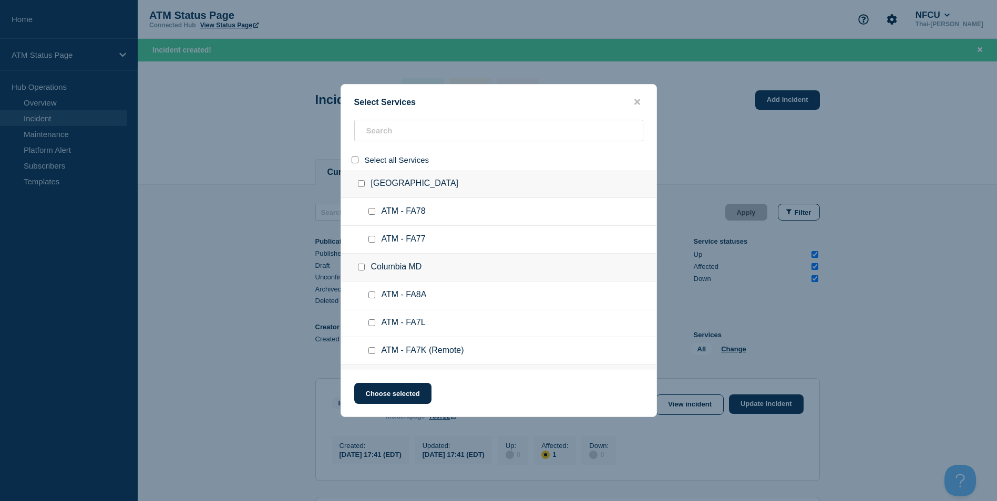
checkbox input "false"
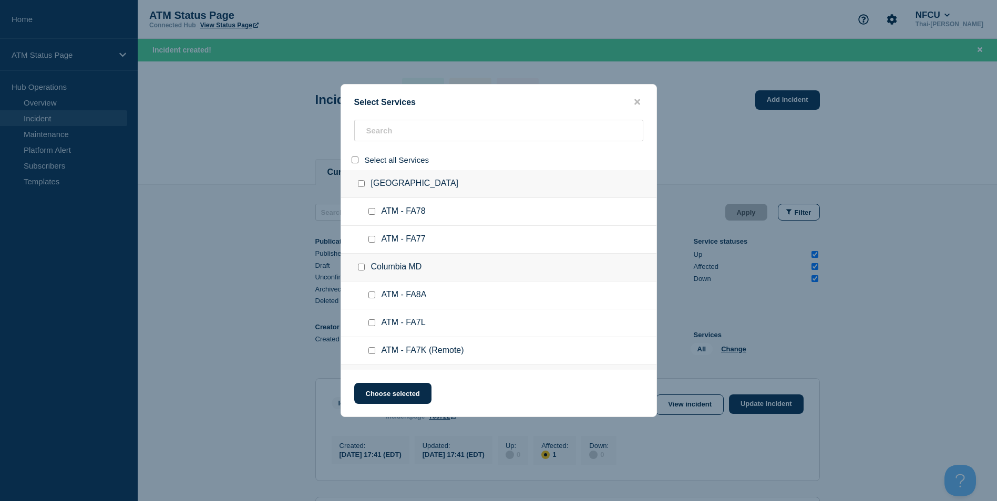
checkbox input "false"
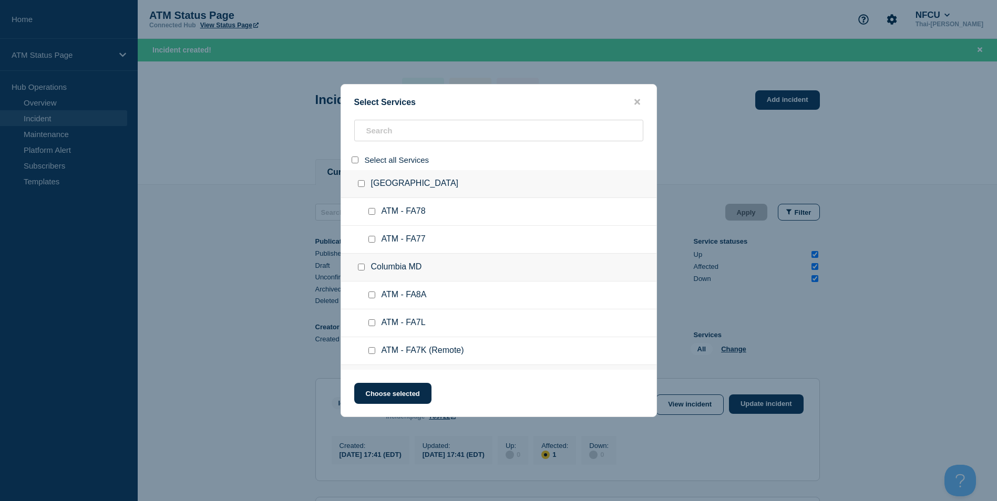
checkbox input "false"
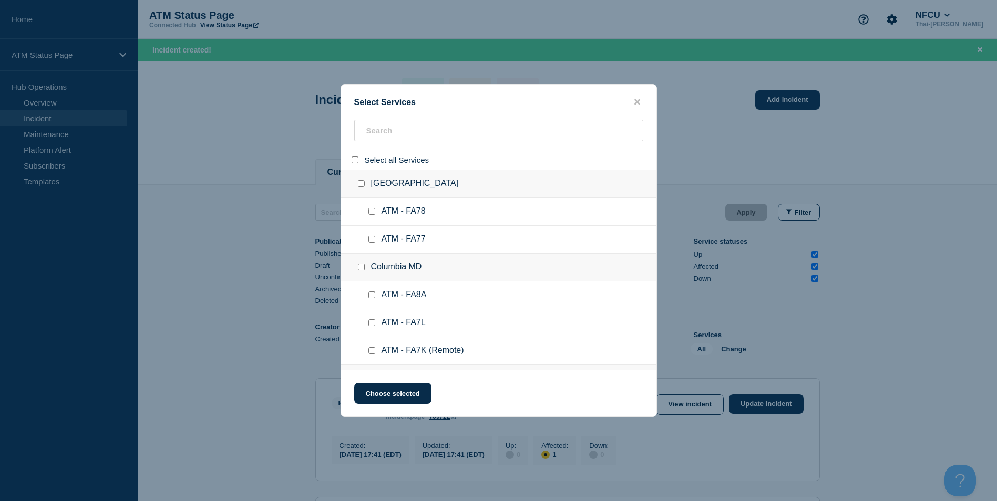
checkbox input "false"
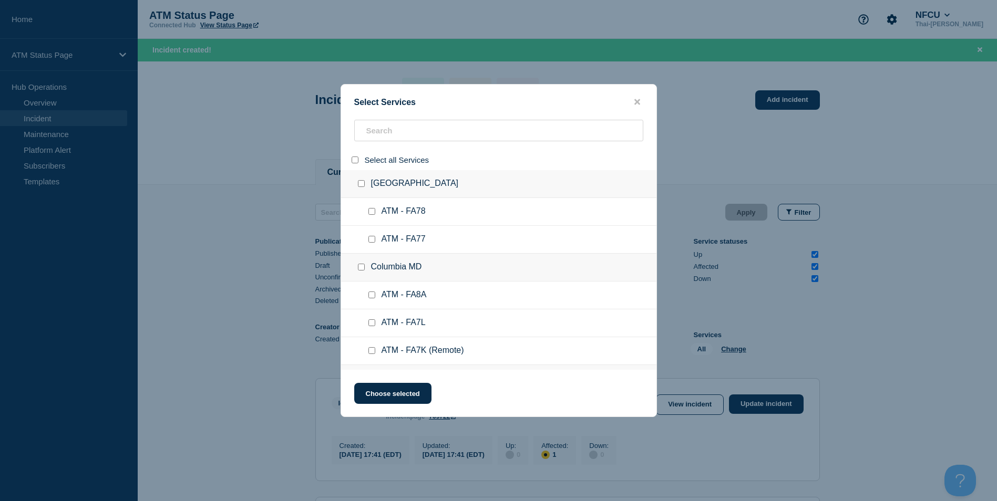
checkbox input "false"
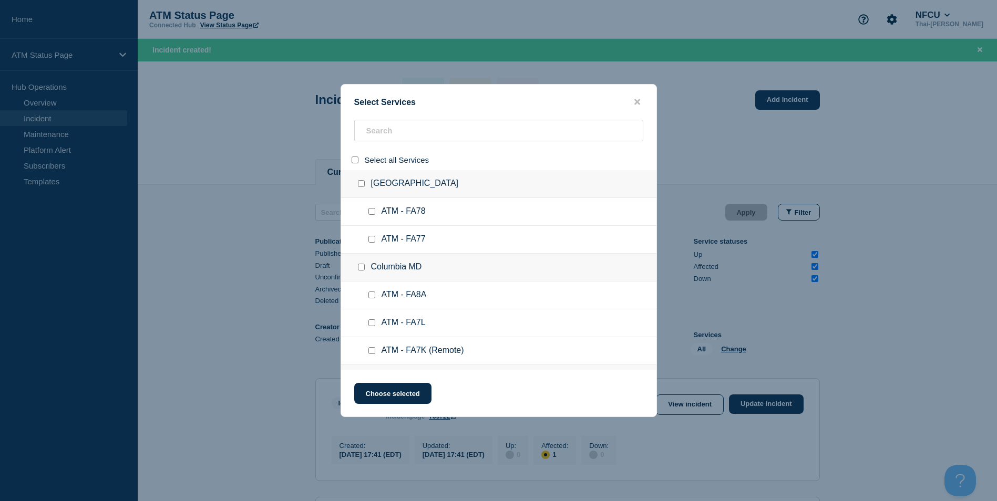
checkbox input "false"
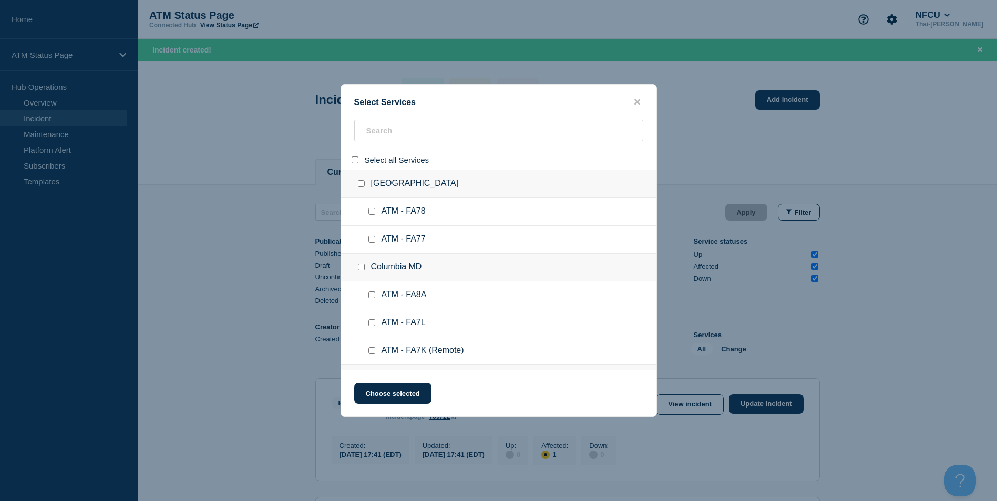
checkbox input "false"
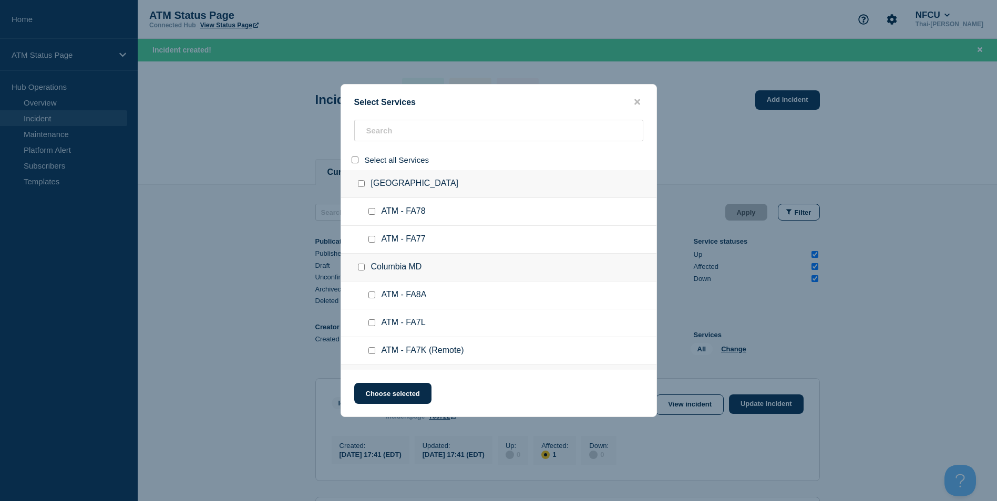
checkbox input "false"
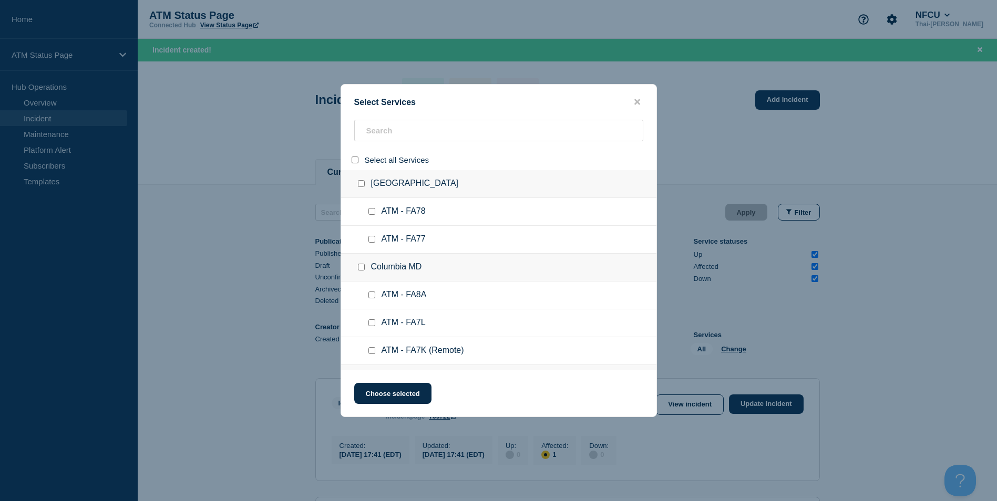
checkbox input "false"
click at [391, 132] on input "search" at bounding box center [498, 131] width 289 height 22
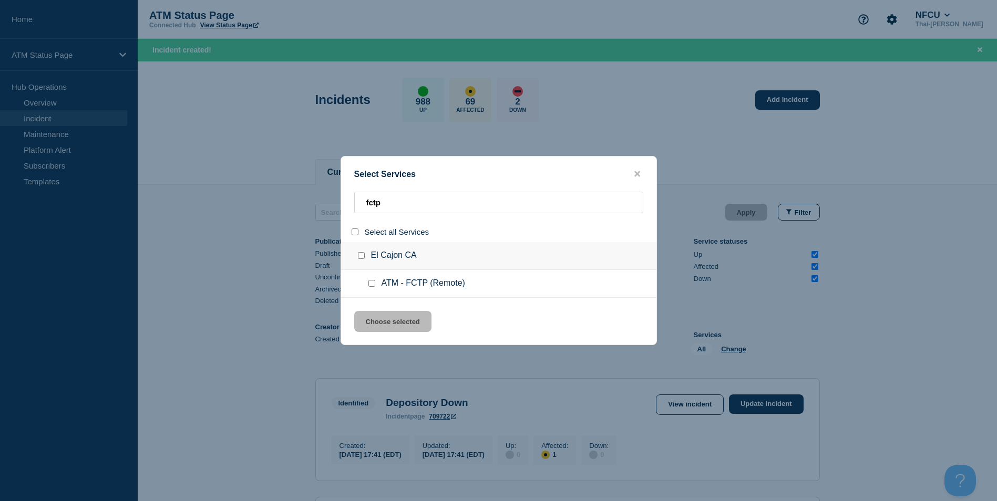
click at [369, 282] on input "service: ATM - FCTP (Remote)" at bounding box center [371, 283] width 7 height 7
click at [396, 321] on button "Choose selected" at bounding box center [392, 321] width 77 height 21
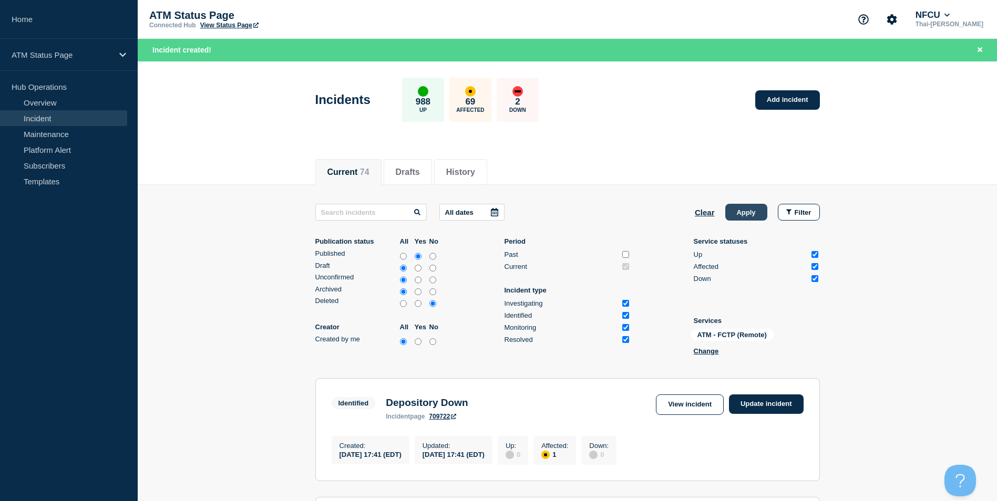
click at [741, 214] on button "Apply" at bounding box center [746, 212] width 42 height 17
click at [771, 408] on link "Update incident" at bounding box center [766, 404] width 75 height 19
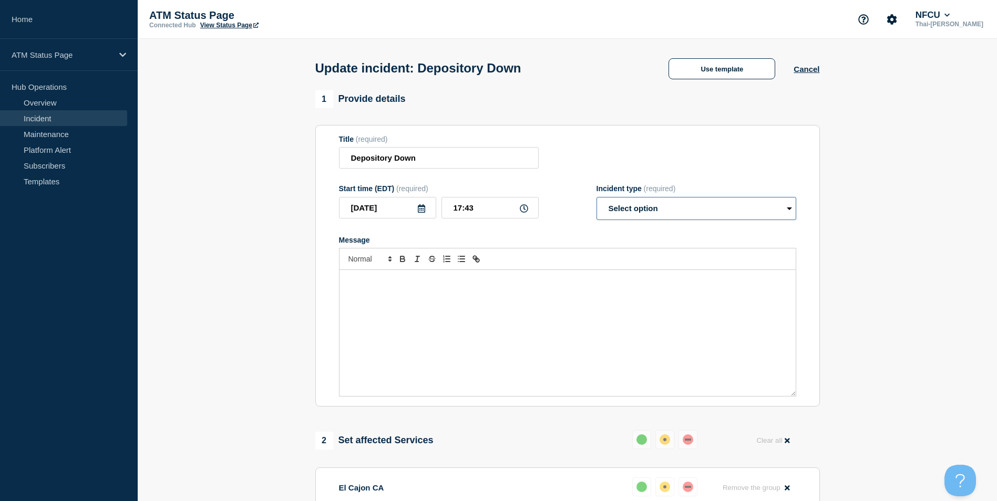
click at [678, 220] on select "Select option Investigating Identified Monitoring Resolved" at bounding box center [697, 208] width 200 height 23
click at [597, 199] on select "Select option Investigating Identified Monitoring Resolved" at bounding box center [697, 208] width 200 height 23
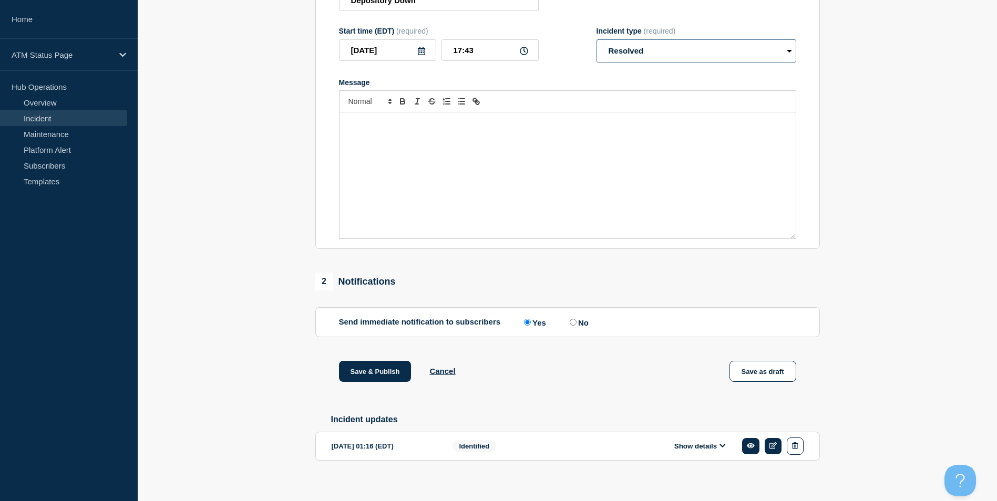
scroll to position [171, 0]
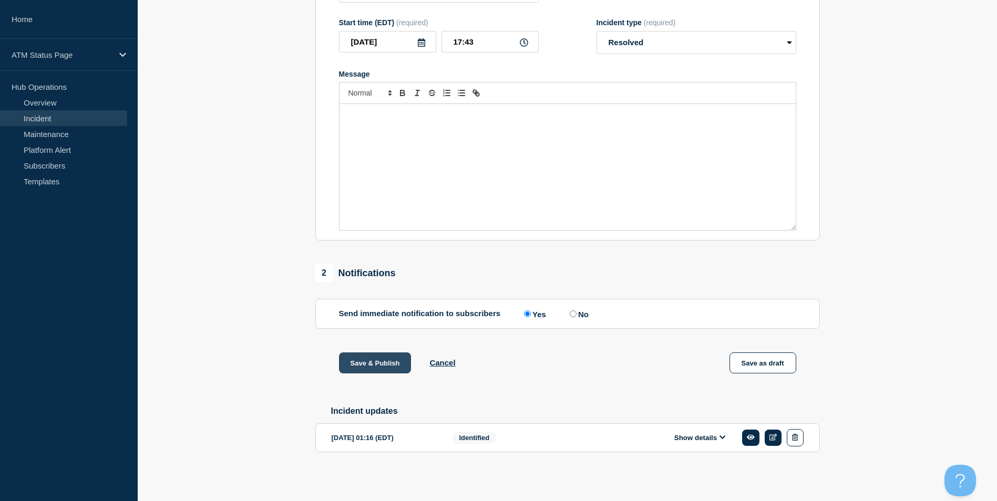
drag, startPoint x: 390, startPoint y: 355, endPoint x: 397, endPoint y: 360, distance: 7.9
click at [394, 357] on button "Save & Publish" at bounding box center [375, 363] width 73 height 21
